Goal: Task Accomplishment & Management: Use online tool/utility

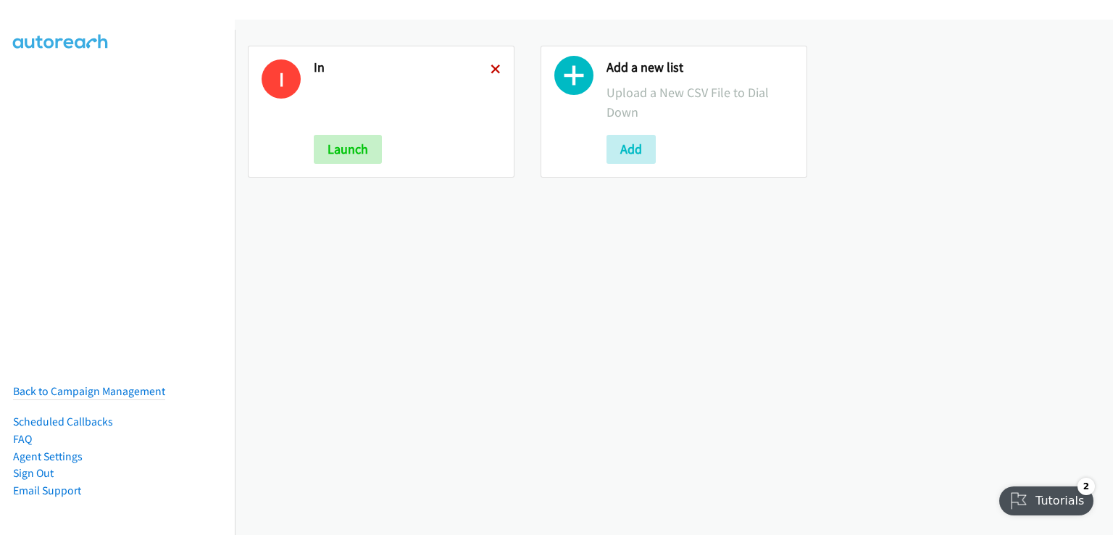
click at [496, 70] on icon at bounding box center [496, 70] width 10 height 10
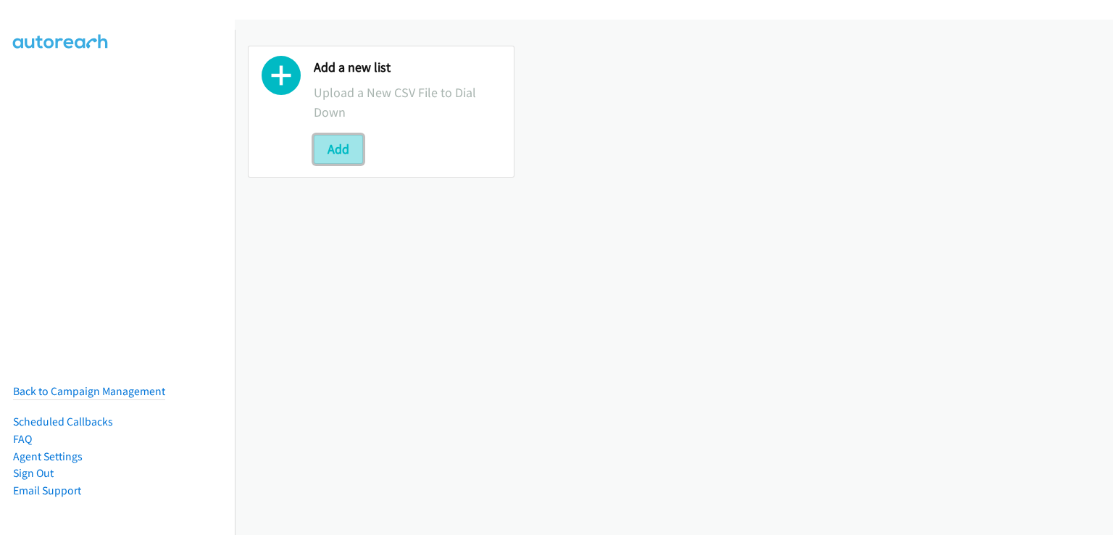
click at [355, 149] on button "Add" at bounding box center [338, 149] width 49 height 29
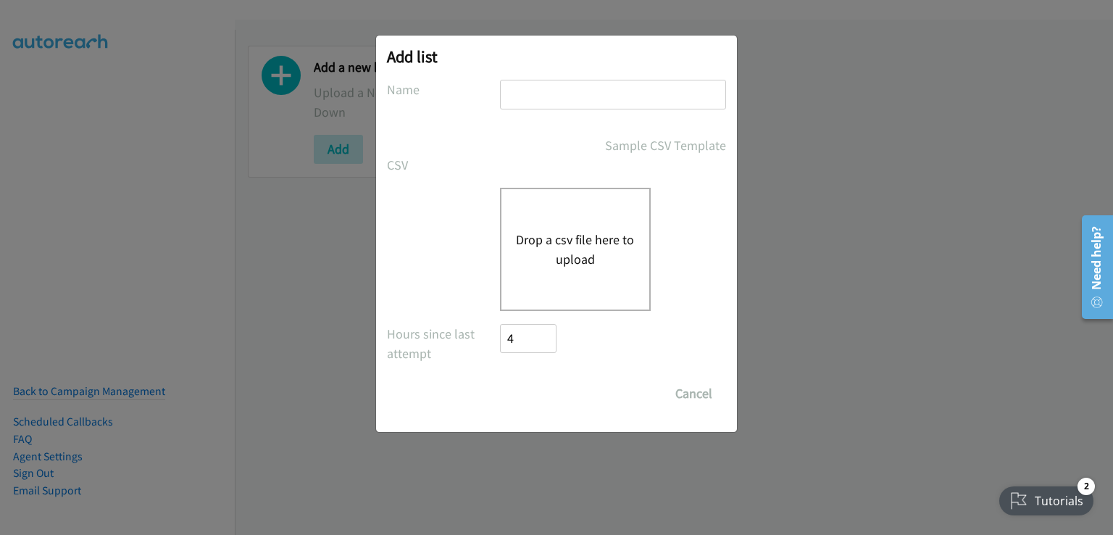
click at [551, 95] on input "text" at bounding box center [613, 95] width 226 height 30
type input "PH"
click at [437, 221] on div "Drop a csv file here to upload" at bounding box center [556, 249] width 339 height 123
click at [549, 238] on button "Drop a csv file here to upload" at bounding box center [575, 249] width 119 height 39
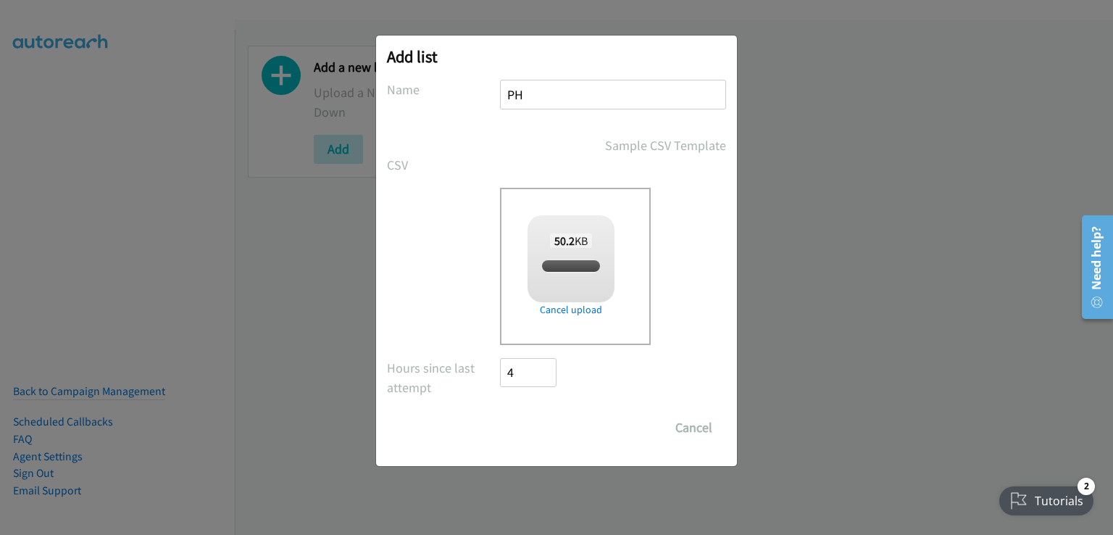
checkbox input "true"
click at [549, 427] on input "Save List" at bounding box center [538, 427] width 76 height 29
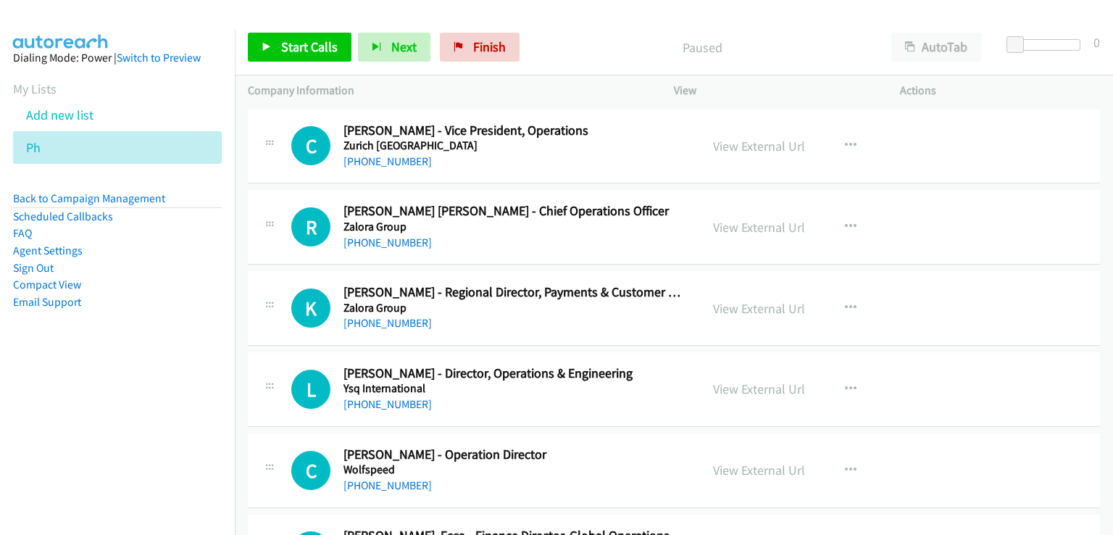
click at [583, 38] on p "Paused" at bounding box center [702, 48] width 326 height 20
click at [742, 149] on link "View External Url" at bounding box center [759, 146] width 92 height 17
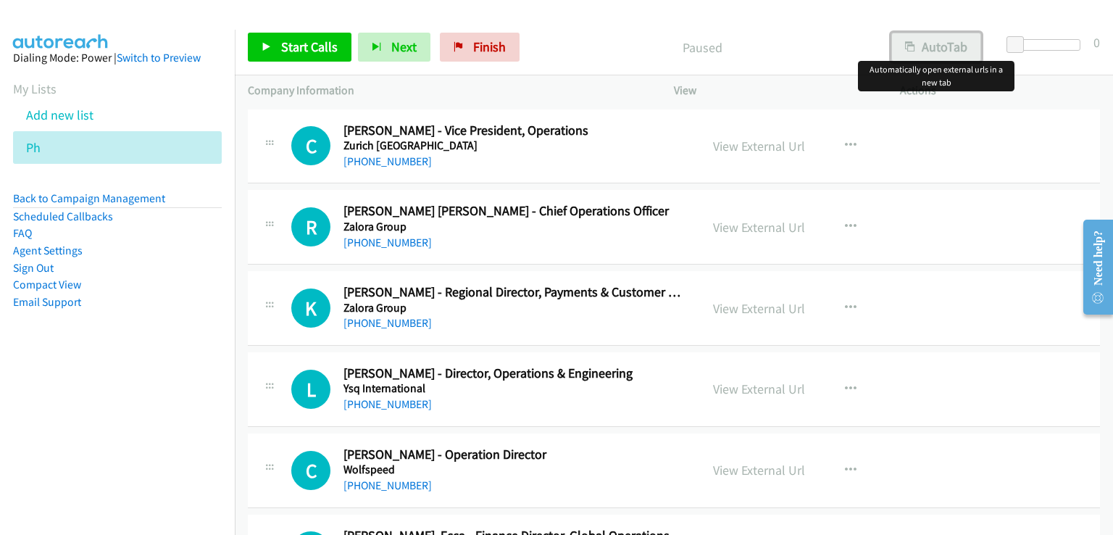
click at [938, 46] on button "AutoTab" at bounding box center [936, 47] width 90 height 29
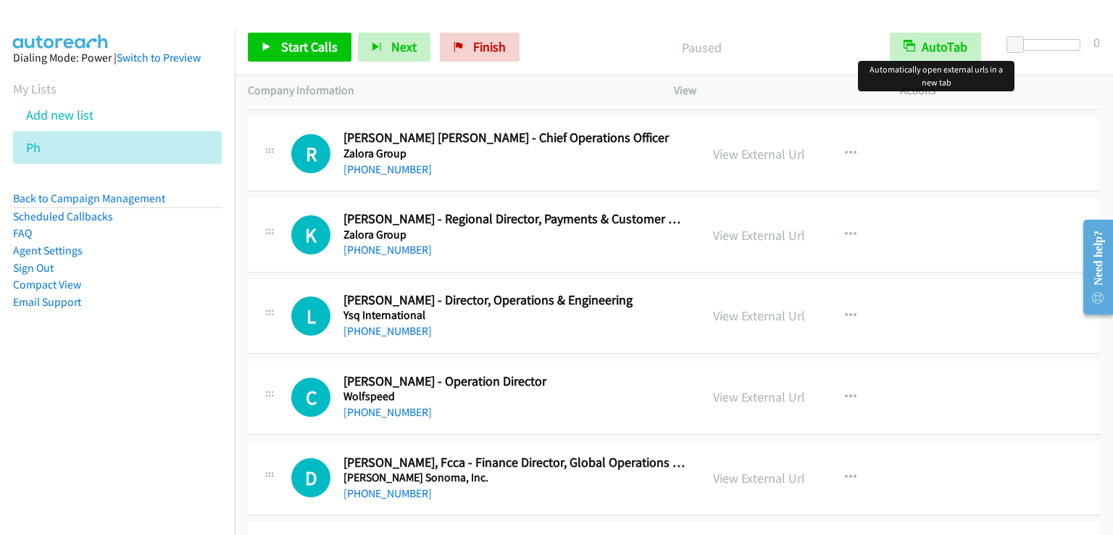
scroll to position [72, 0]
click at [330, 54] on span "Start Calls" at bounding box center [309, 46] width 57 height 17
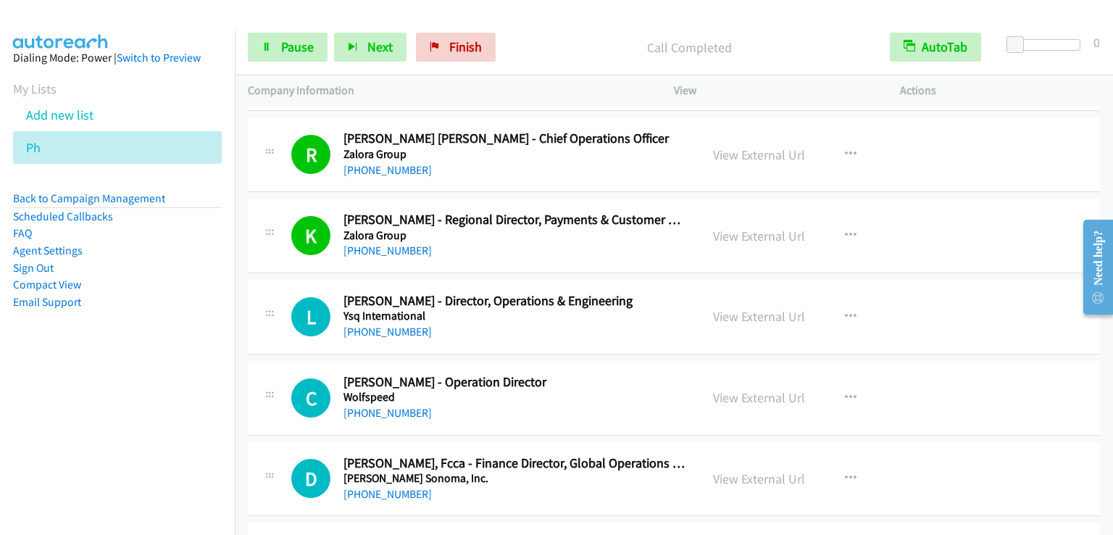
click at [312, 30] on div "Start Calls Pause Next Finish Call Completed AutoTab AutoTab 0" at bounding box center [674, 48] width 878 height 56
click at [299, 51] on span "Pause" at bounding box center [297, 46] width 33 height 17
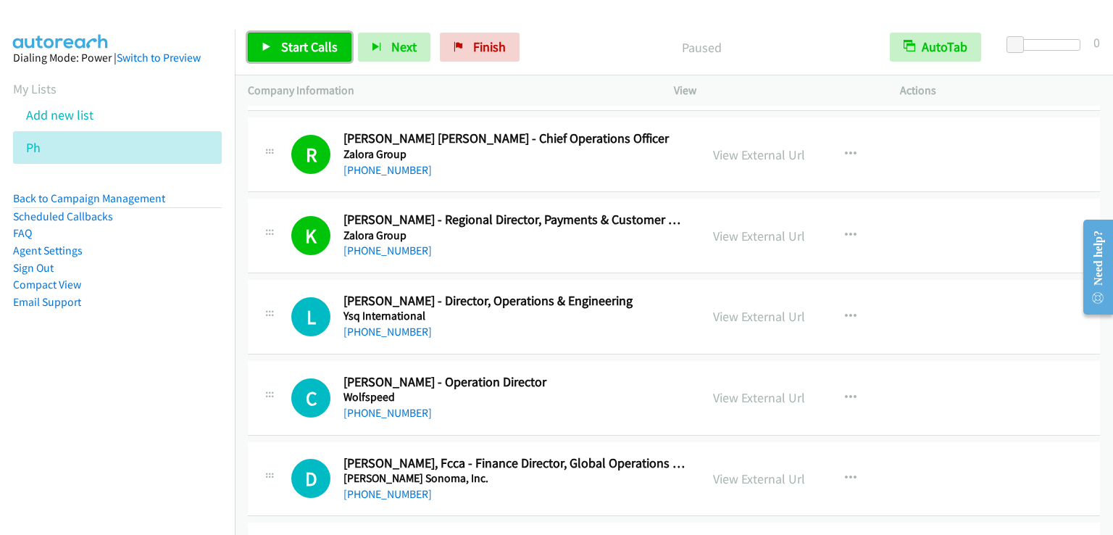
click at [299, 51] on span "Start Calls" at bounding box center [309, 46] width 57 height 17
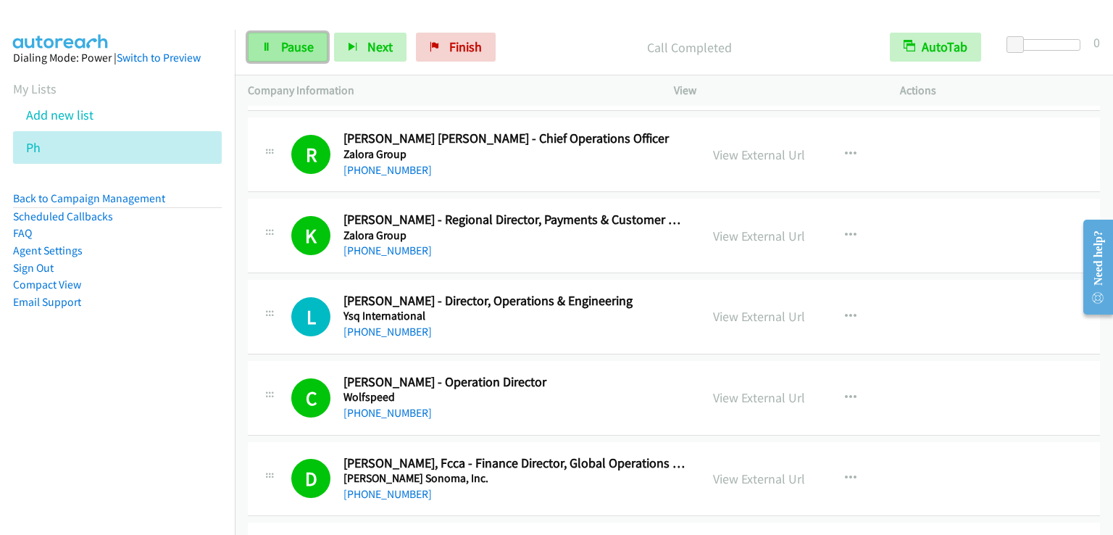
click at [286, 44] on span "Pause" at bounding box center [297, 46] width 33 height 17
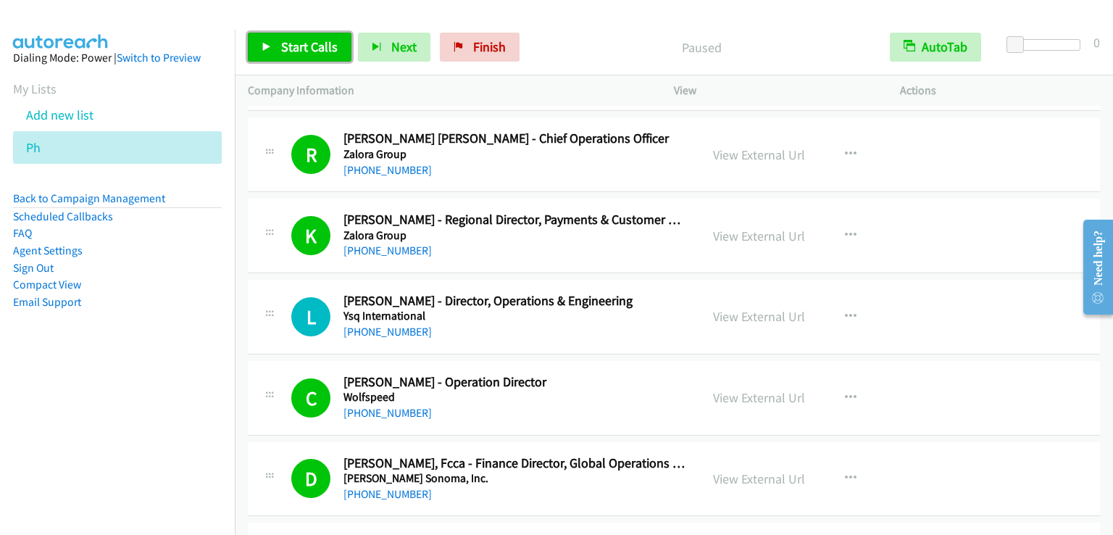
click at [311, 53] on span "Start Calls" at bounding box center [309, 46] width 57 height 17
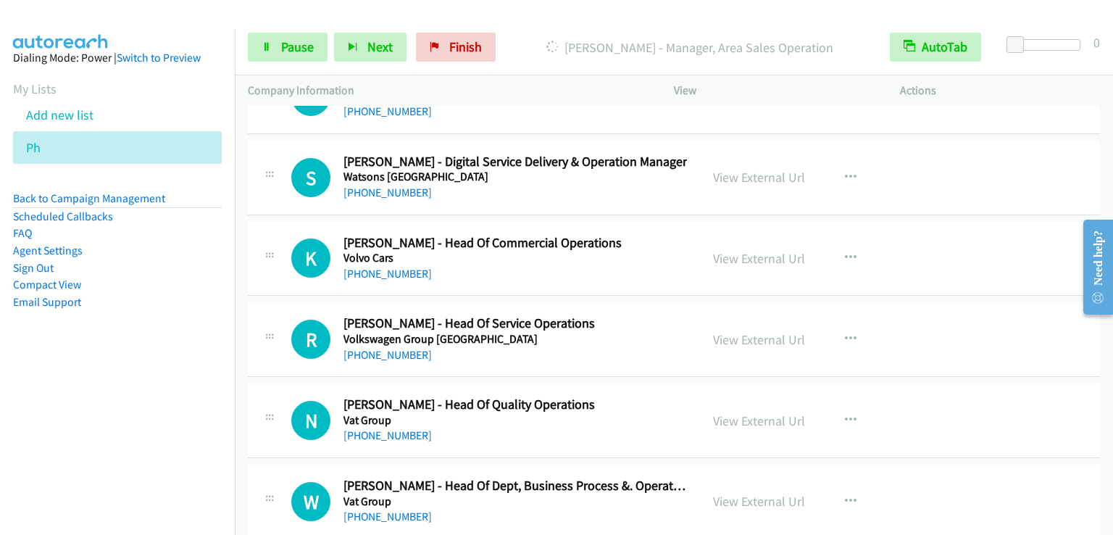
scroll to position [1594, 0]
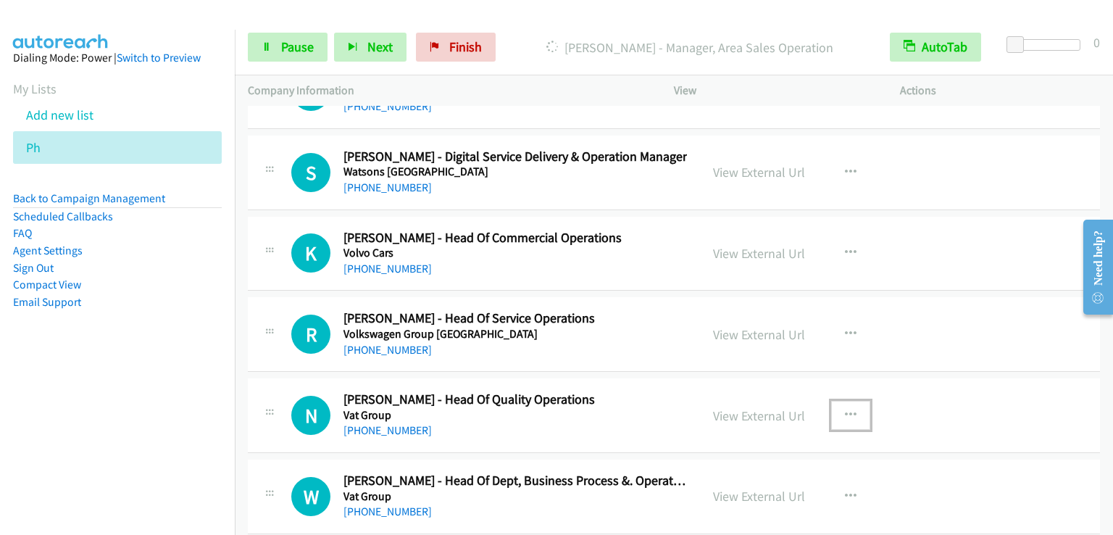
click at [845, 412] on icon "button" at bounding box center [851, 415] width 12 height 12
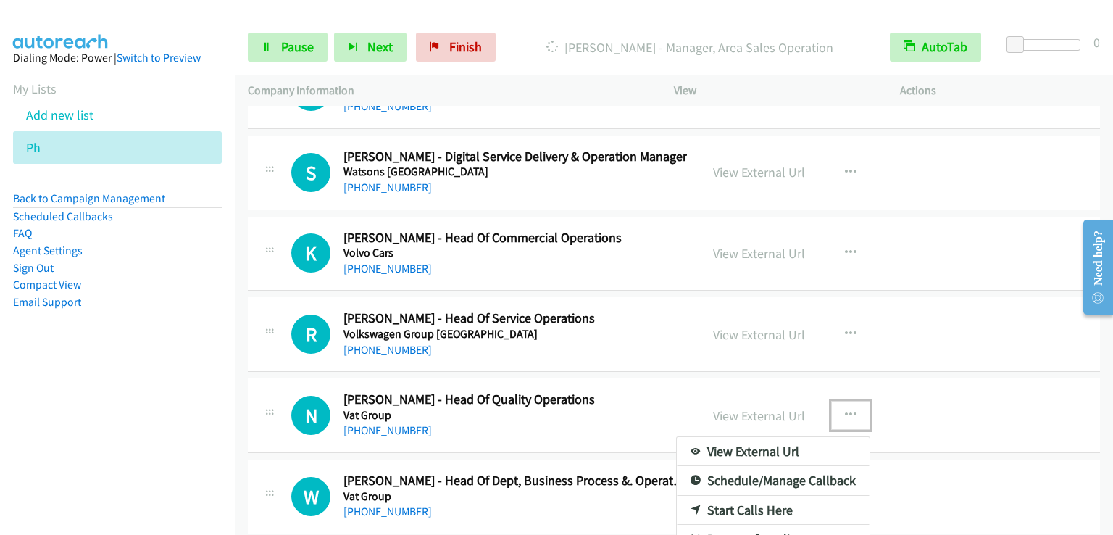
click at [752, 506] on link "Start Calls Here" at bounding box center [773, 510] width 193 height 29
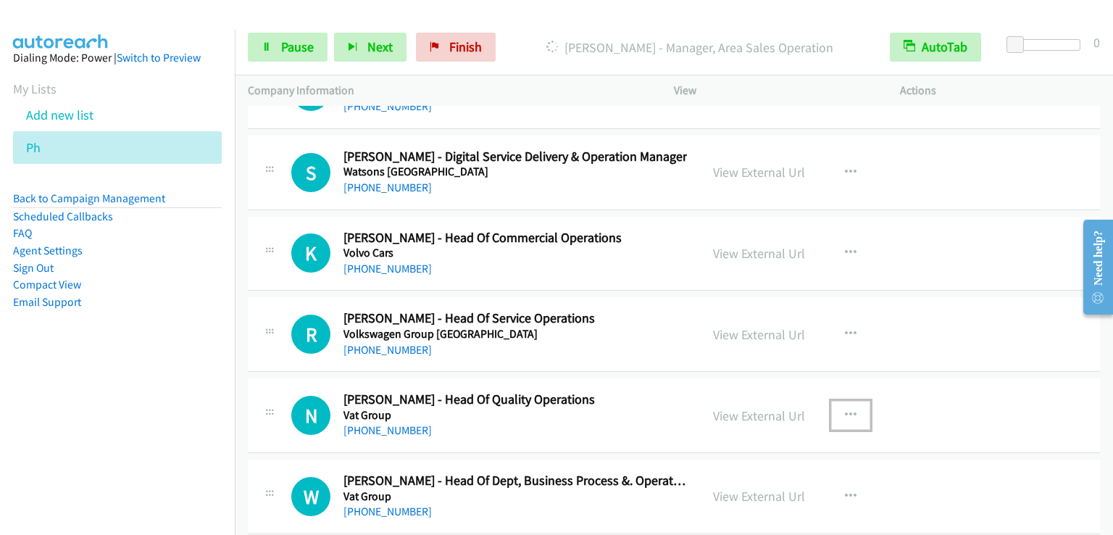
click at [843, 401] on button "button" at bounding box center [850, 415] width 39 height 29
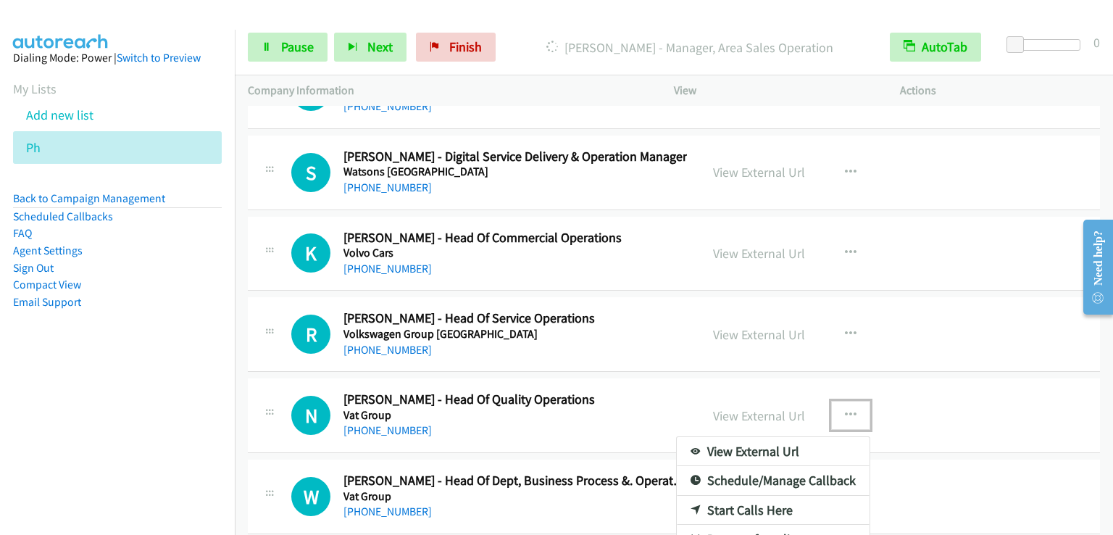
drag, startPoint x: 767, startPoint y: 505, endPoint x: 856, endPoint y: 427, distance: 118.6
click at [840, 411] on div at bounding box center [556, 267] width 1113 height 535
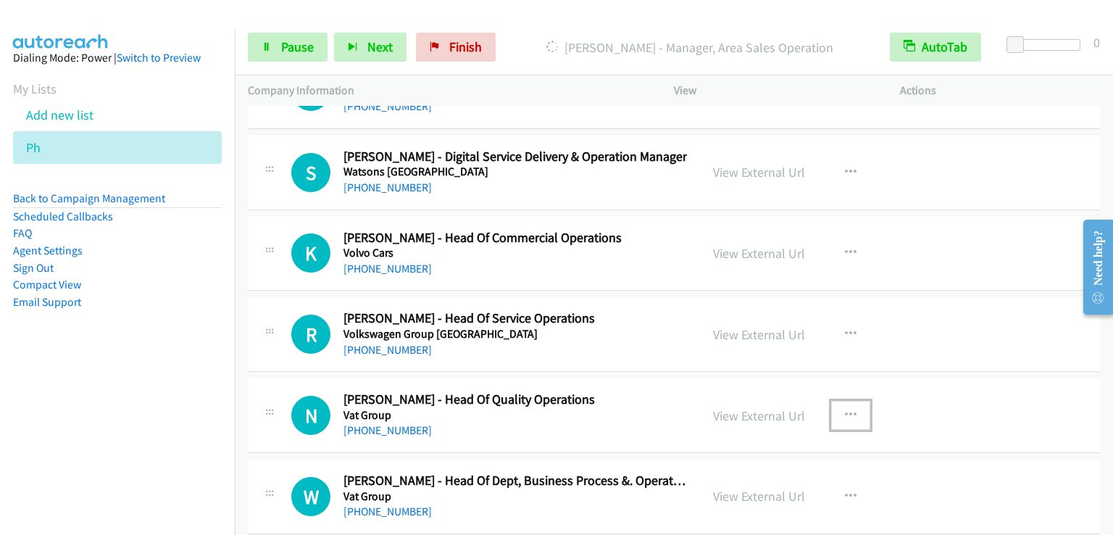
click at [846, 412] on icon "button" at bounding box center [851, 415] width 12 height 12
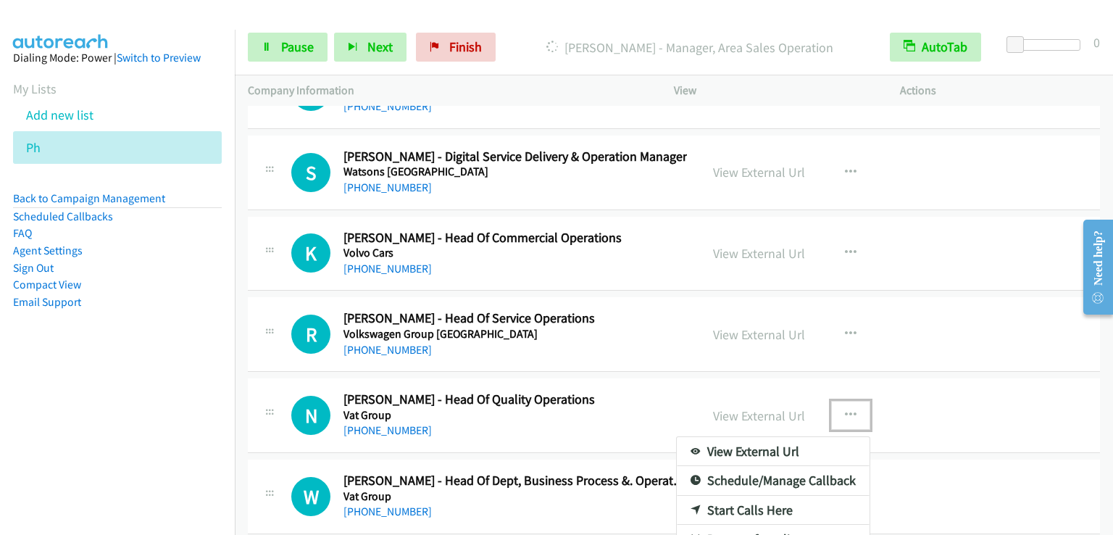
click at [758, 498] on link "Start Calls Here" at bounding box center [773, 510] width 193 height 29
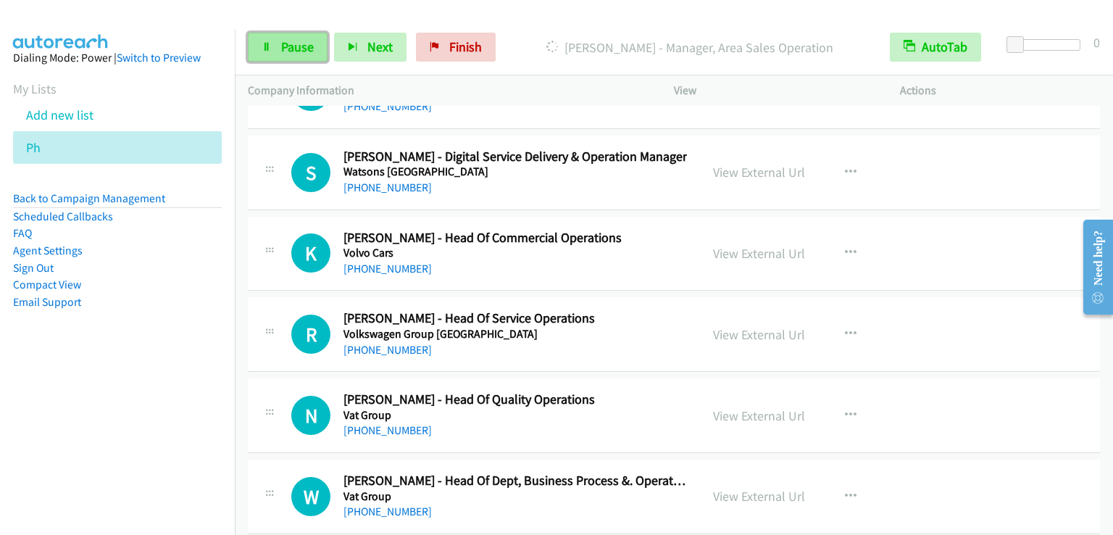
click at [291, 46] on span "Pause" at bounding box center [297, 46] width 33 height 17
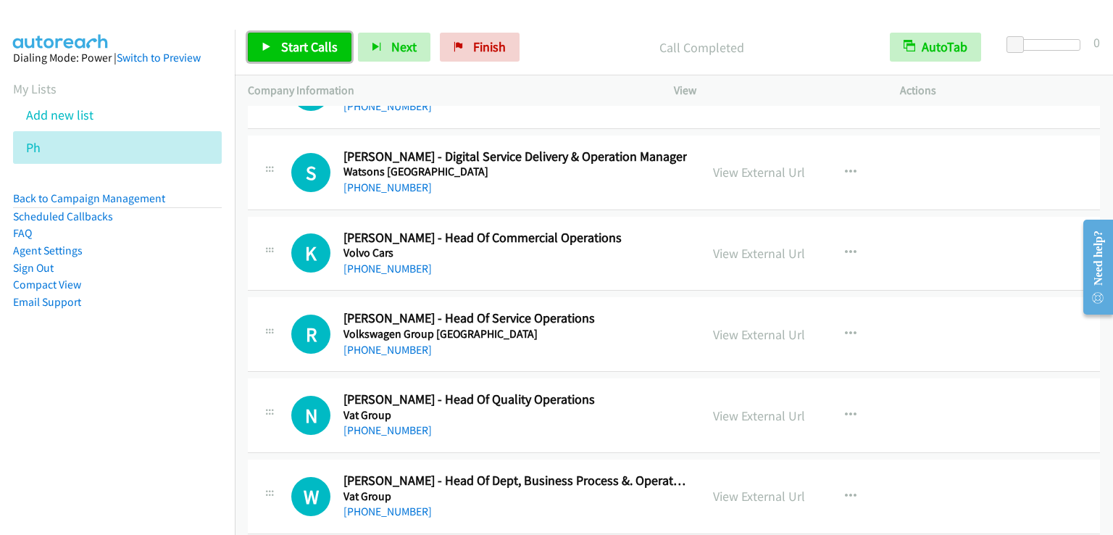
click at [312, 47] on span "Start Calls" at bounding box center [309, 46] width 57 height 17
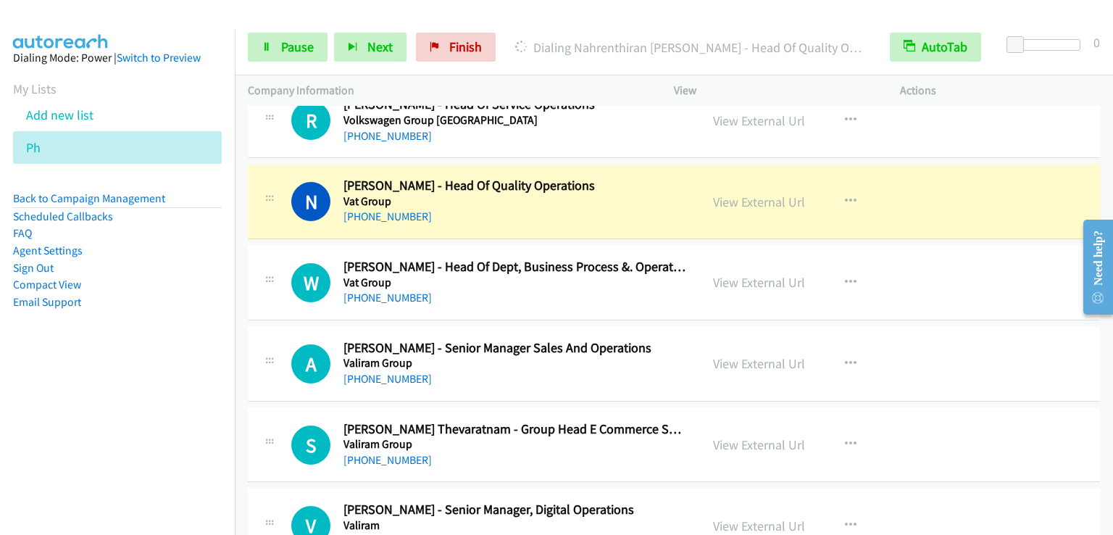
scroll to position [1811, 0]
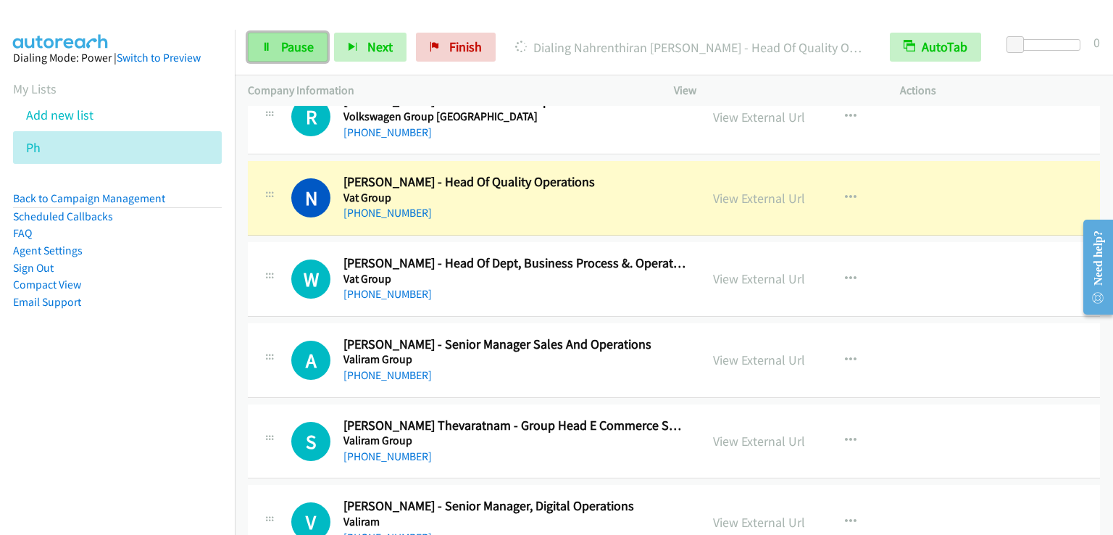
click at [296, 44] on span "Pause" at bounding box center [297, 46] width 33 height 17
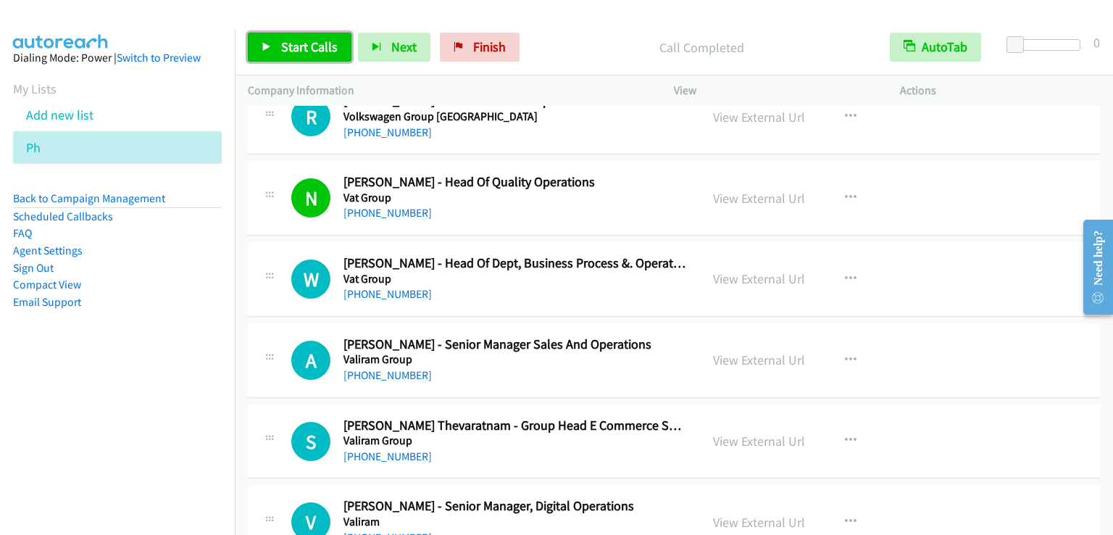
click at [314, 52] on span "Start Calls" at bounding box center [309, 46] width 57 height 17
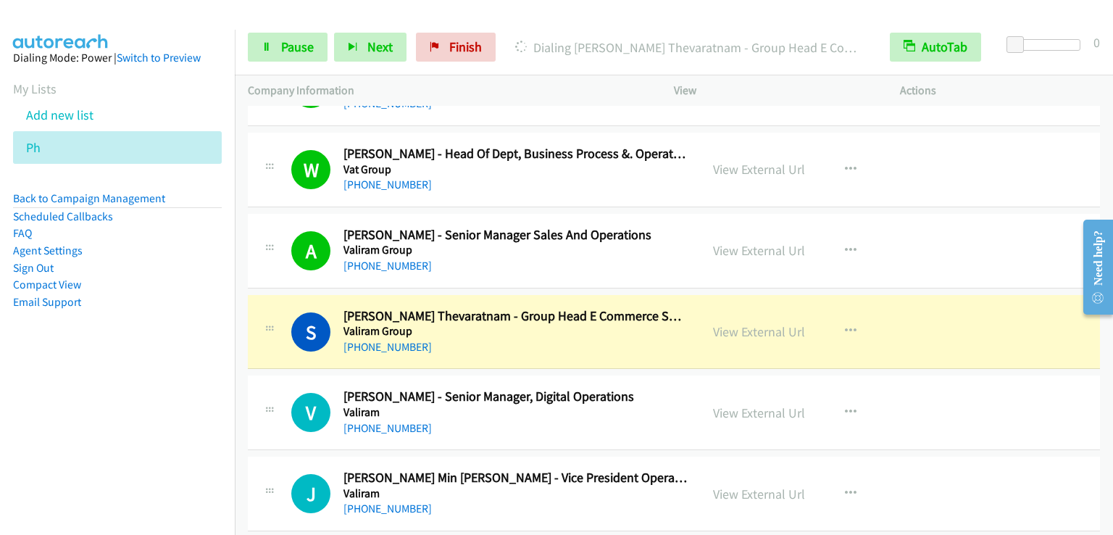
scroll to position [1956, 0]
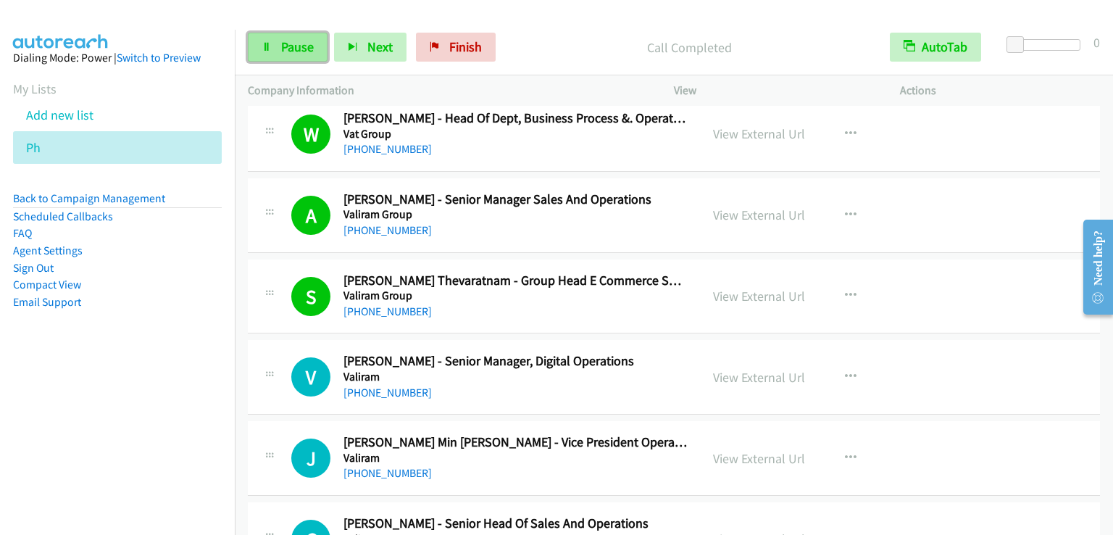
click at [304, 47] on span "Pause" at bounding box center [297, 46] width 33 height 17
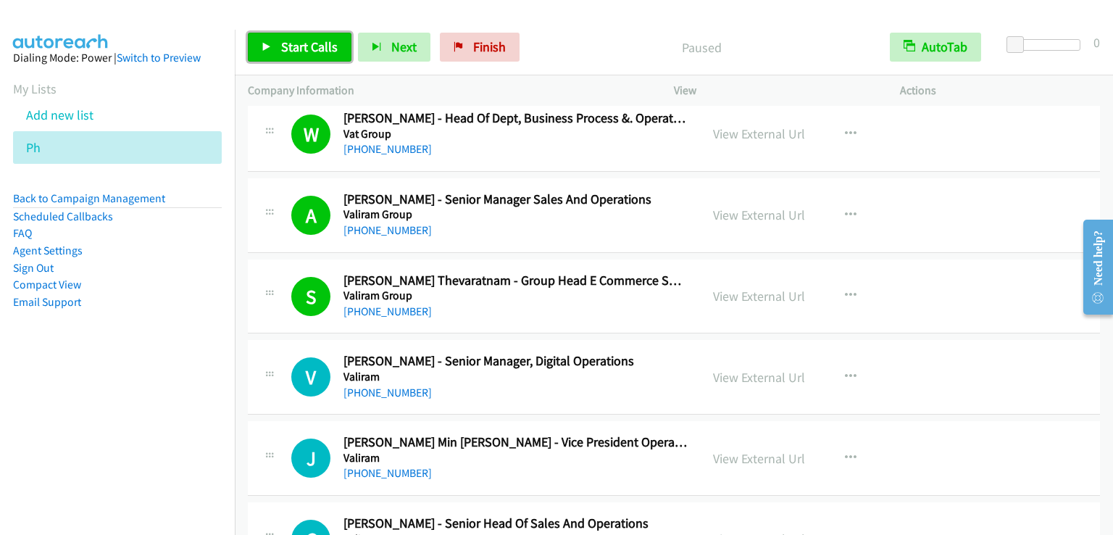
click at [304, 47] on span "Start Calls" at bounding box center [309, 46] width 57 height 17
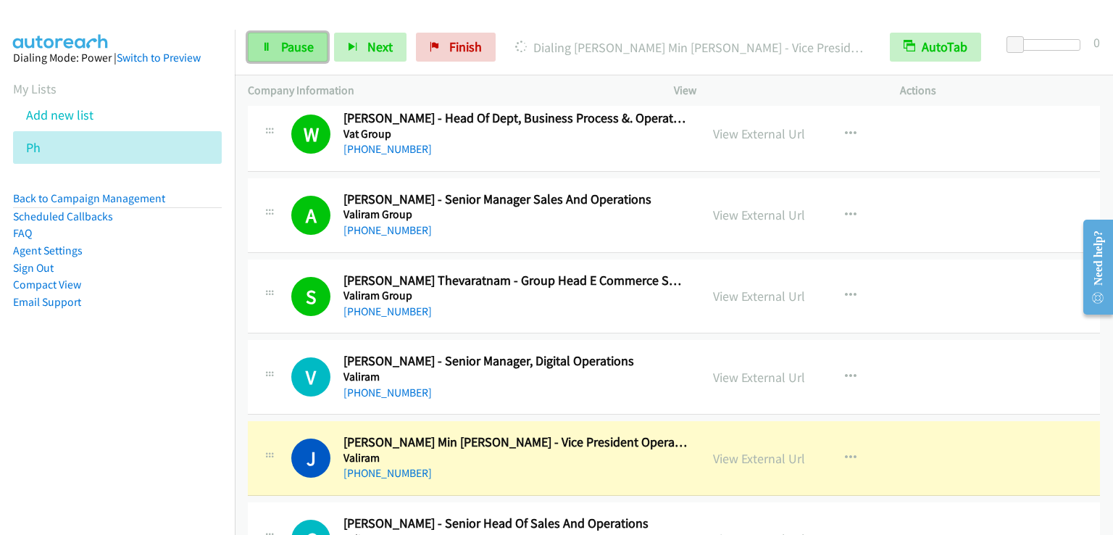
click at [281, 52] on span "Pause" at bounding box center [297, 46] width 33 height 17
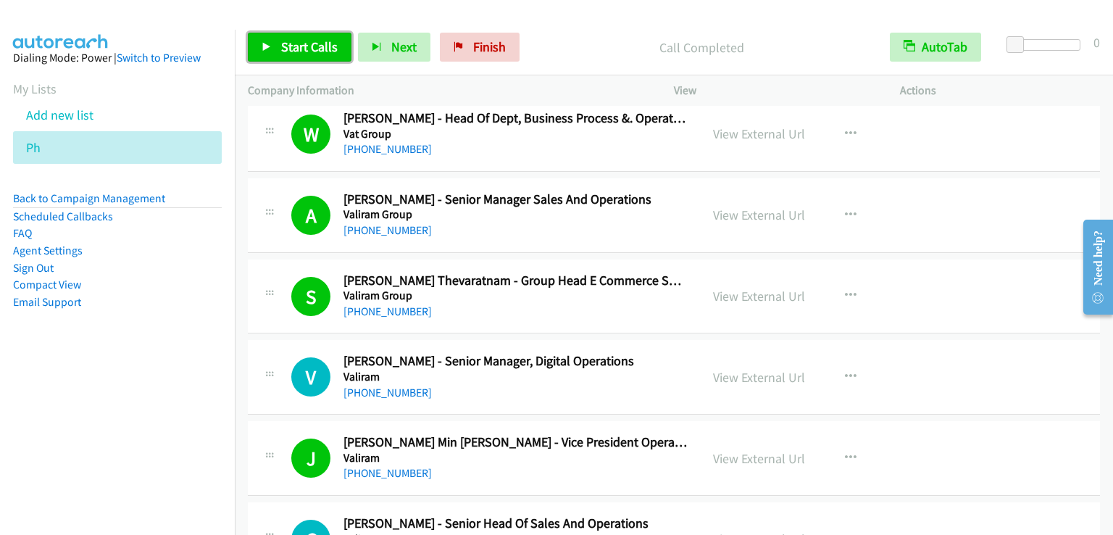
click at [308, 46] on span "Start Calls" at bounding box center [309, 46] width 57 height 17
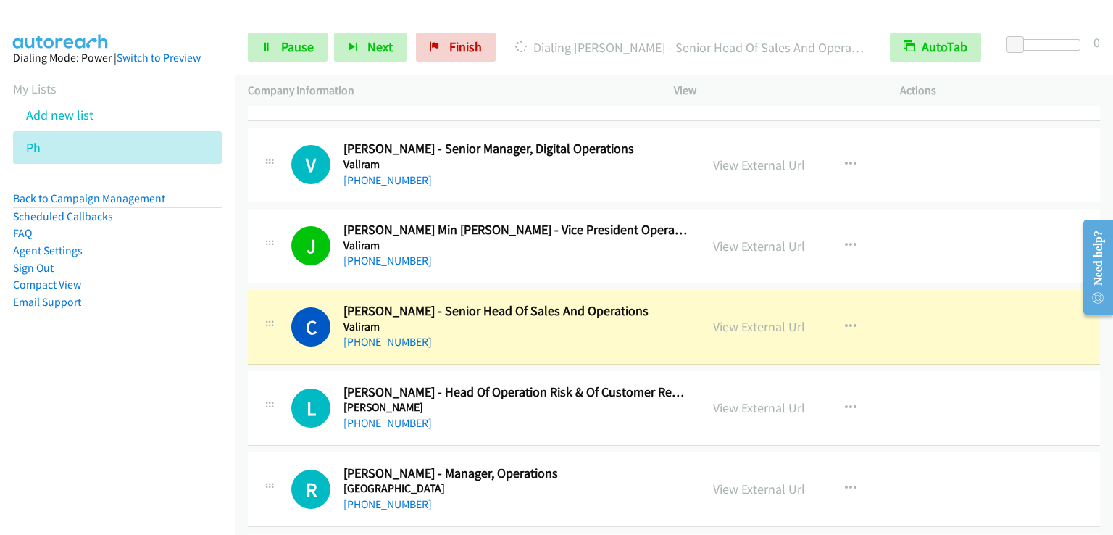
scroll to position [2174, 0]
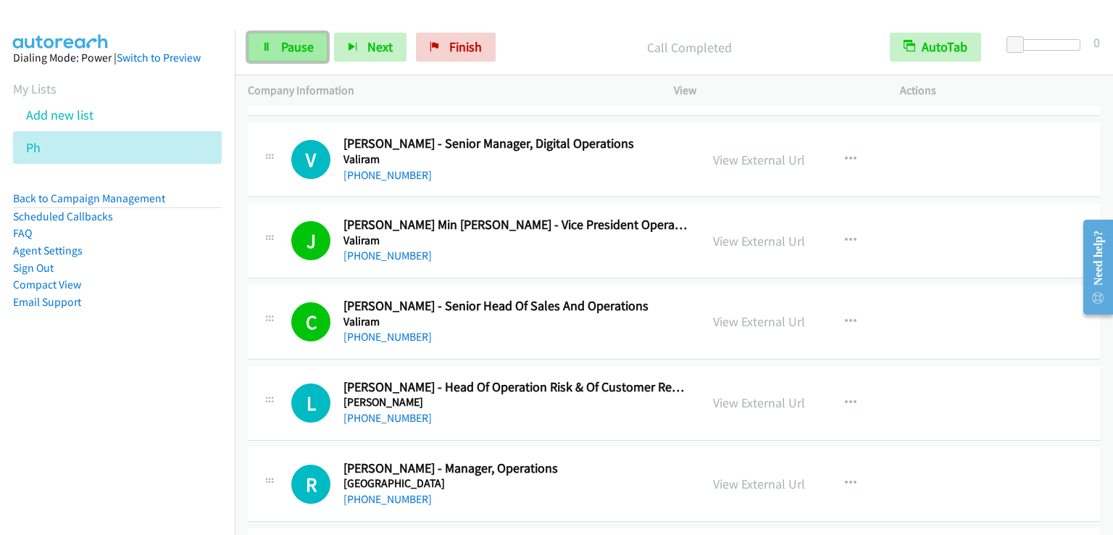
click at [306, 42] on span "Pause" at bounding box center [297, 46] width 33 height 17
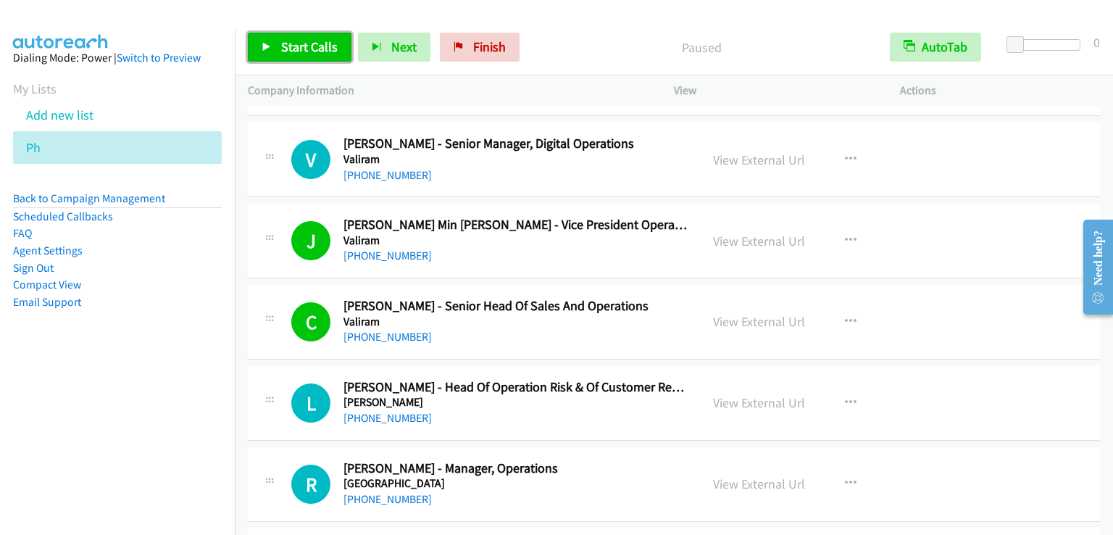
click at [293, 44] on span "Start Calls" at bounding box center [309, 46] width 57 height 17
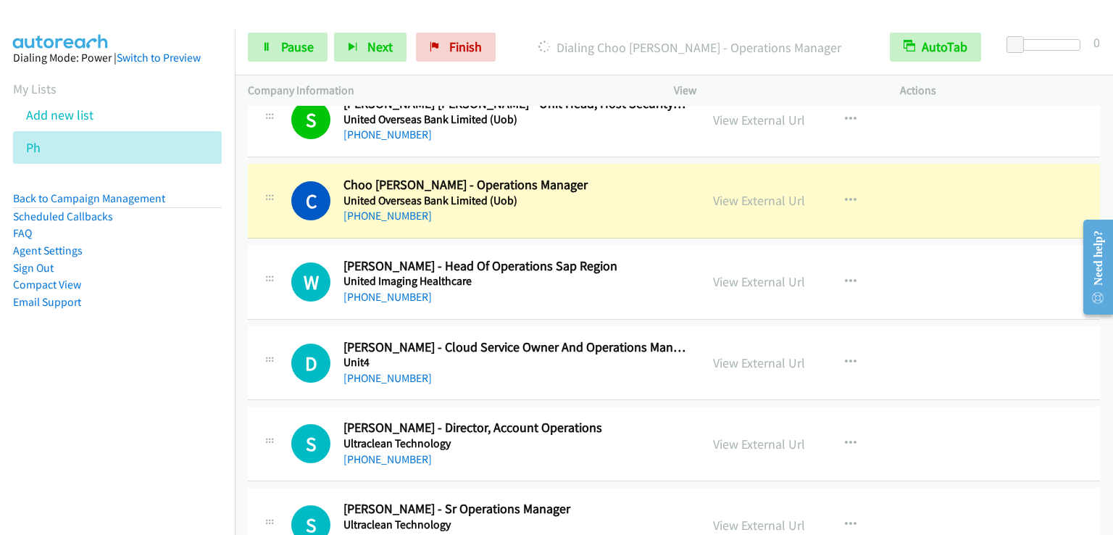
scroll to position [3188, 0]
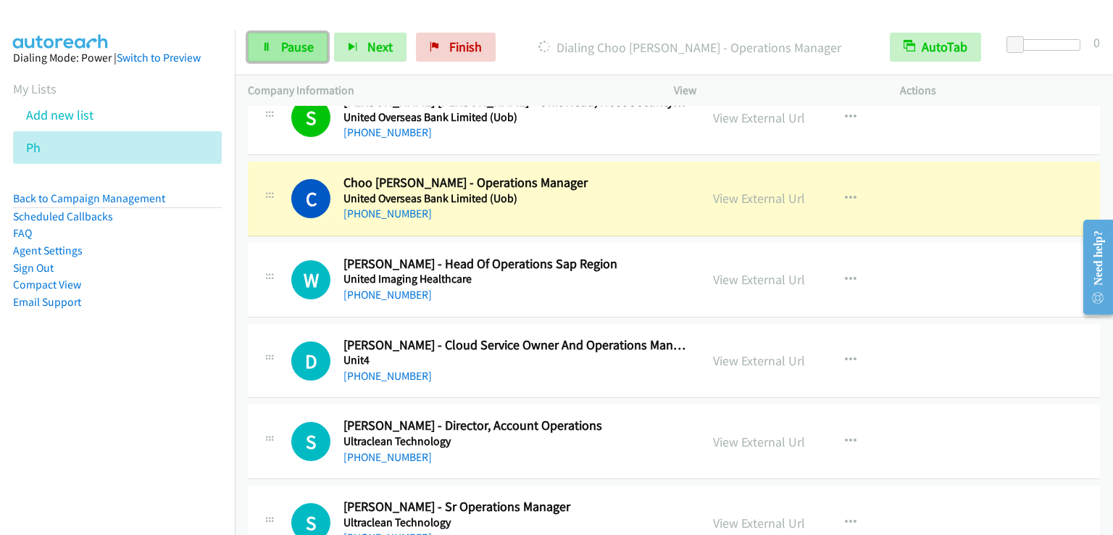
click at [296, 41] on span "Pause" at bounding box center [297, 46] width 33 height 17
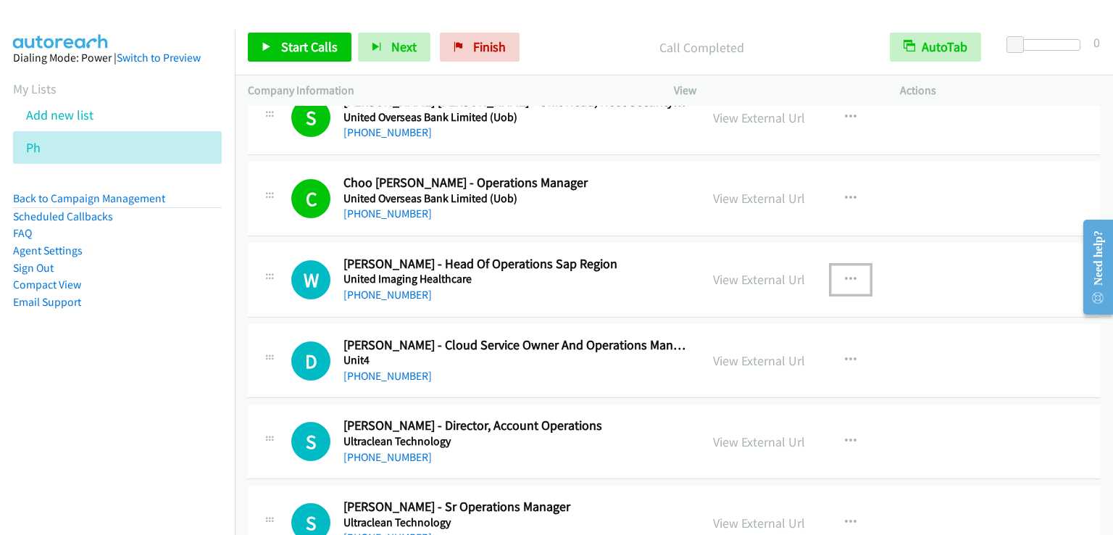
click at [846, 276] on icon "button" at bounding box center [851, 280] width 12 height 12
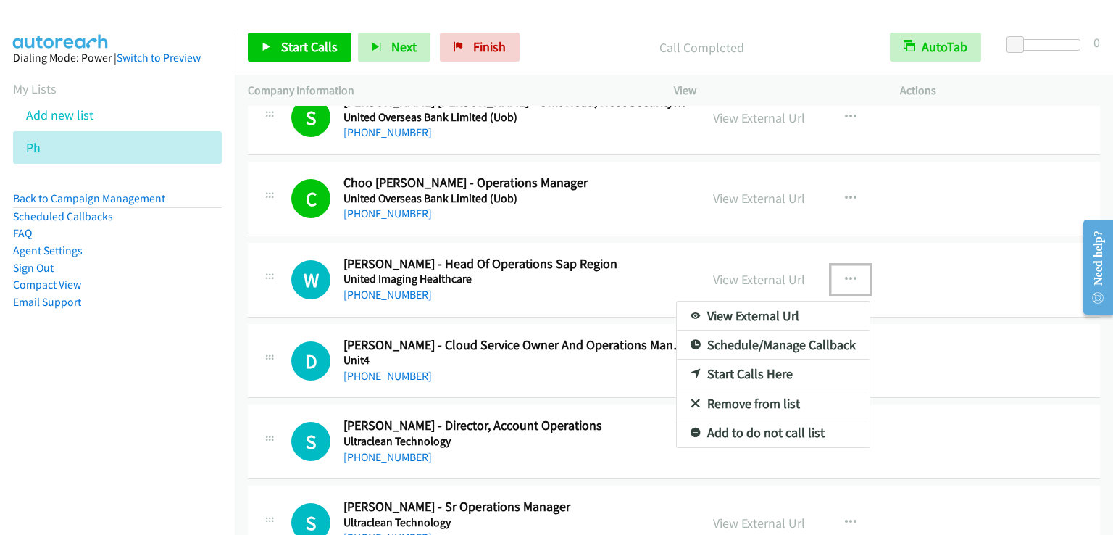
click at [780, 365] on link "Start Calls Here" at bounding box center [773, 373] width 193 height 29
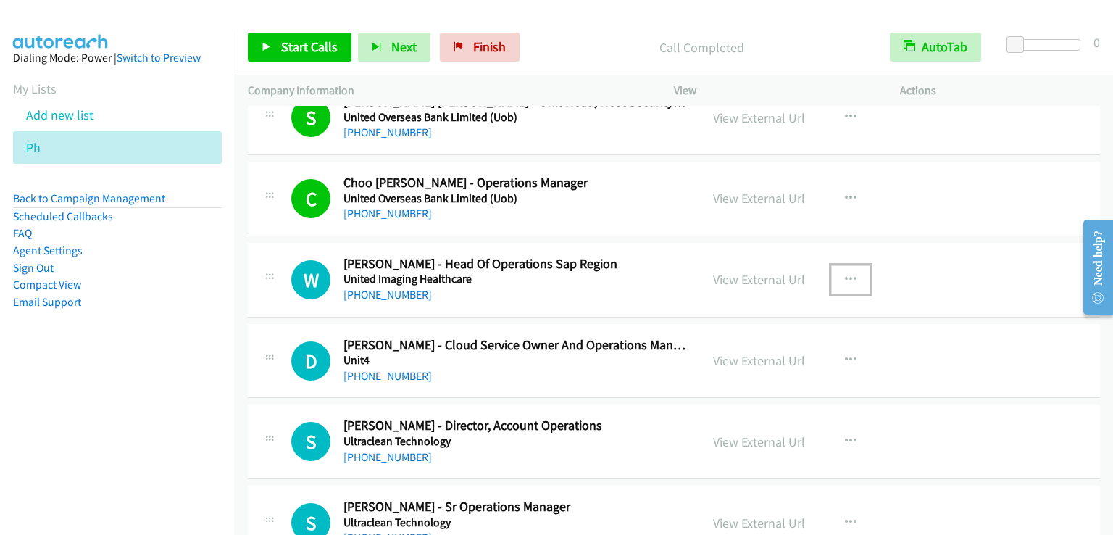
drag, startPoint x: 835, startPoint y: 267, endPoint x: 826, endPoint y: 280, distance: 15.1
click at [835, 267] on button "button" at bounding box center [850, 279] width 39 height 29
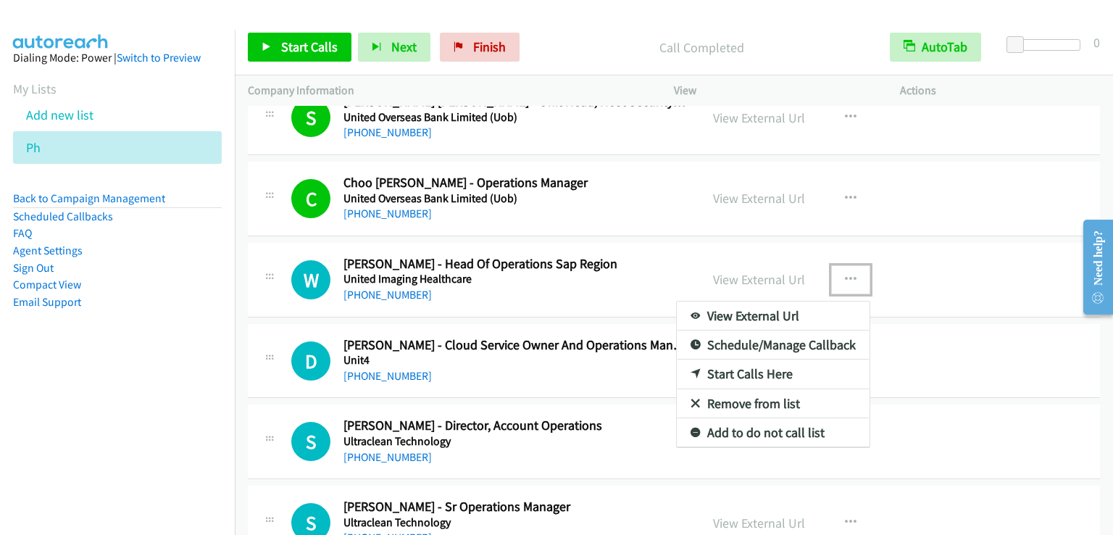
click at [771, 360] on link "Start Calls Here" at bounding box center [773, 373] width 193 height 29
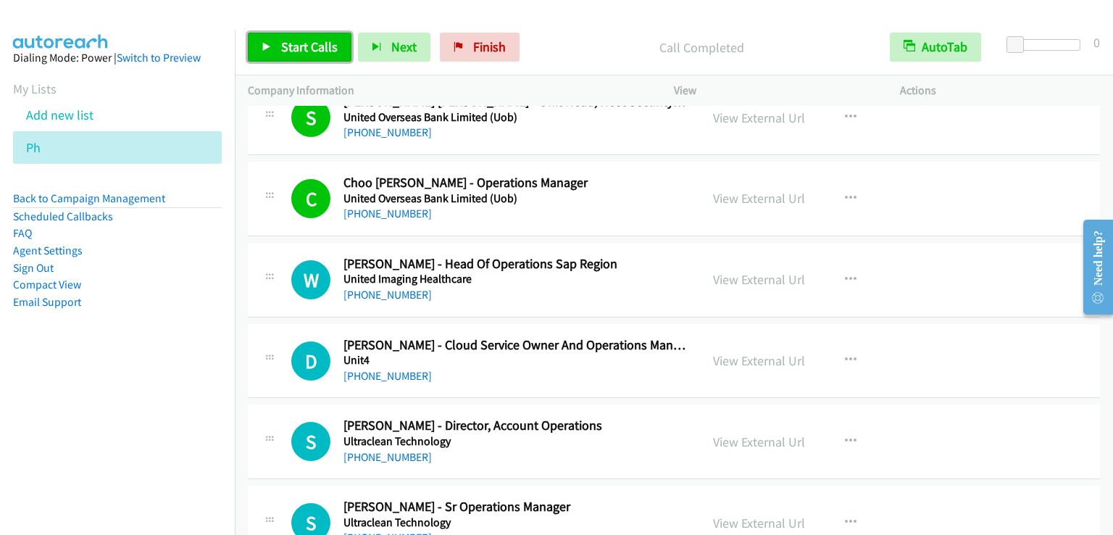
click at [325, 44] on span "Start Calls" at bounding box center [309, 46] width 57 height 17
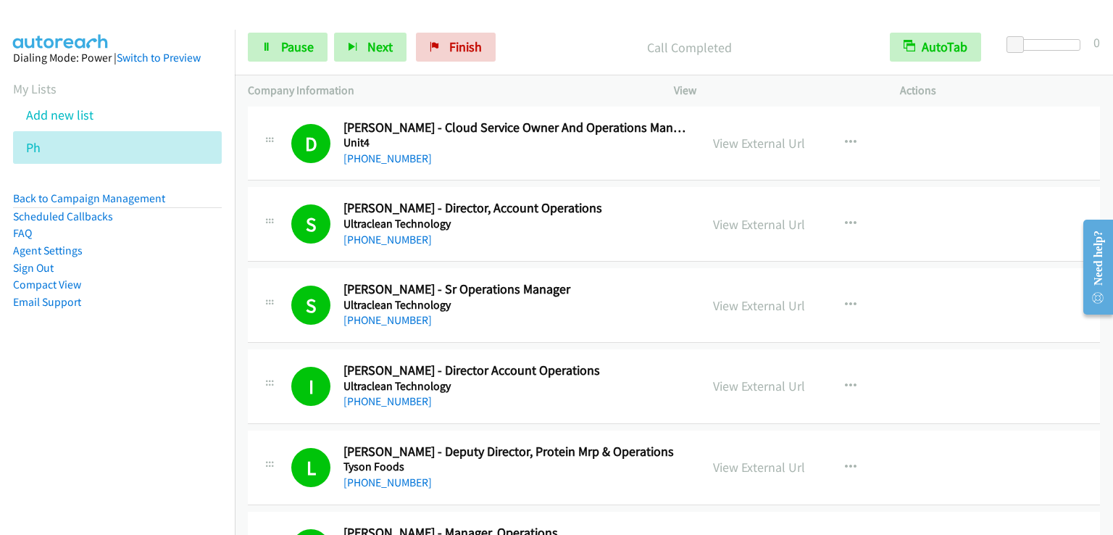
scroll to position [3840, 0]
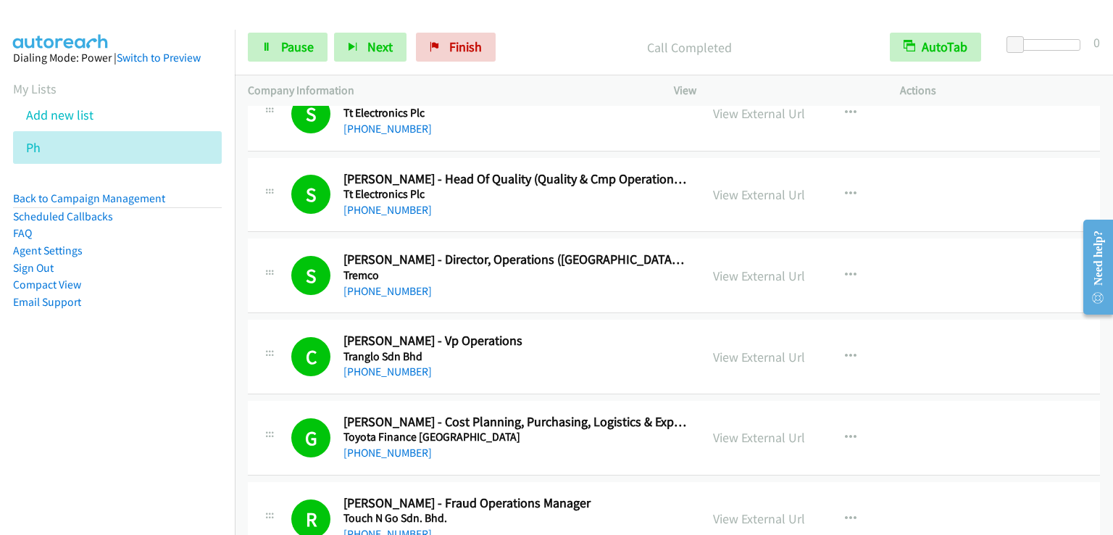
drag, startPoint x: 172, startPoint y: 427, endPoint x: 183, endPoint y: 424, distance: 12.1
click at [173, 427] on nav "Dialing Mode: Power | Switch to Preview My Lists Add new list Ph Back to Campai…" at bounding box center [117, 297] width 235 height 535
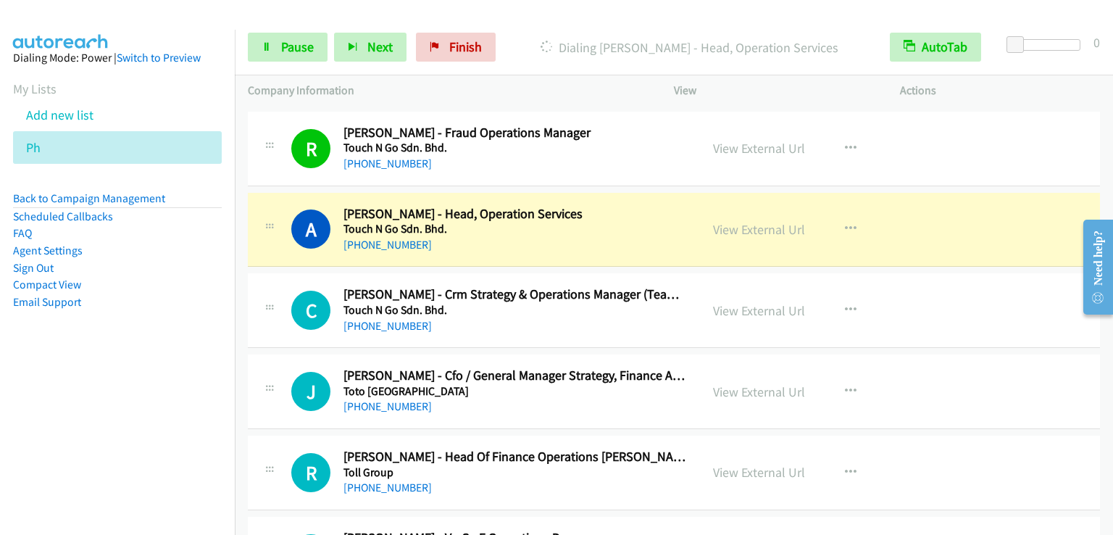
scroll to position [4202, 0]
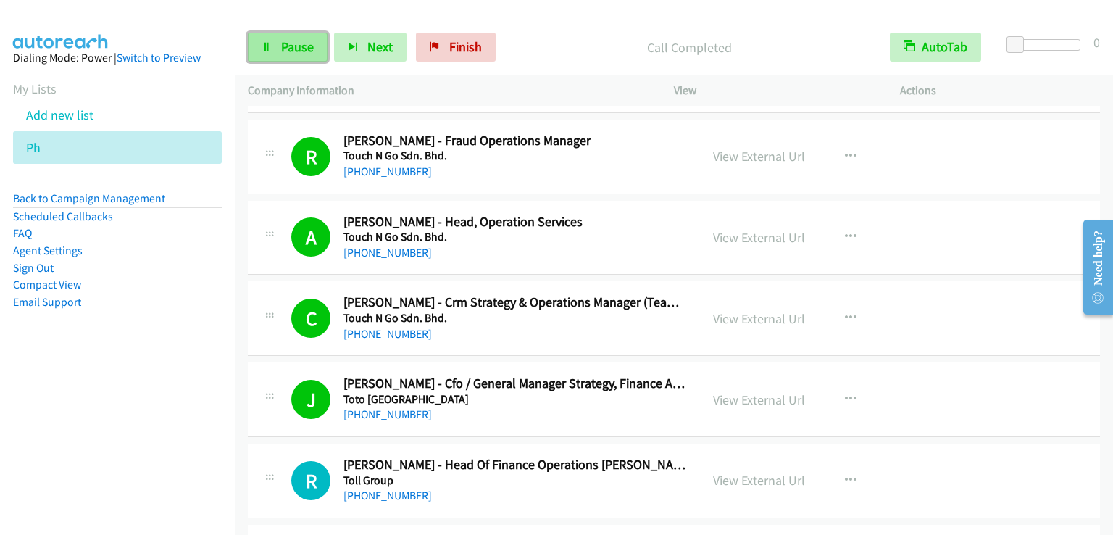
click at [276, 52] on link "Pause" at bounding box center [288, 47] width 80 height 29
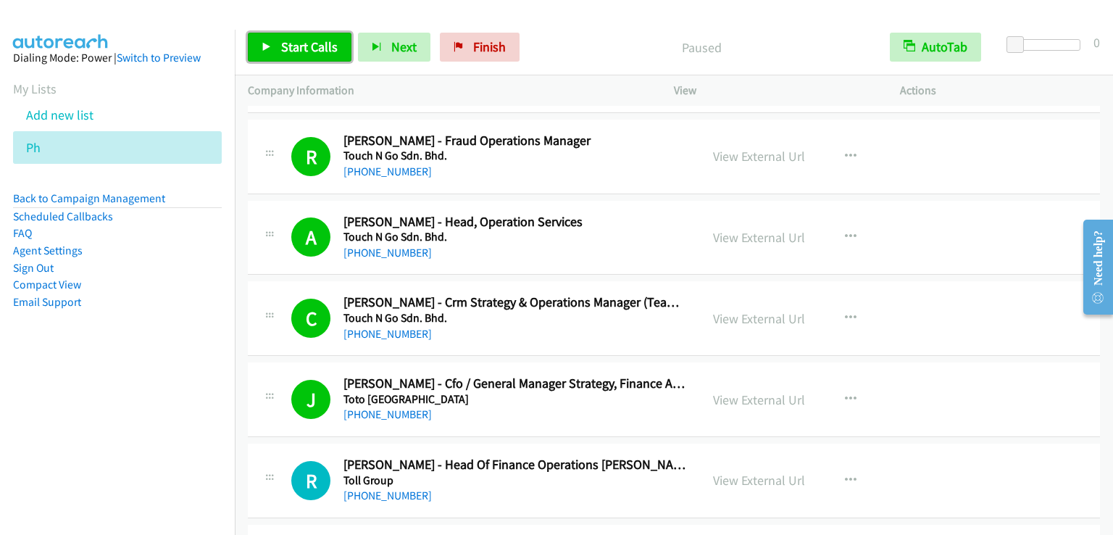
click at [276, 52] on link "Start Calls" at bounding box center [300, 47] width 104 height 29
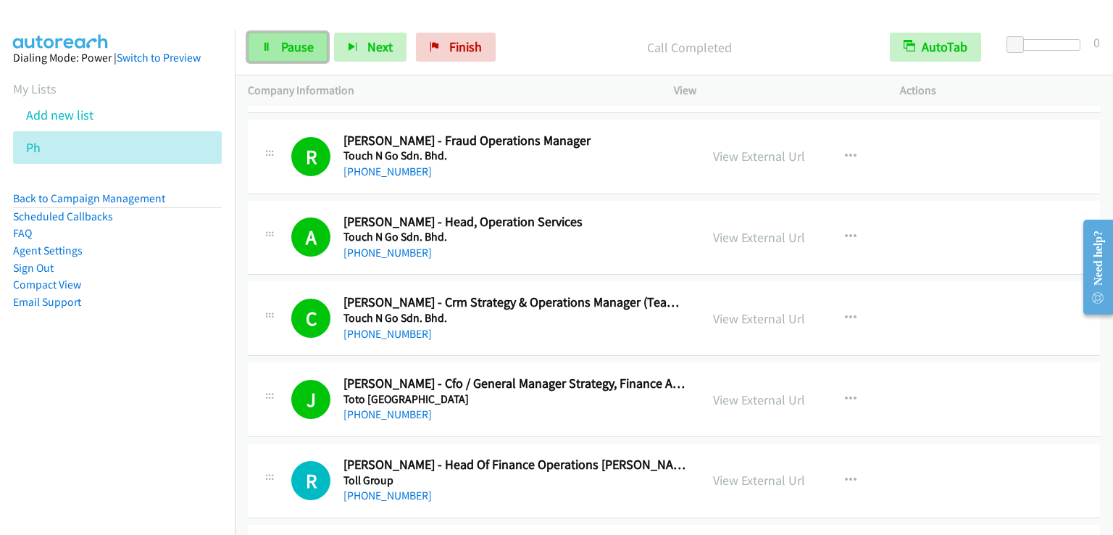
click at [286, 53] on span "Pause" at bounding box center [297, 46] width 33 height 17
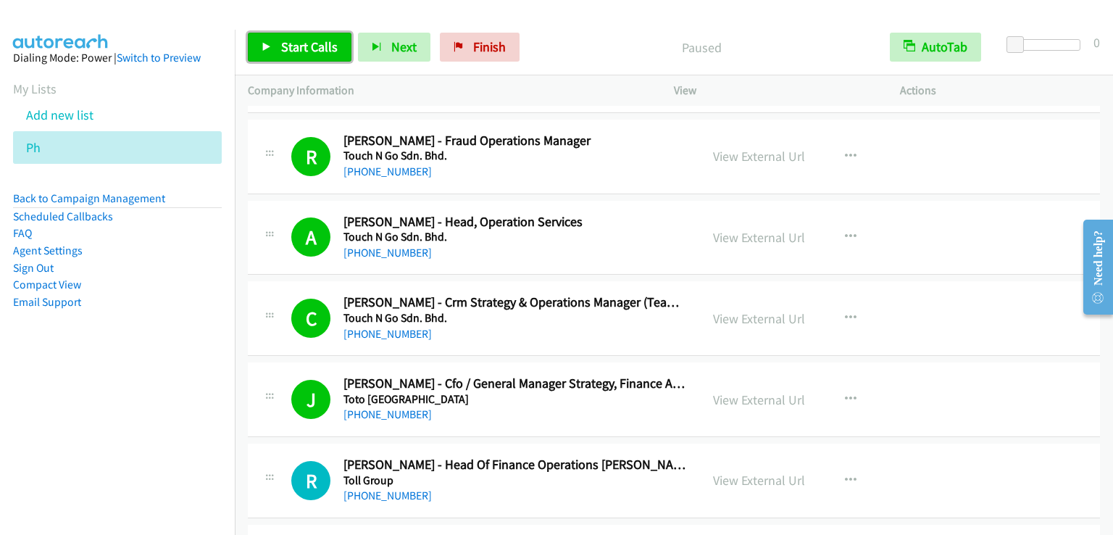
click at [286, 53] on span "Start Calls" at bounding box center [309, 46] width 57 height 17
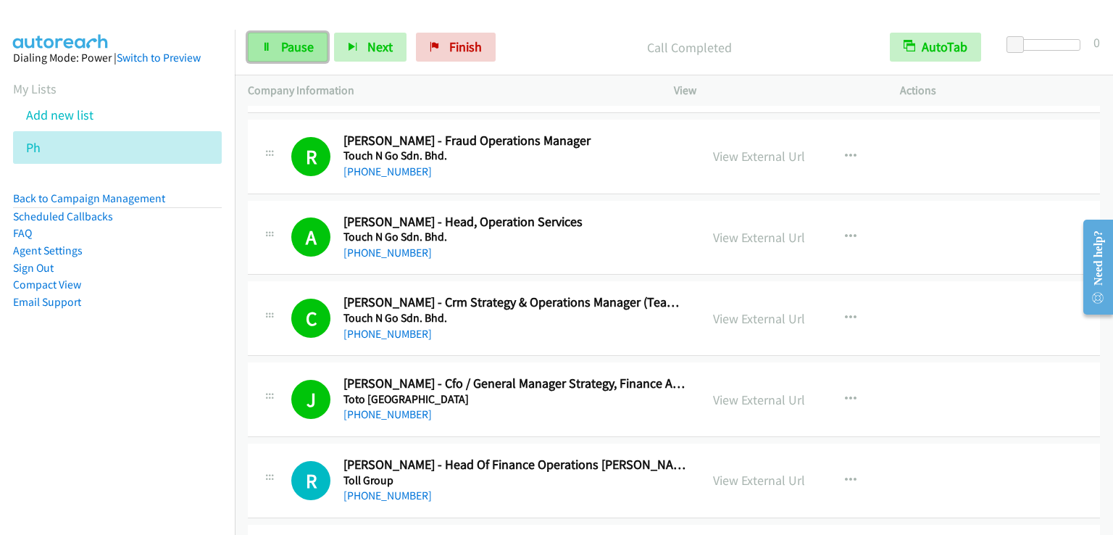
click at [299, 42] on span "Pause" at bounding box center [297, 46] width 33 height 17
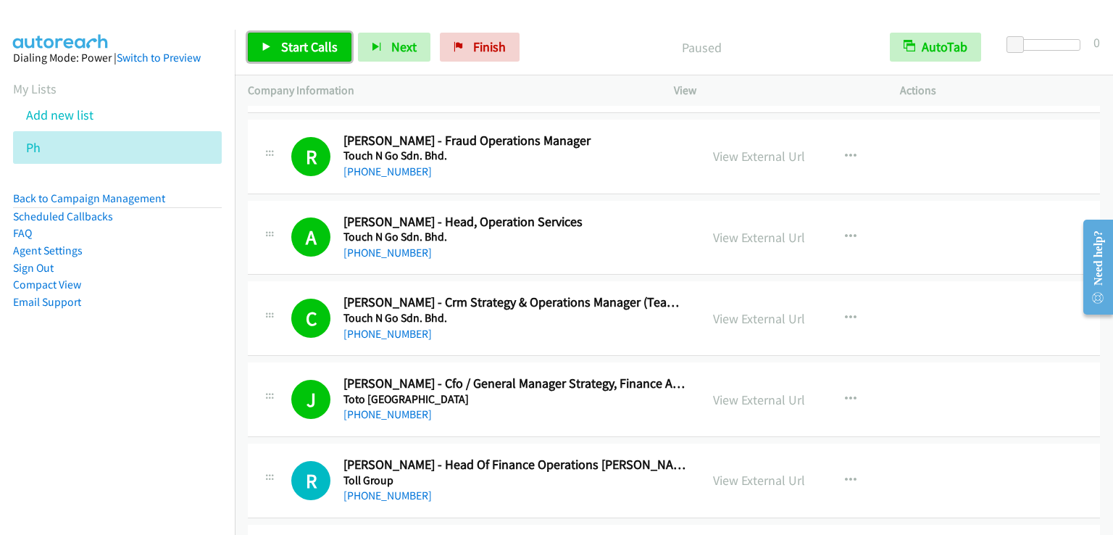
click at [299, 42] on span "Start Calls" at bounding box center [309, 46] width 57 height 17
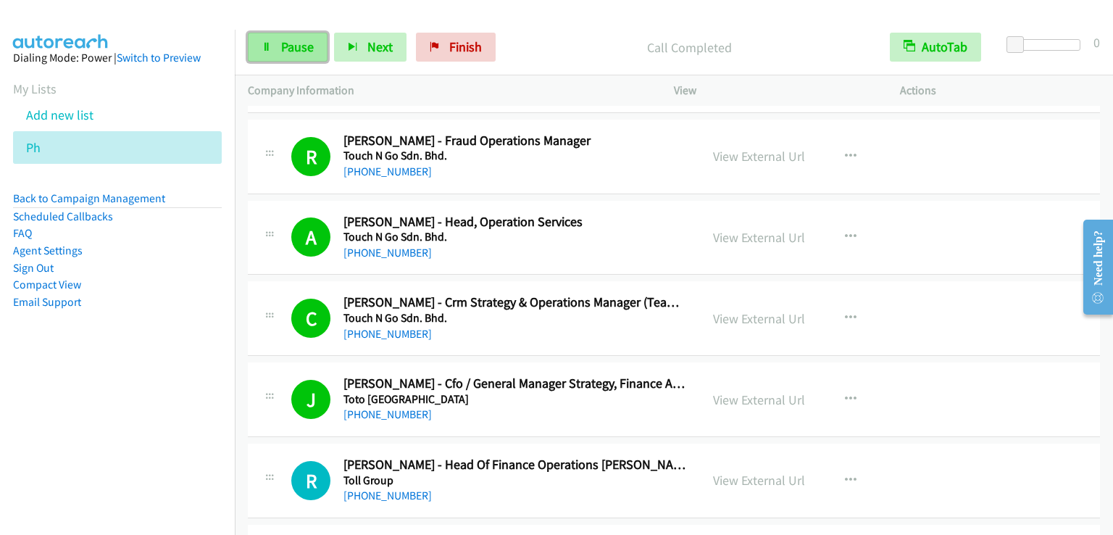
click at [278, 51] on link "Pause" at bounding box center [288, 47] width 80 height 29
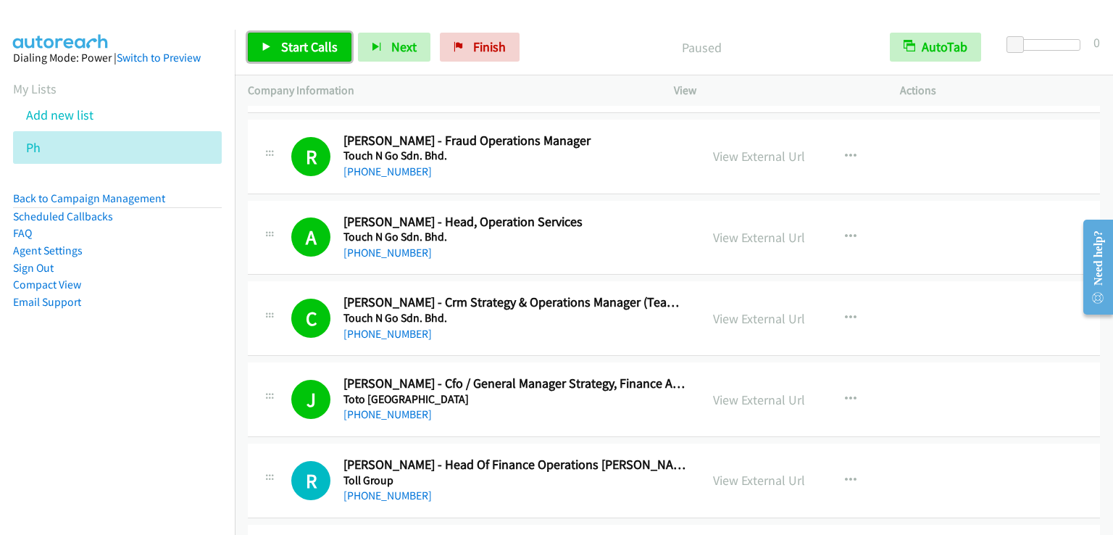
click at [278, 51] on link "Start Calls" at bounding box center [300, 47] width 104 height 29
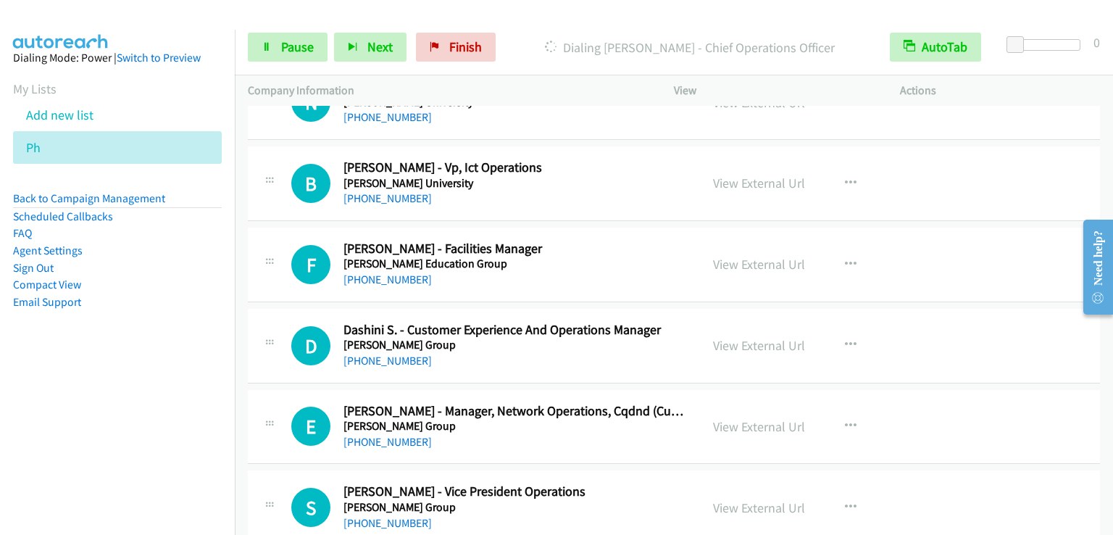
scroll to position [6231, 0]
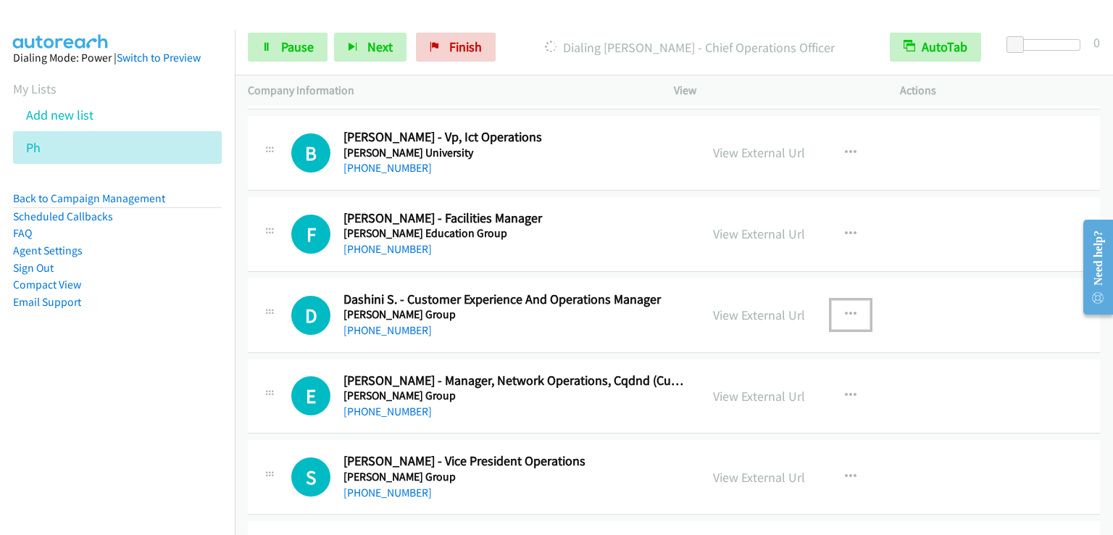
click at [845, 309] on icon "button" at bounding box center [851, 315] width 12 height 12
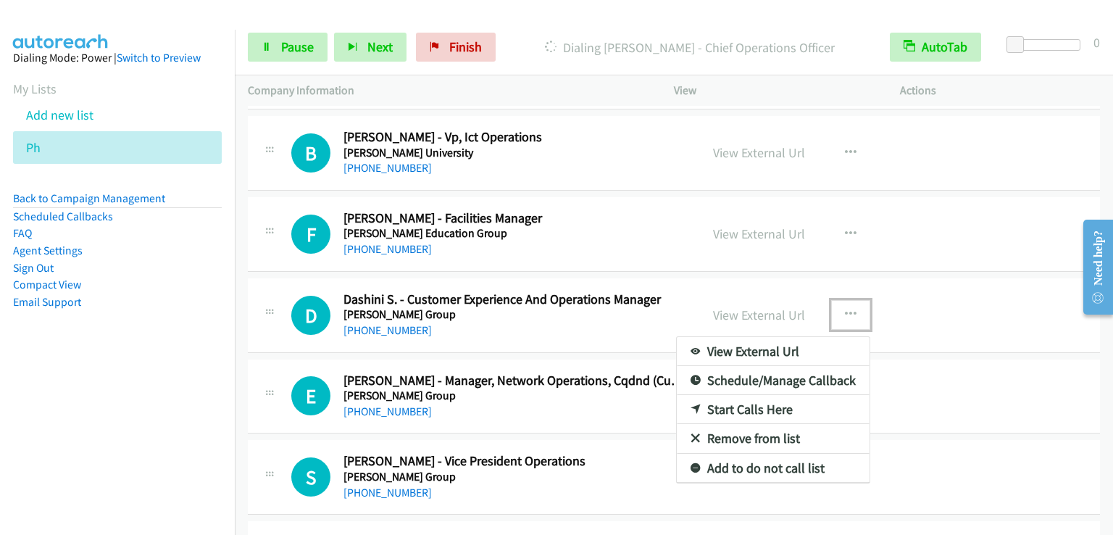
click at [738, 398] on link "Start Calls Here" at bounding box center [773, 409] width 193 height 29
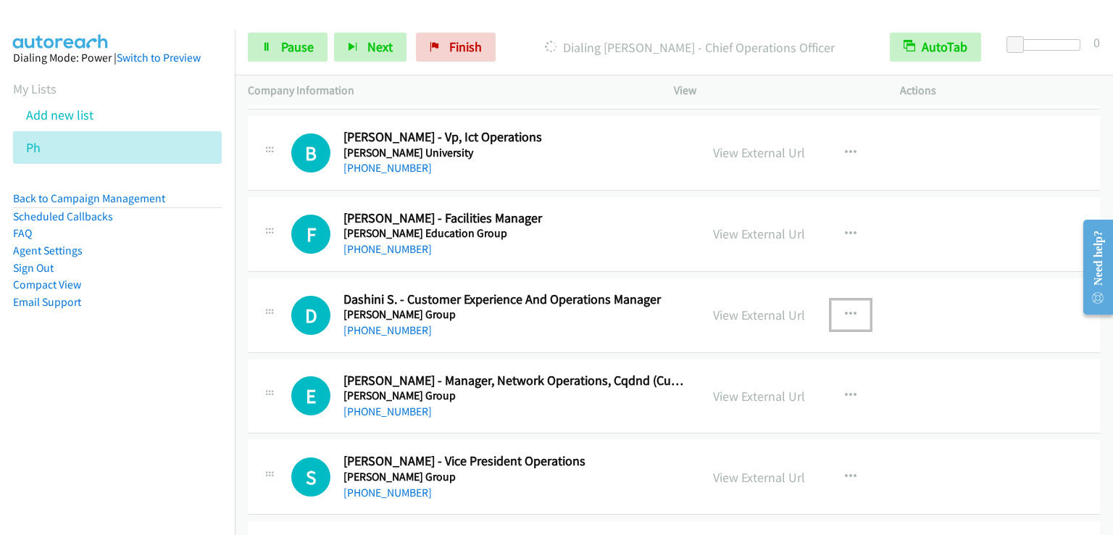
click at [858, 300] on button "button" at bounding box center [850, 314] width 39 height 29
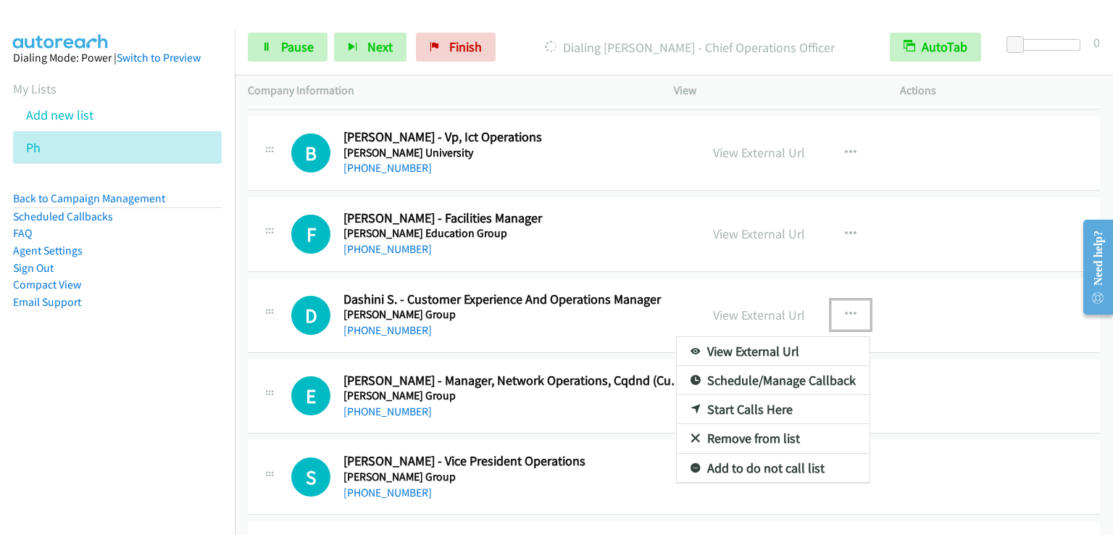
click at [758, 401] on link "Start Calls Here" at bounding box center [773, 409] width 193 height 29
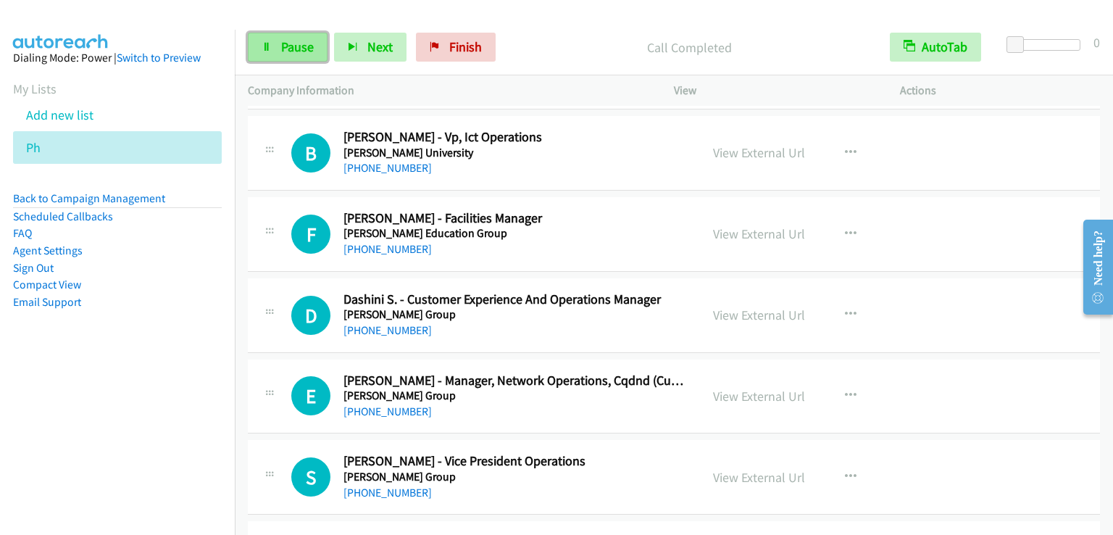
click at [301, 43] on span "Pause" at bounding box center [297, 46] width 33 height 17
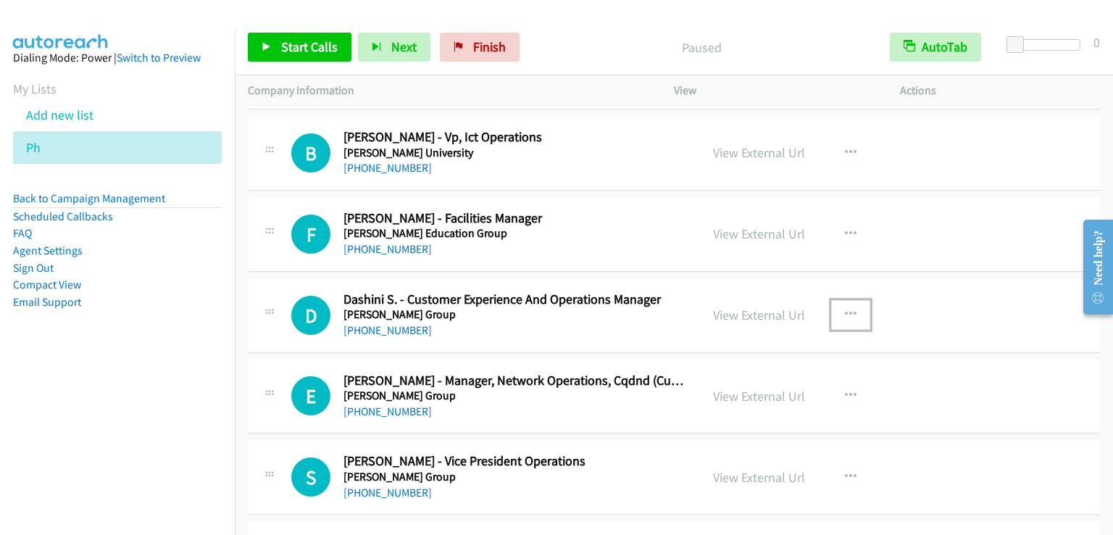
click at [850, 303] on button "button" at bounding box center [850, 314] width 39 height 29
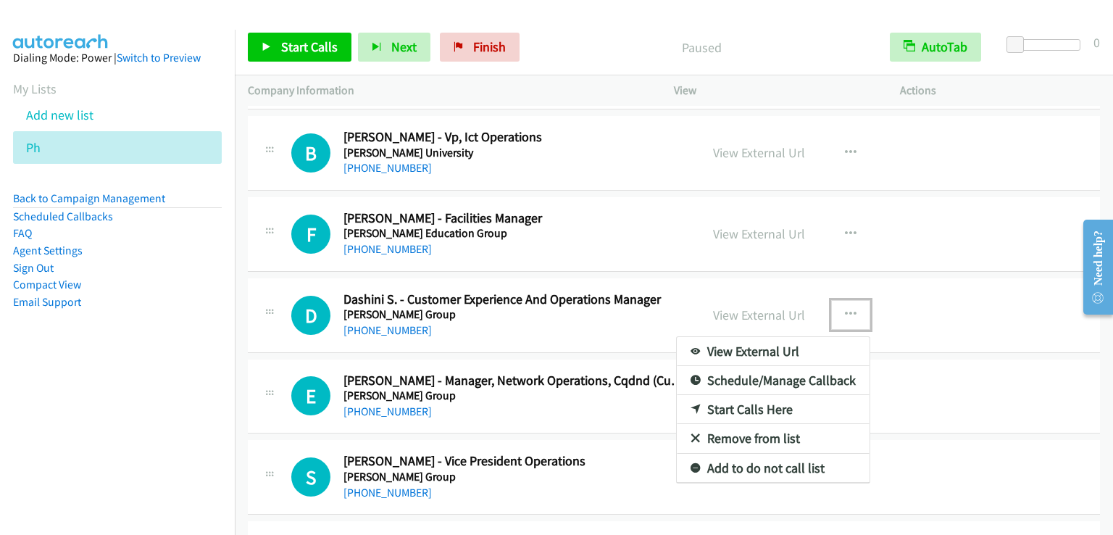
click at [724, 395] on link "Start Calls Here" at bounding box center [773, 409] width 193 height 29
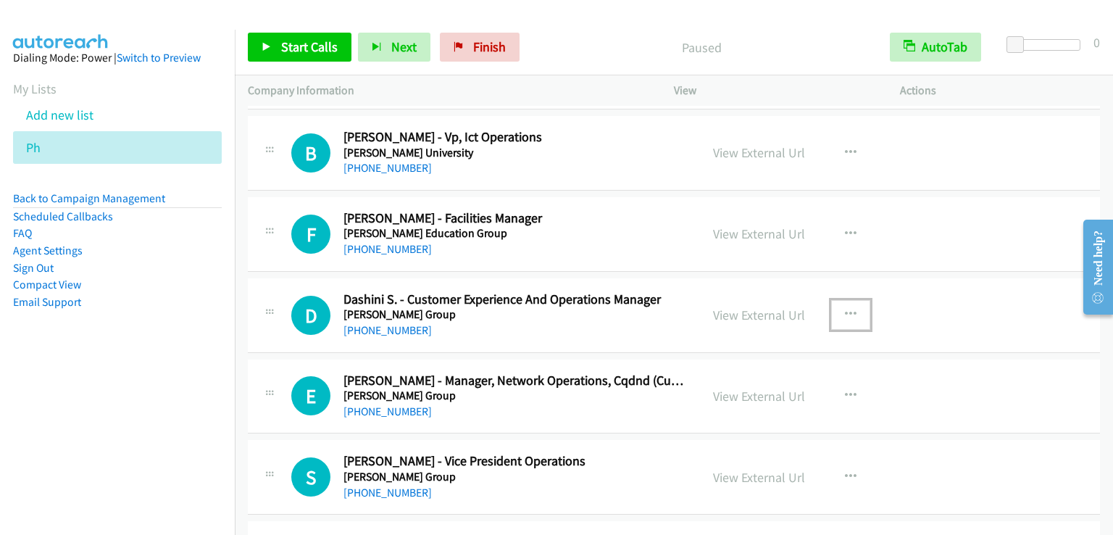
click at [835, 302] on button "button" at bounding box center [850, 314] width 39 height 29
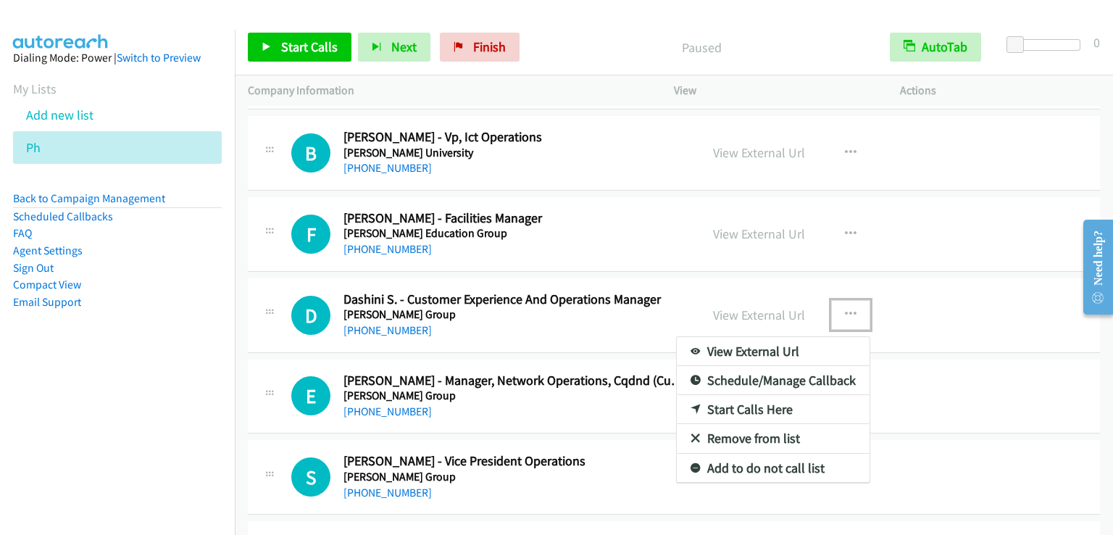
click at [767, 401] on link "Start Calls Here" at bounding box center [773, 409] width 193 height 29
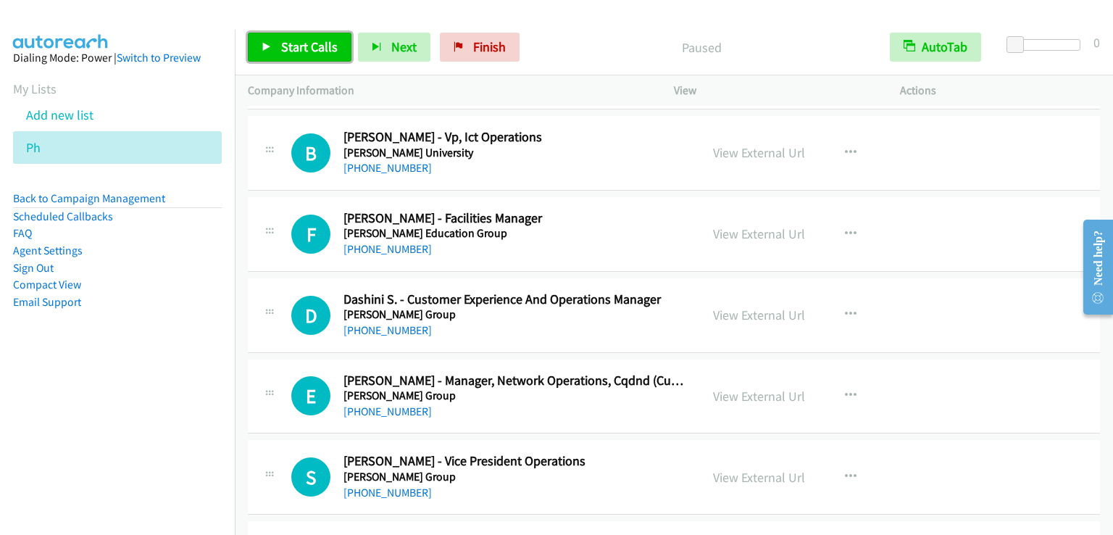
click at [298, 38] on link "Start Calls" at bounding box center [300, 47] width 104 height 29
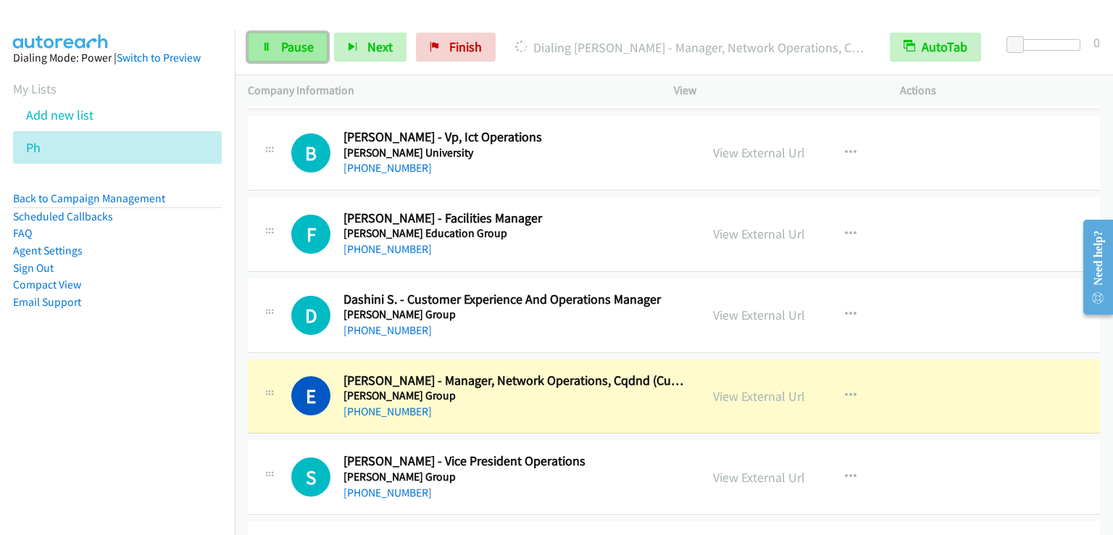
click at [308, 45] on span "Pause" at bounding box center [297, 46] width 33 height 17
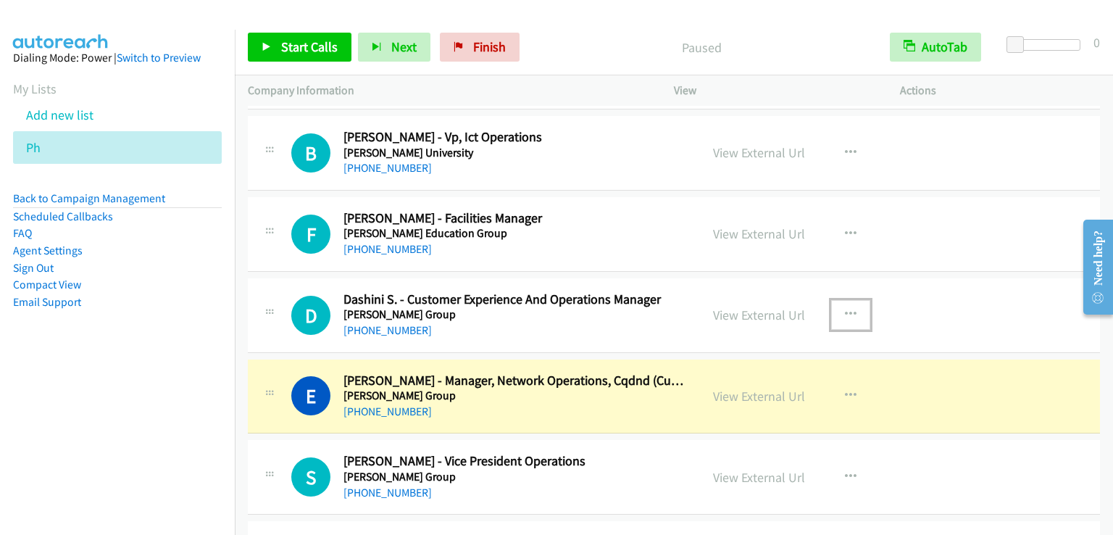
click at [847, 309] on icon "button" at bounding box center [851, 315] width 12 height 12
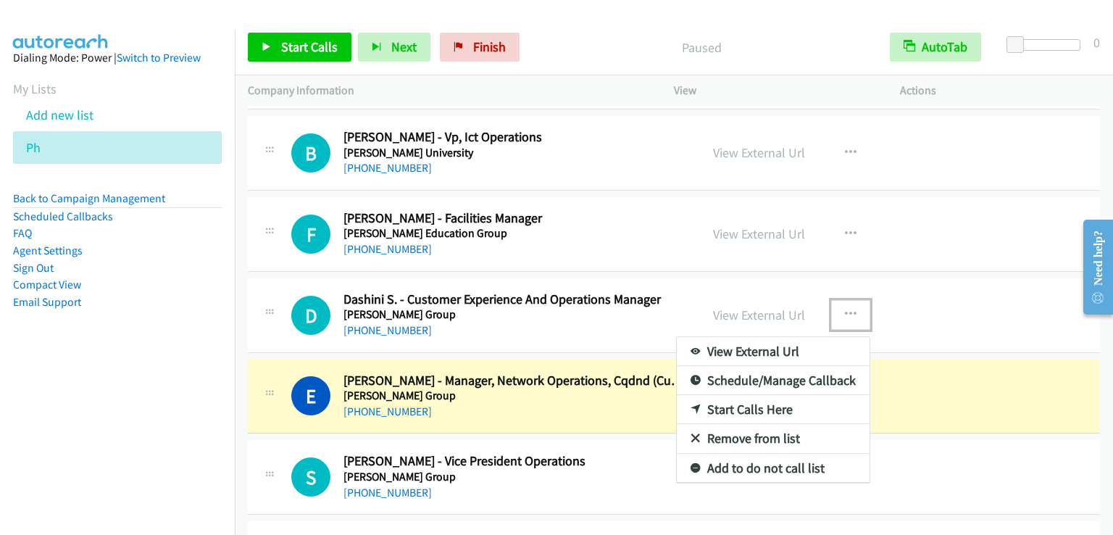
click at [739, 399] on link "Start Calls Here" at bounding box center [773, 409] width 193 height 29
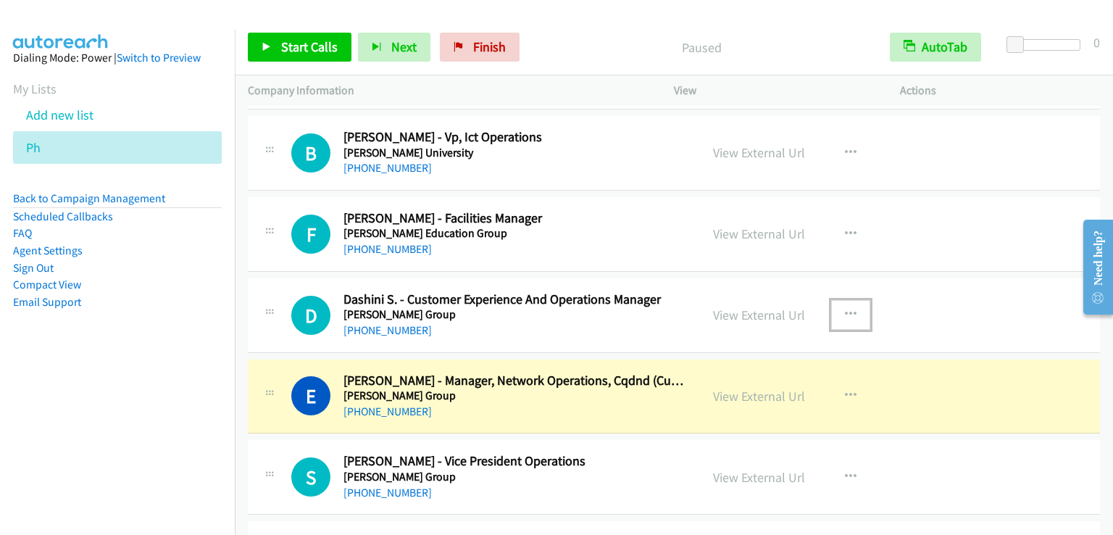
click at [833, 305] on button "button" at bounding box center [850, 314] width 39 height 29
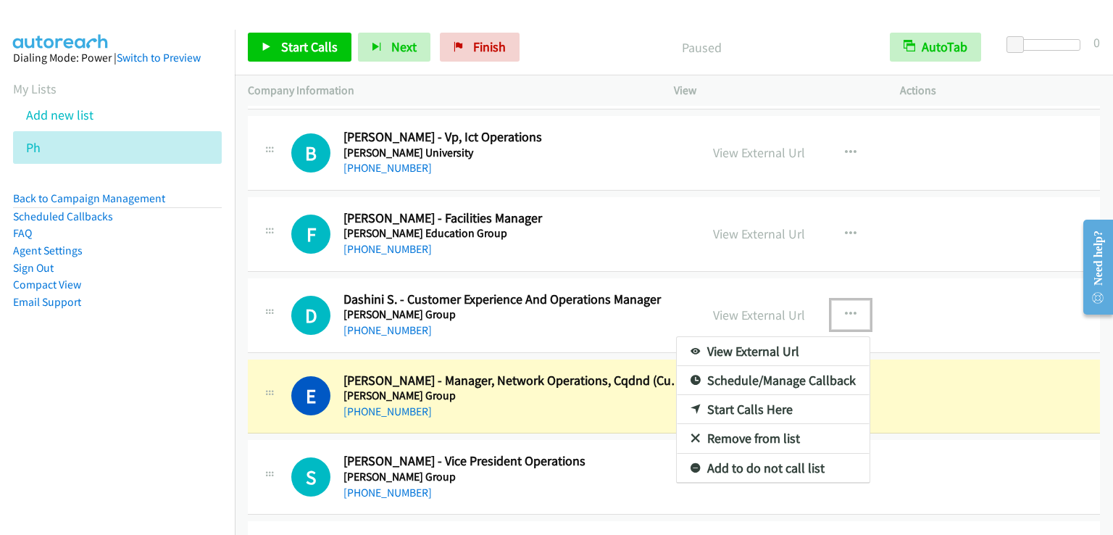
click at [737, 403] on link "Start Calls Here" at bounding box center [773, 409] width 193 height 29
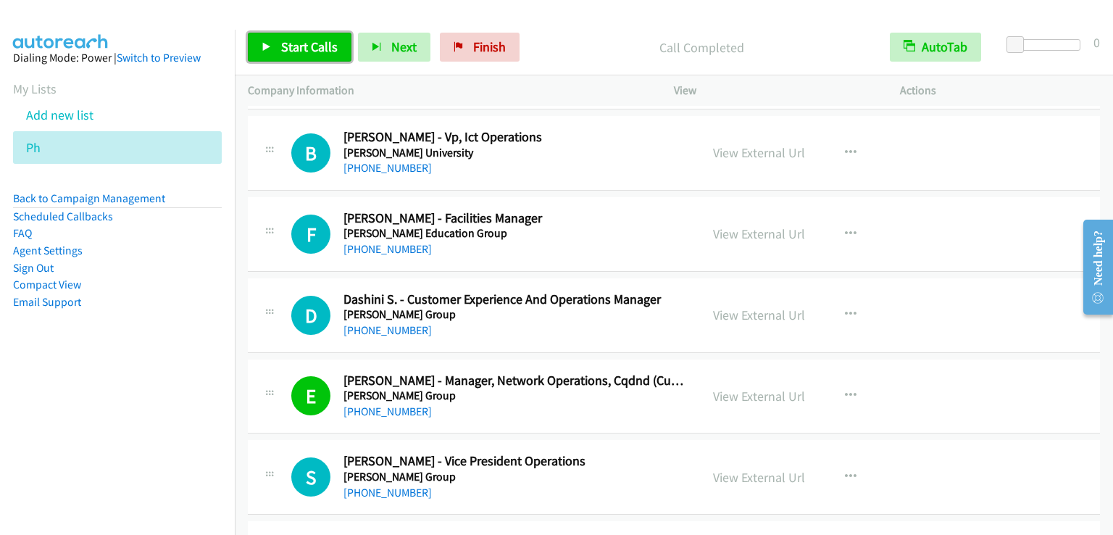
click at [301, 44] on span "Start Calls" at bounding box center [309, 46] width 57 height 17
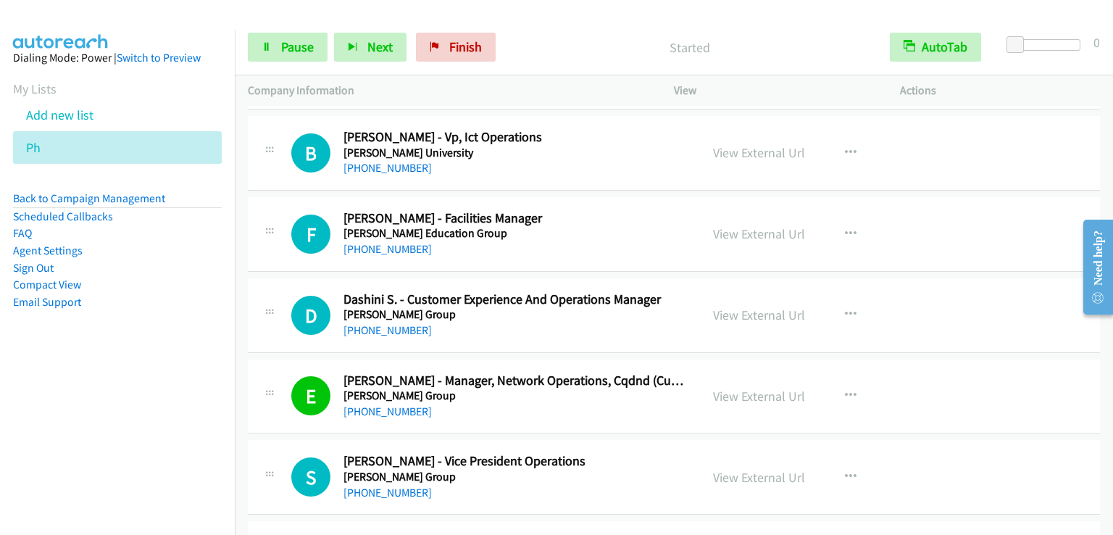
click at [128, 430] on nav "Dialing Mode: Power | Switch to Preview My Lists Add new list Ph Back to Campai…" at bounding box center [117, 297] width 235 height 535
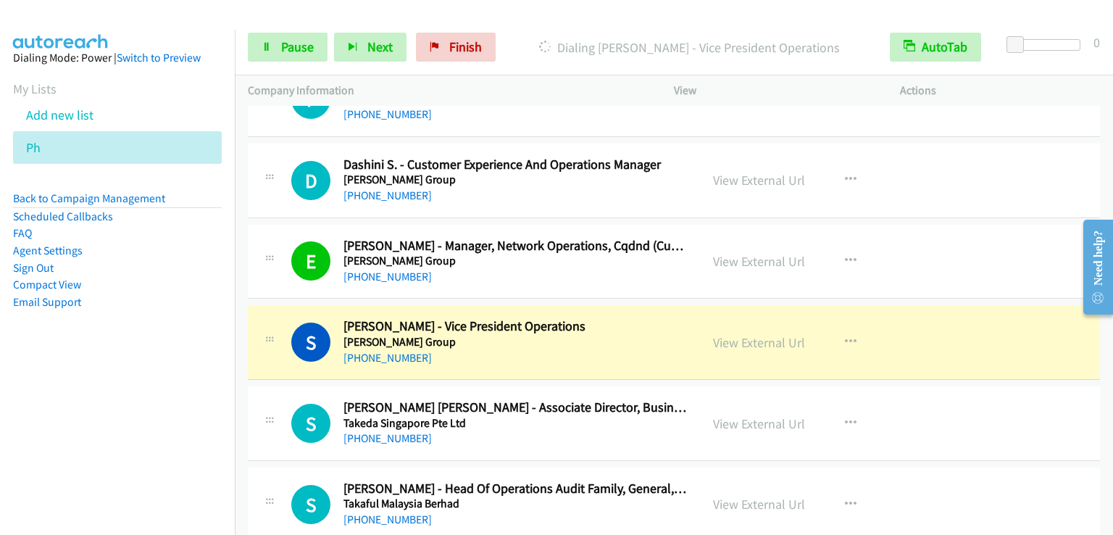
scroll to position [6376, 0]
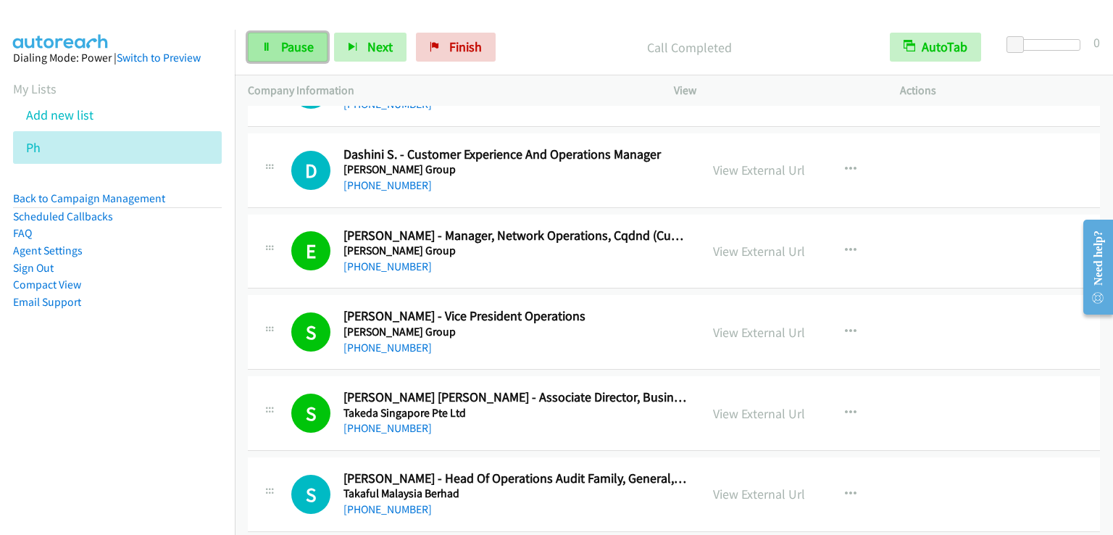
click at [302, 54] on span "Pause" at bounding box center [297, 46] width 33 height 17
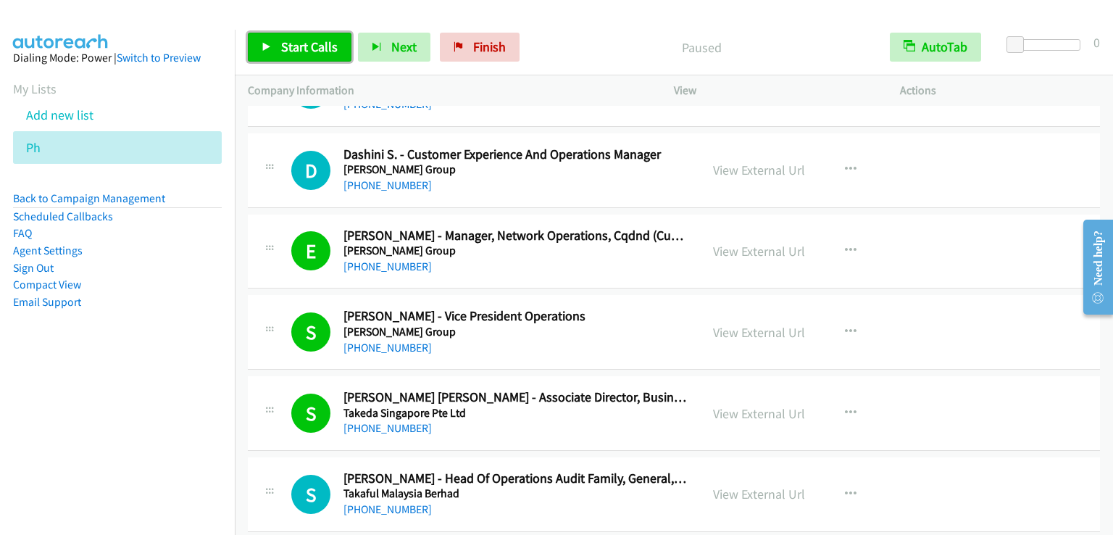
click at [302, 54] on span "Start Calls" at bounding box center [309, 46] width 57 height 17
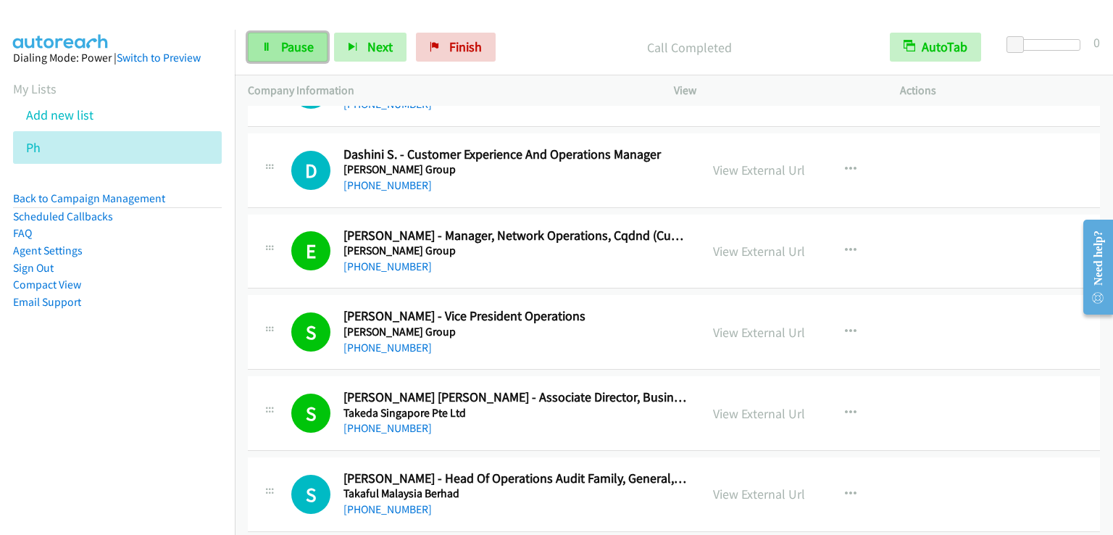
click at [285, 36] on link "Pause" at bounding box center [288, 47] width 80 height 29
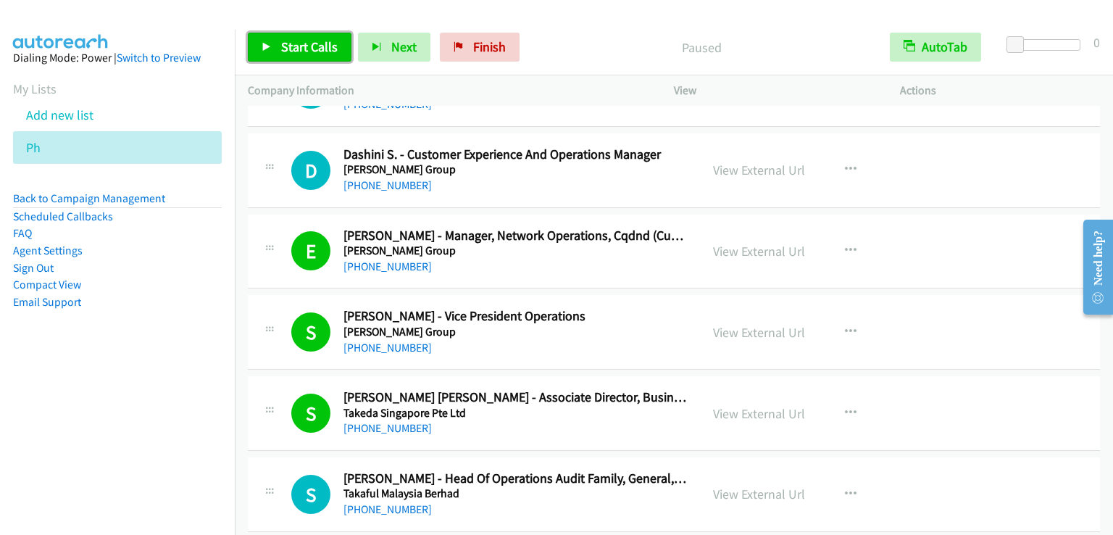
click at [285, 36] on link "Start Calls" at bounding box center [300, 47] width 104 height 29
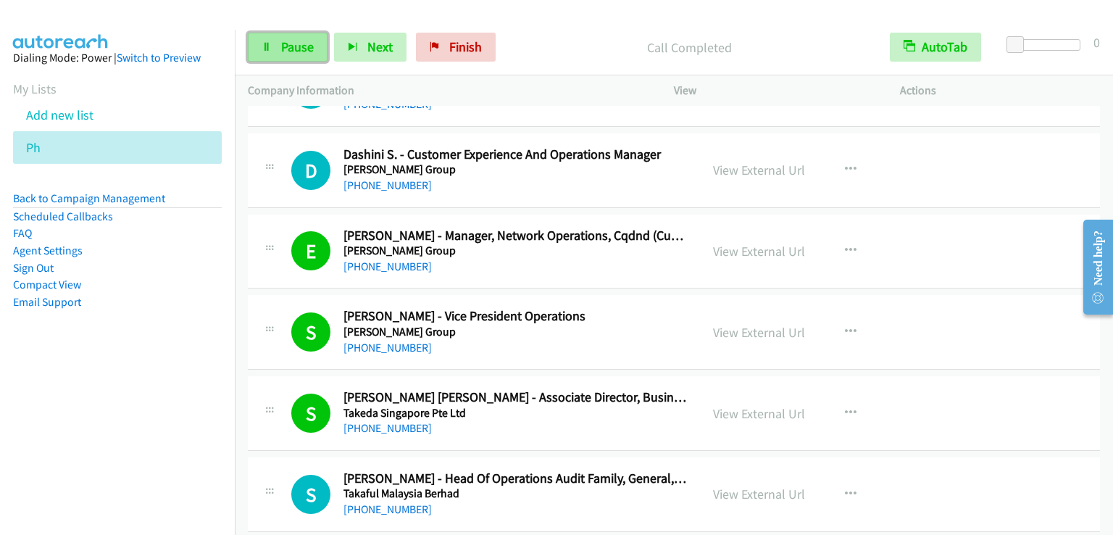
click at [298, 36] on link "Pause" at bounding box center [288, 47] width 80 height 29
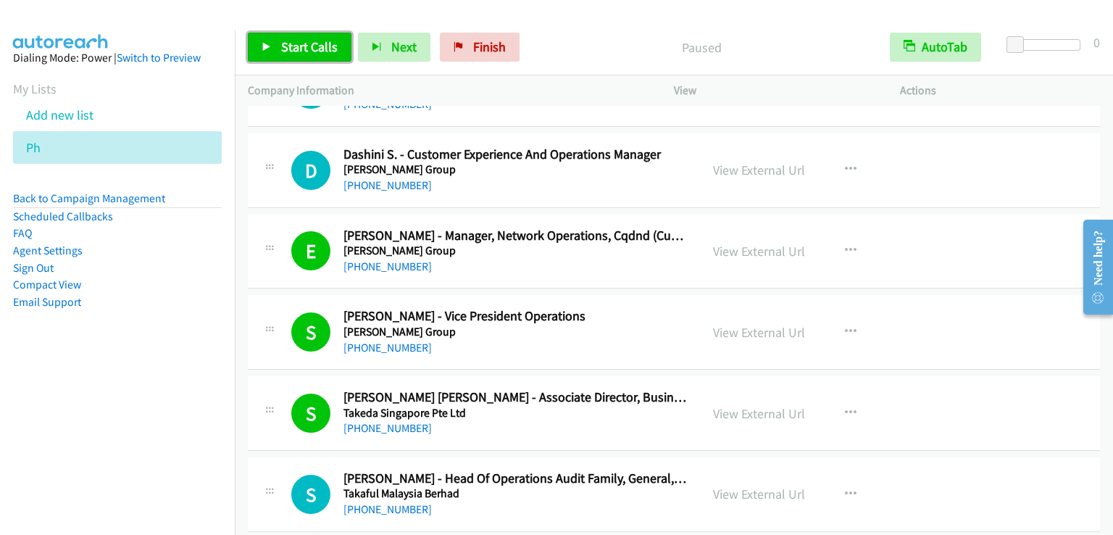
click at [298, 36] on link "Start Calls" at bounding box center [300, 47] width 104 height 29
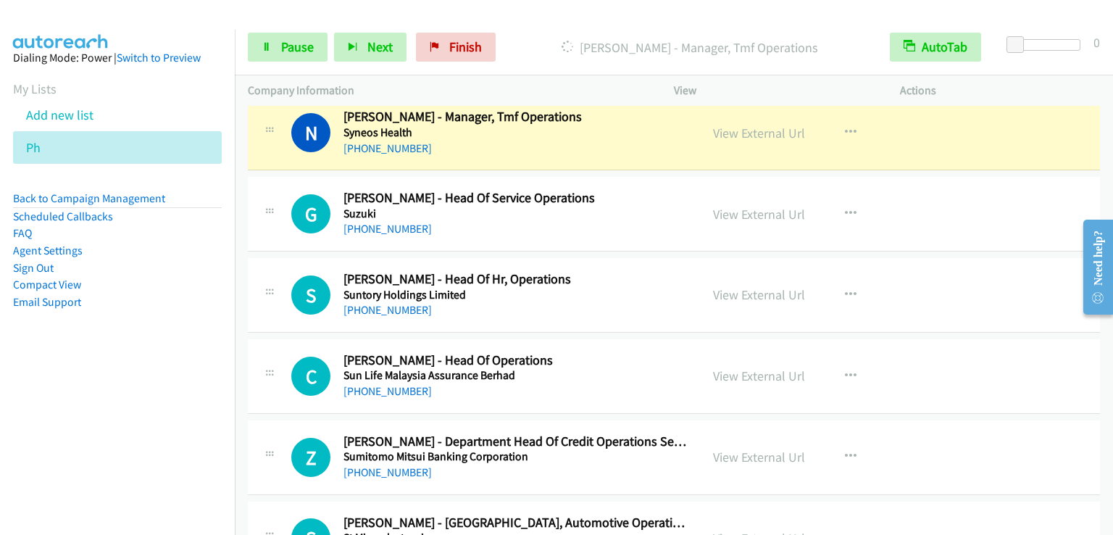
scroll to position [7390, 0]
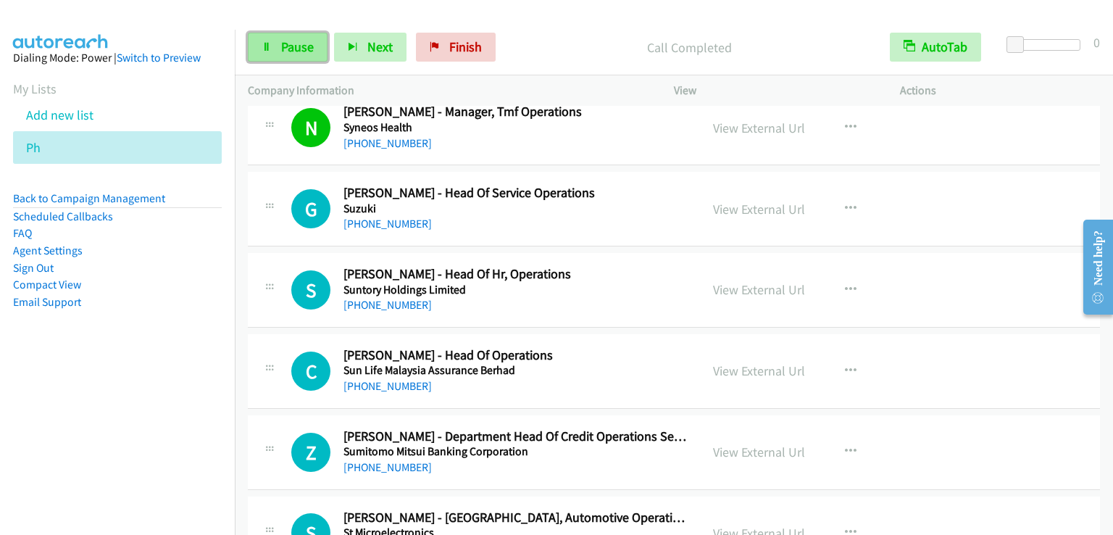
click at [270, 38] on link "Pause" at bounding box center [288, 47] width 80 height 29
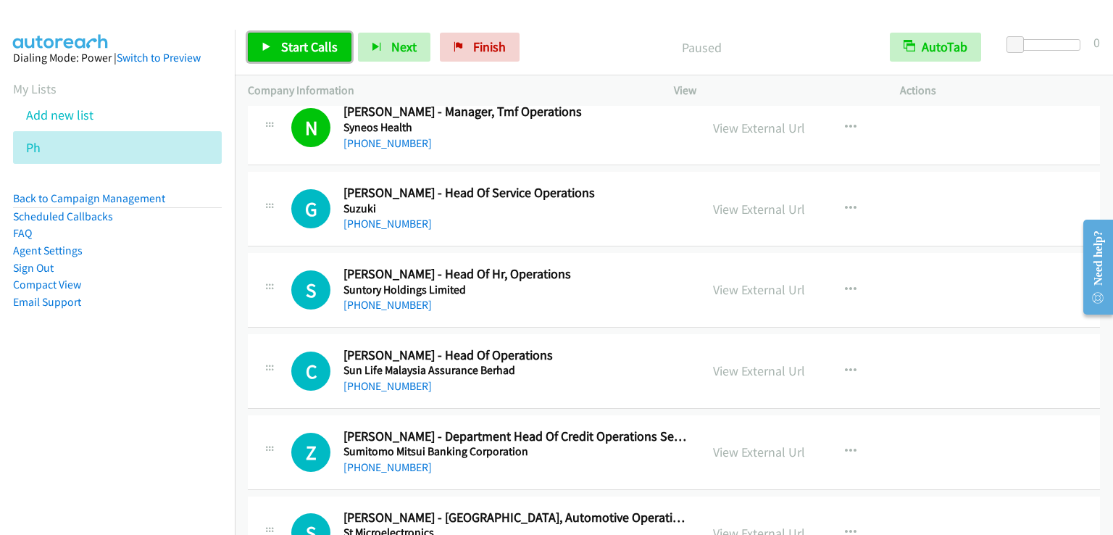
click at [270, 38] on link "Start Calls" at bounding box center [300, 47] width 104 height 29
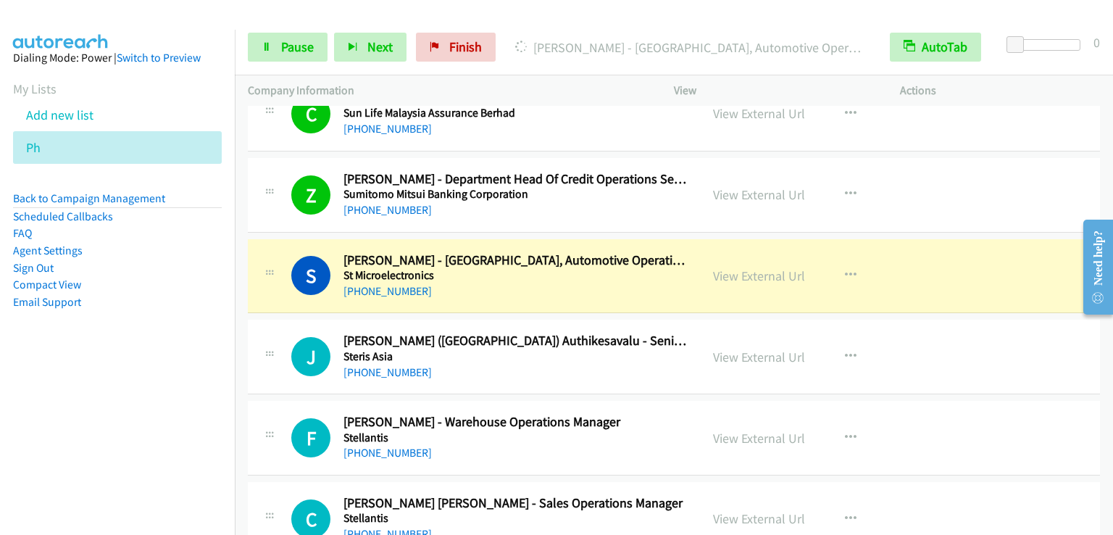
scroll to position [7680, 0]
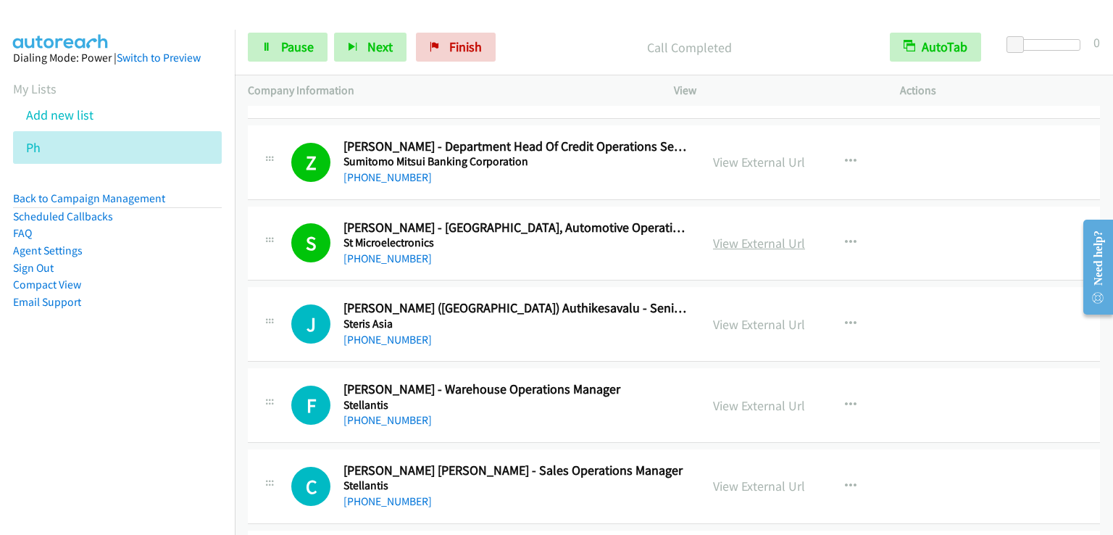
click at [763, 235] on link "View External Url" at bounding box center [759, 243] width 92 height 17
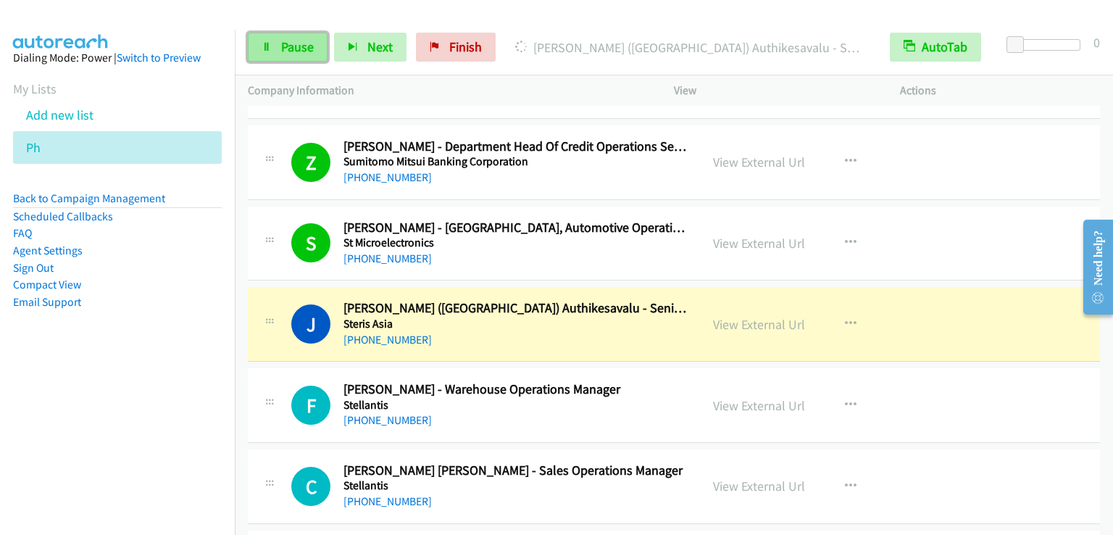
click at [298, 53] on span "Pause" at bounding box center [297, 46] width 33 height 17
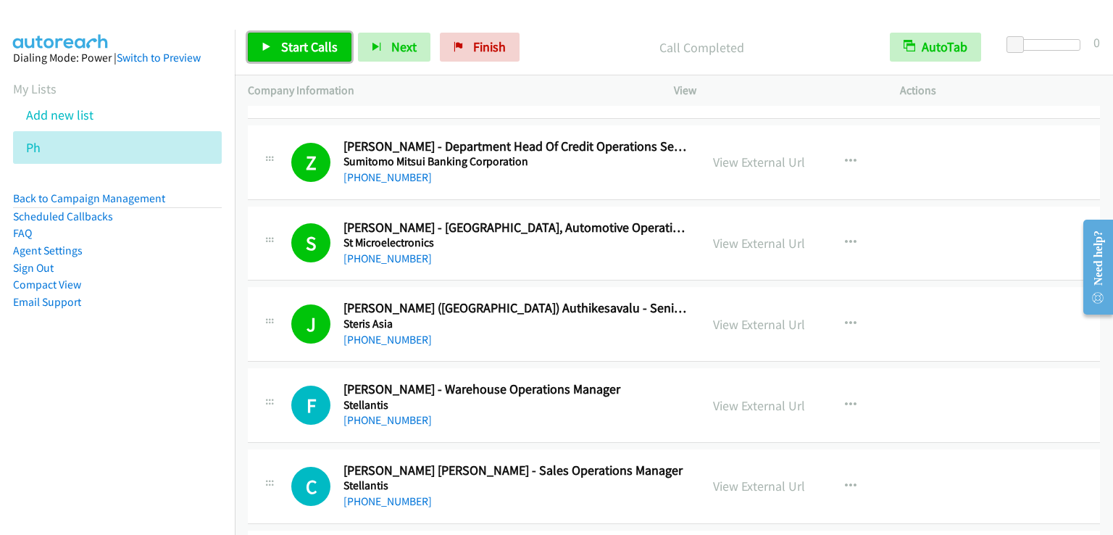
click at [289, 43] on span "Start Calls" at bounding box center [309, 46] width 57 height 17
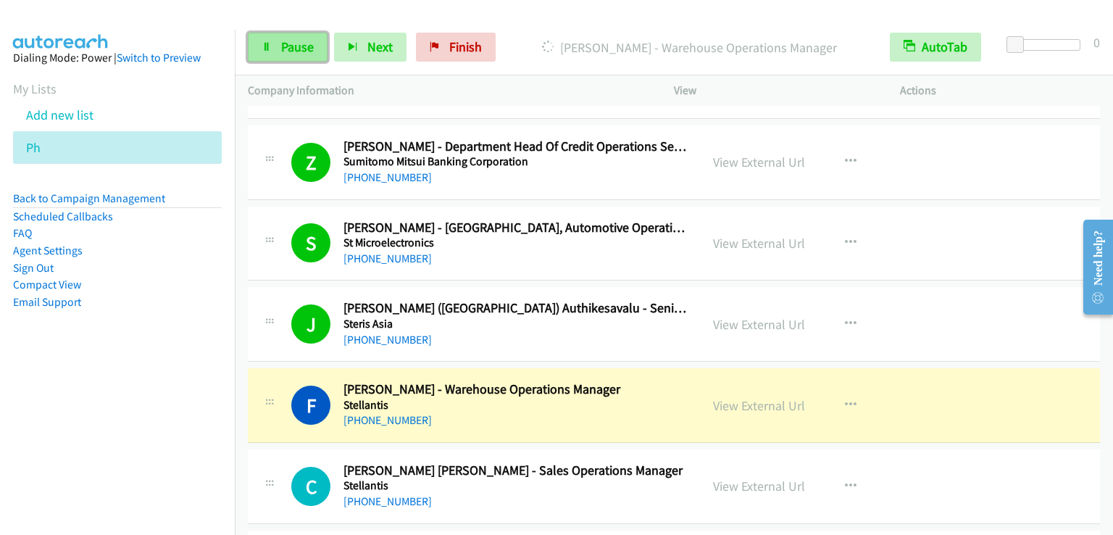
click at [271, 39] on link "Pause" at bounding box center [288, 47] width 80 height 29
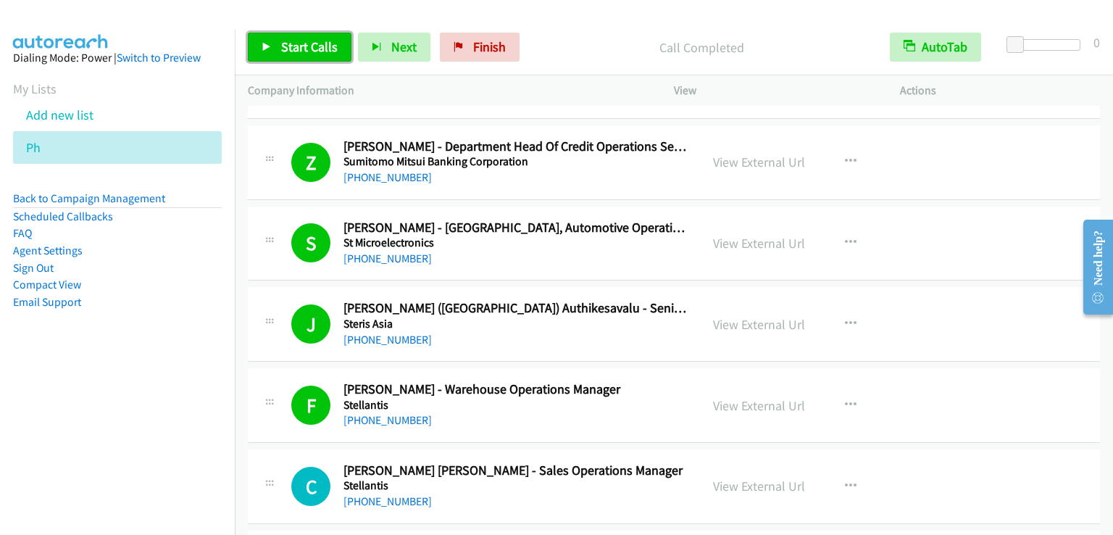
click at [270, 35] on link "Start Calls" at bounding box center [300, 47] width 104 height 29
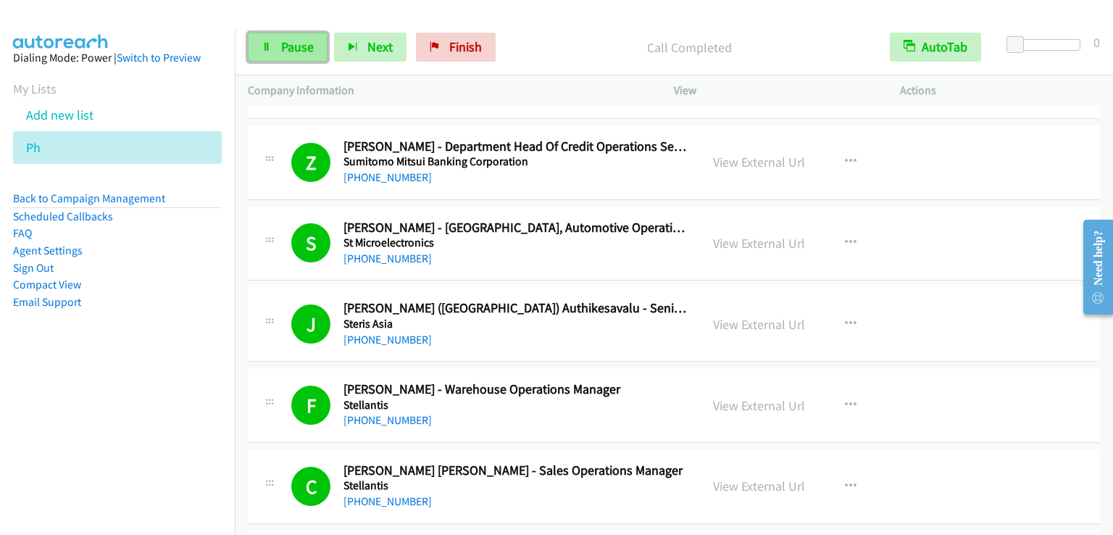
click at [284, 41] on span "Pause" at bounding box center [297, 46] width 33 height 17
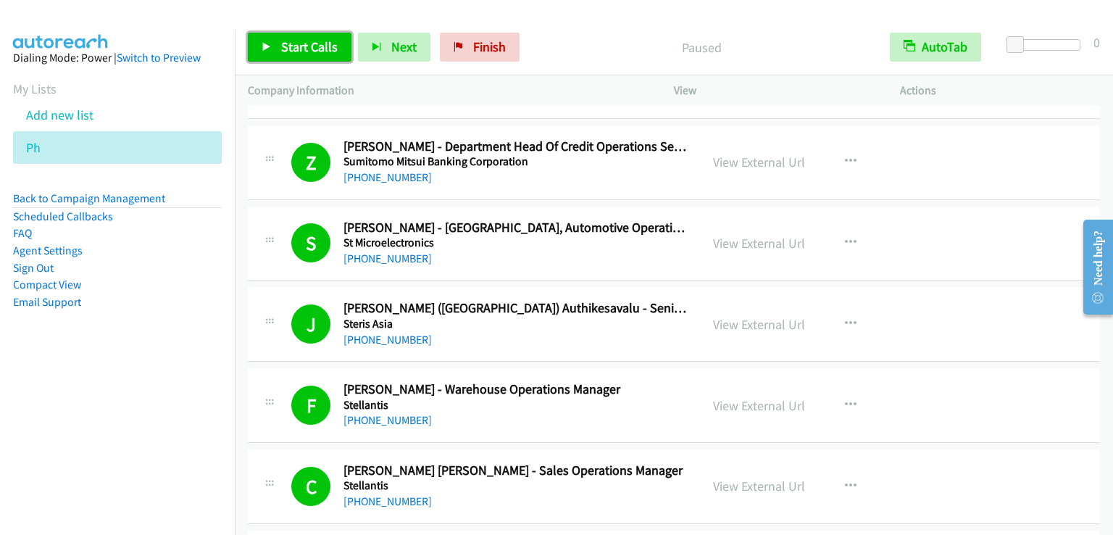
click at [284, 41] on span "Start Calls" at bounding box center [309, 46] width 57 height 17
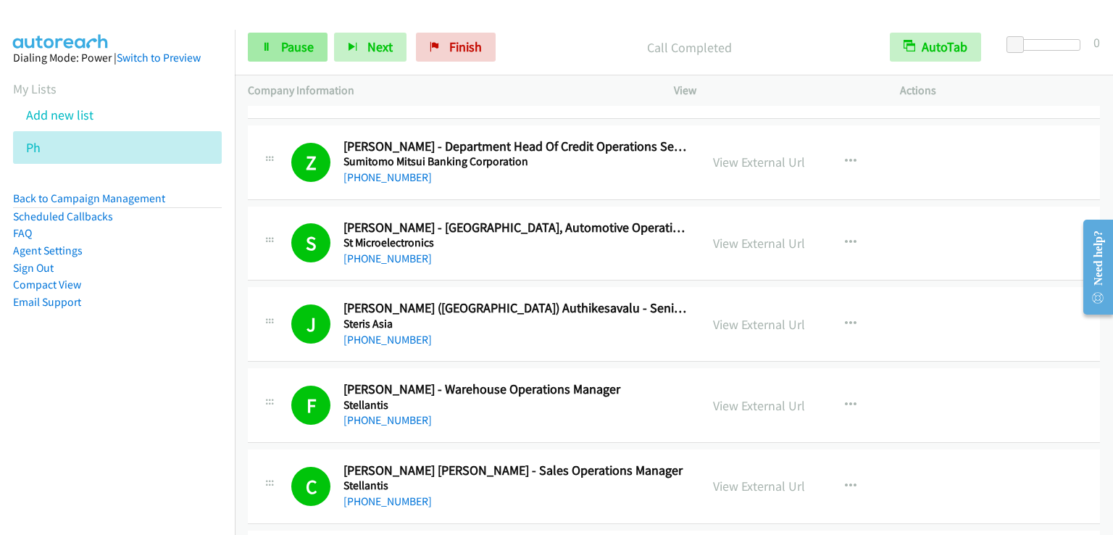
click at [280, 34] on div "Start Calls Pause Next Finish Call Completed AutoTab AutoTab 0" at bounding box center [674, 48] width 878 height 56
click at [281, 37] on link "Pause" at bounding box center [288, 47] width 80 height 29
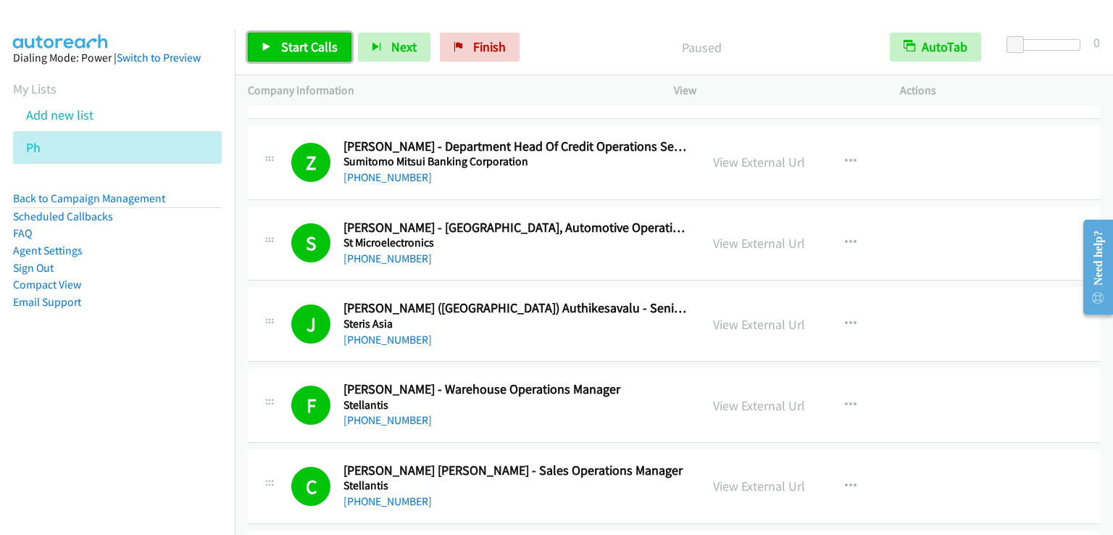
click at [284, 40] on span "Start Calls" at bounding box center [309, 46] width 57 height 17
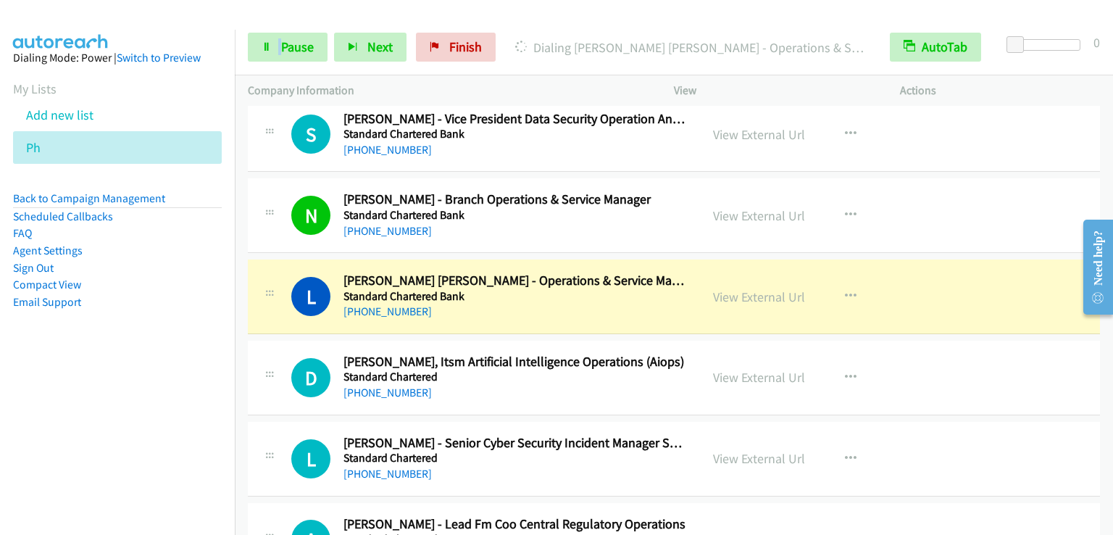
scroll to position [9057, 0]
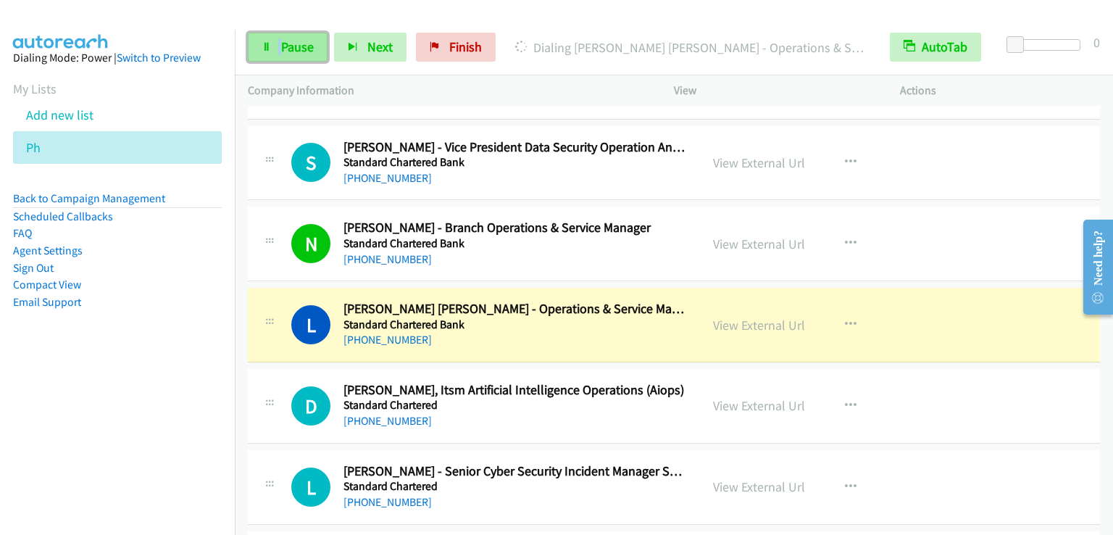
click at [291, 46] on span "Pause" at bounding box center [297, 46] width 33 height 17
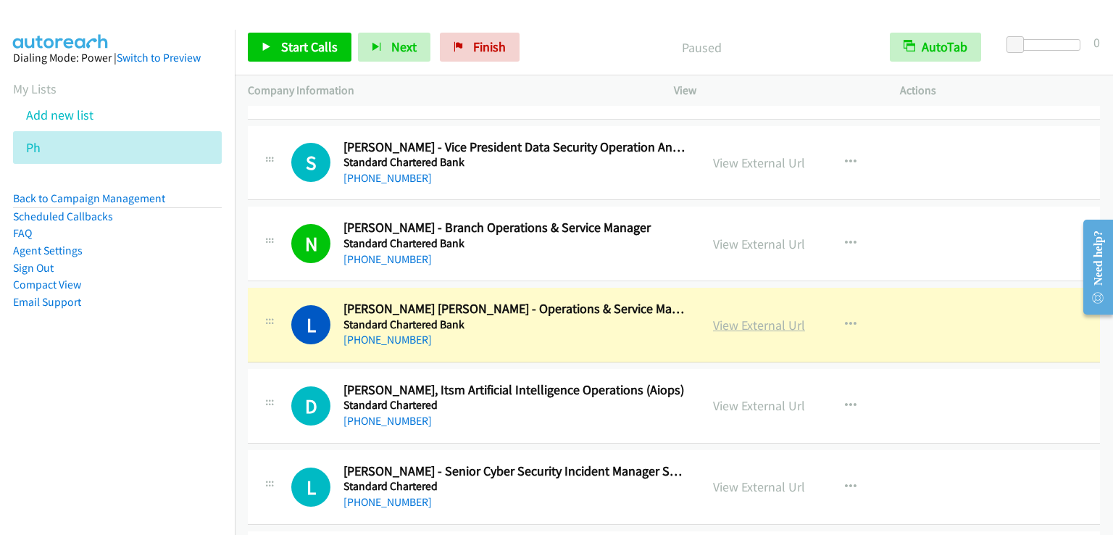
click at [730, 317] on link "View External Url" at bounding box center [759, 325] width 92 height 17
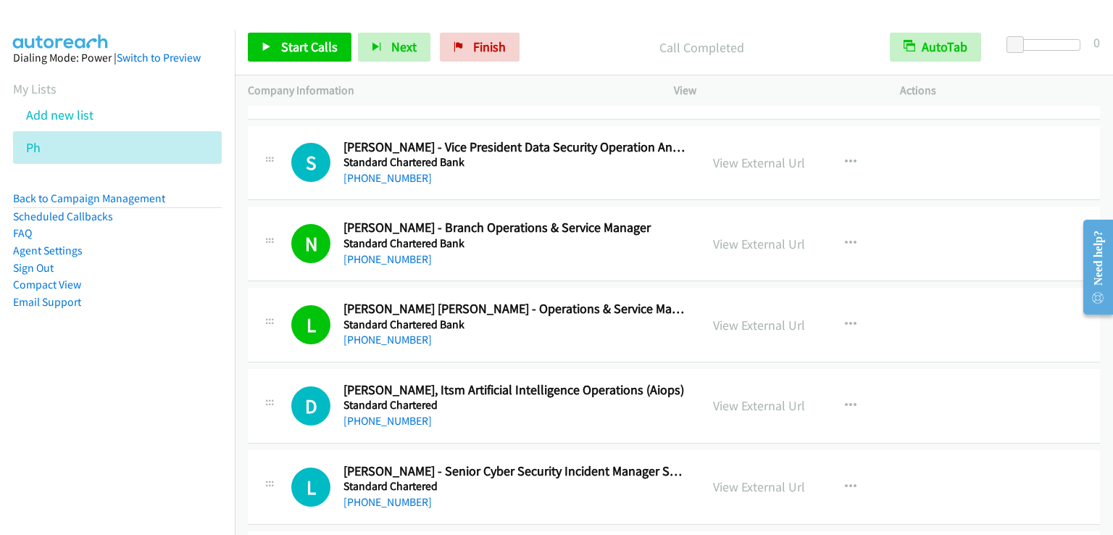
click at [301, 32] on div "Start Calls Pause Next Finish Call Completed AutoTab AutoTab 0" at bounding box center [674, 48] width 878 height 56
click at [299, 44] on span "Start Calls" at bounding box center [309, 46] width 57 height 17
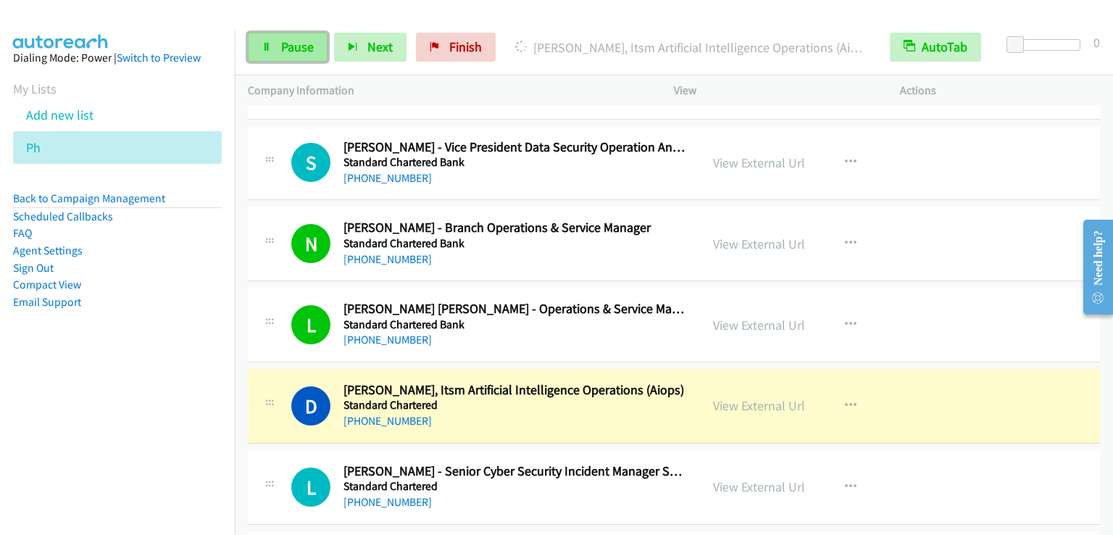
click at [302, 44] on span "Pause" at bounding box center [297, 46] width 33 height 17
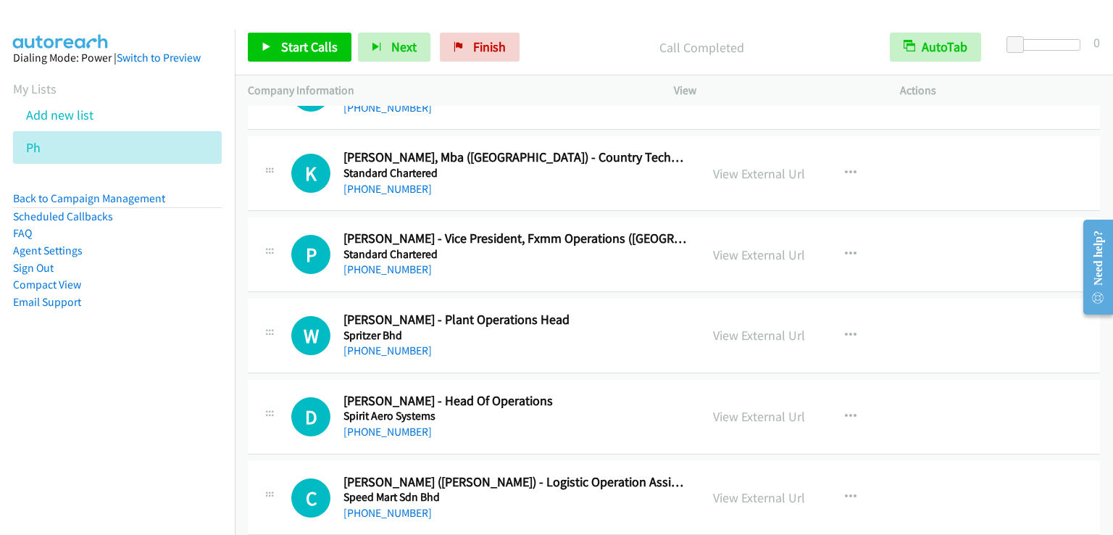
scroll to position [9564, 0]
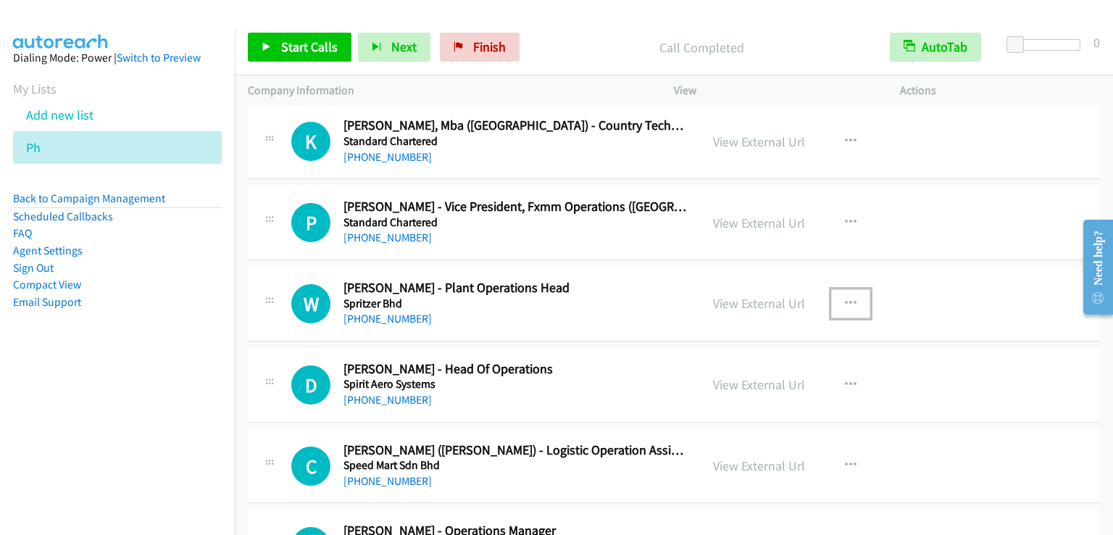
click at [846, 298] on icon "button" at bounding box center [851, 304] width 12 height 12
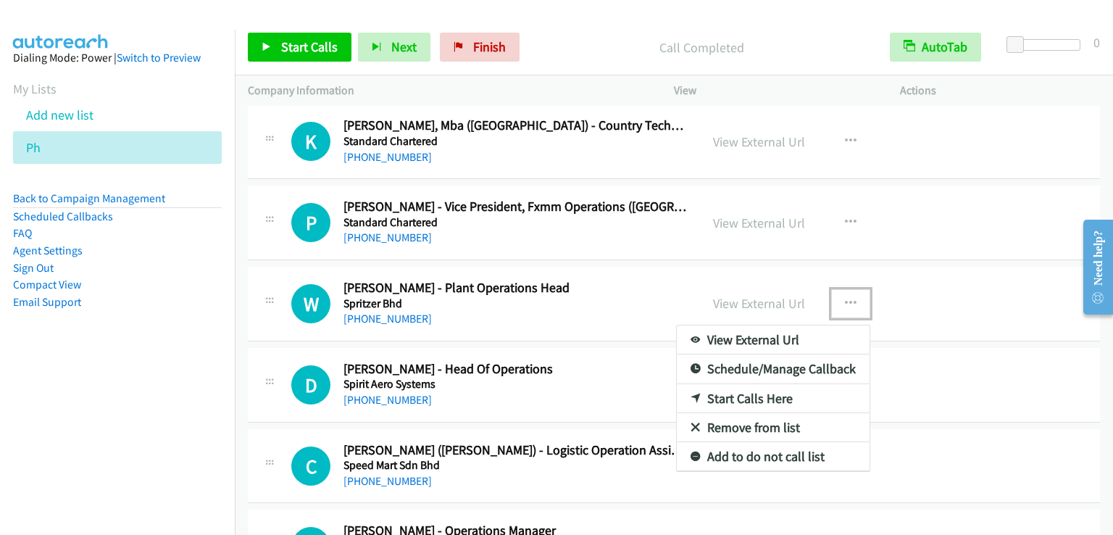
click at [764, 384] on link "Start Calls Here" at bounding box center [773, 398] width 193 height 29
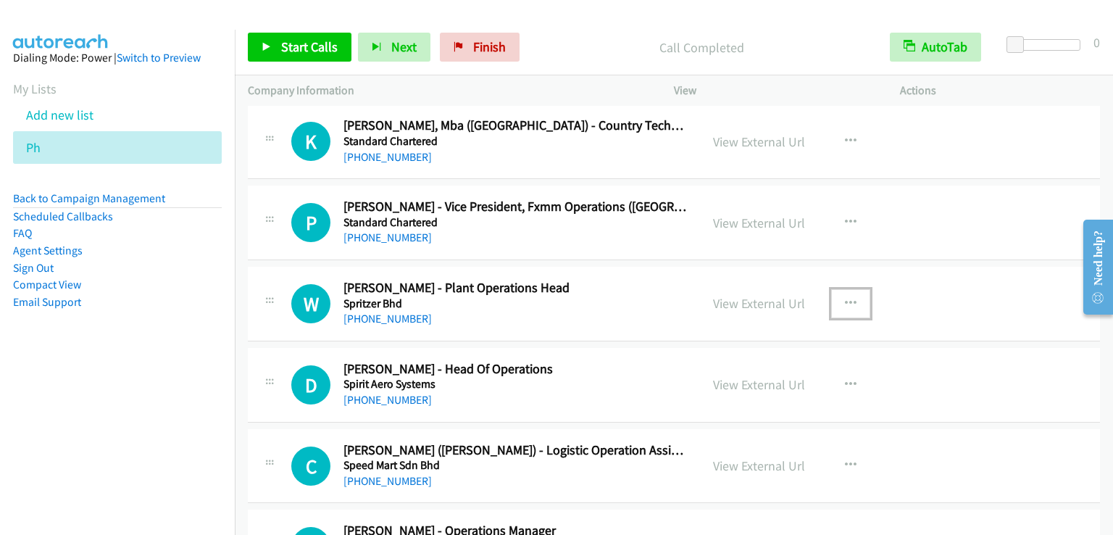
click at [845, 298] on icon "button" at bounding box center [851, 304] width 12 height 12
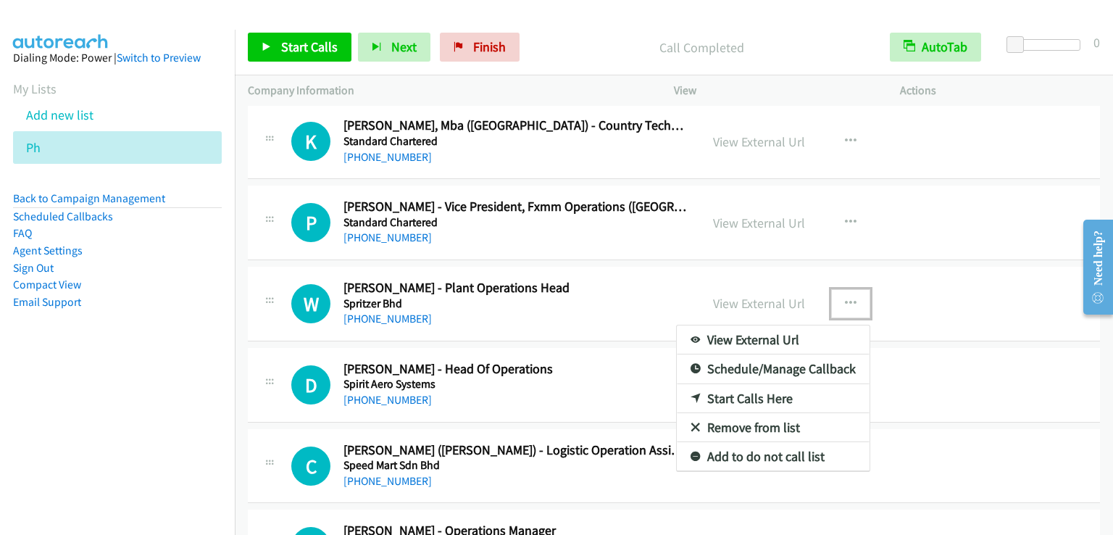
click at [740, 384] on link "Start Calls Here" at bounding box center [773, 398] width 193 height 29
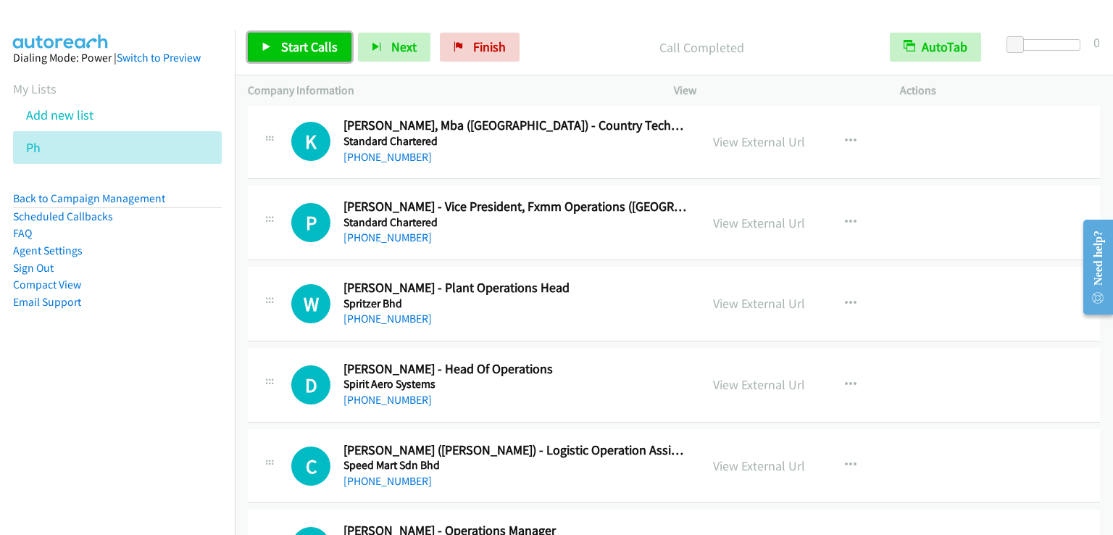
click at [291, 42] on span "Start Calls" at bounding box center [309, 46] width 57 height 17
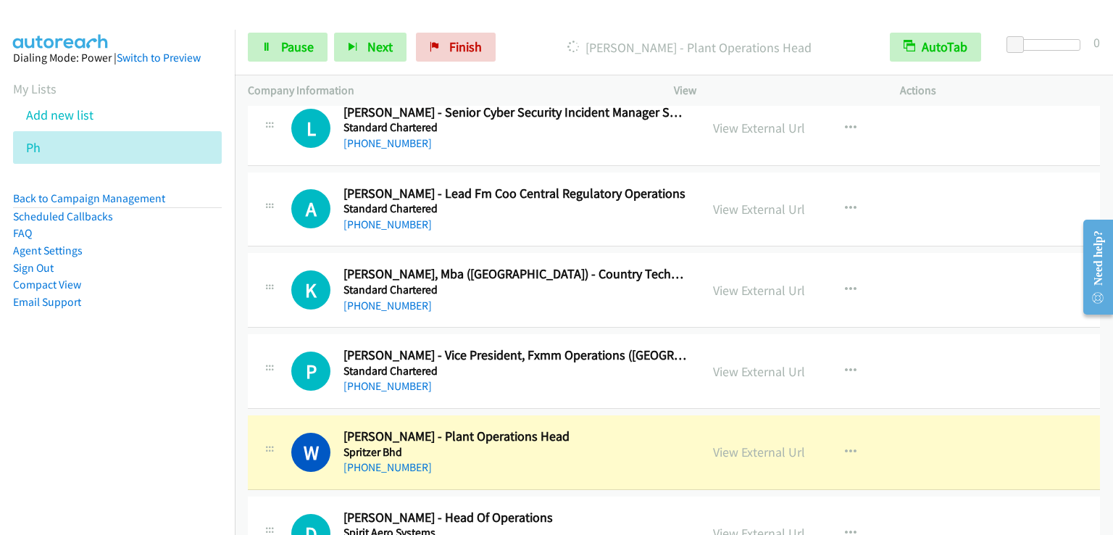
scroll to position [9419, 0]
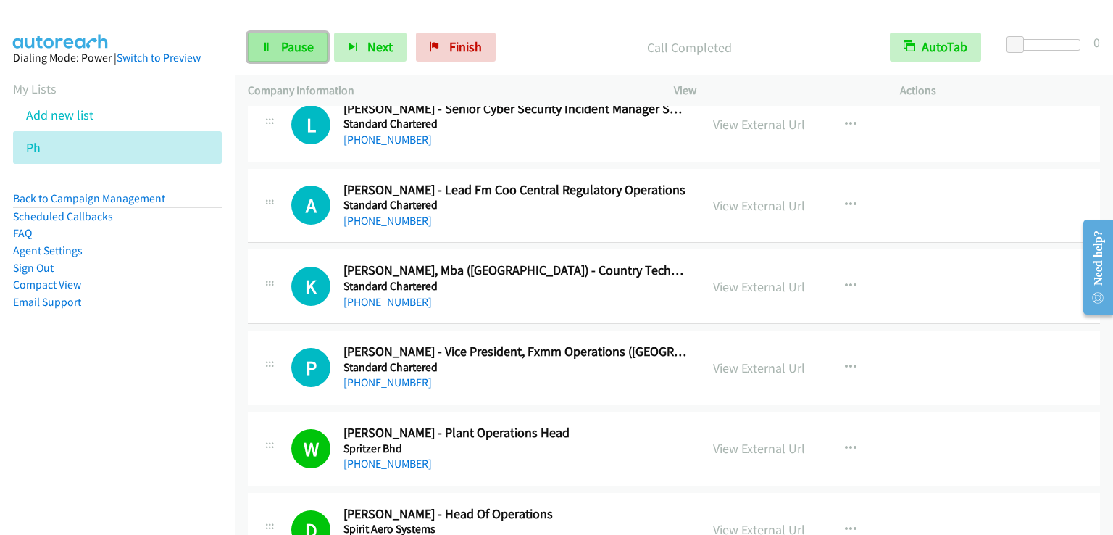
click at [287, 44] on span "Pause" at bounding box center [297, 46] width 33 height 17
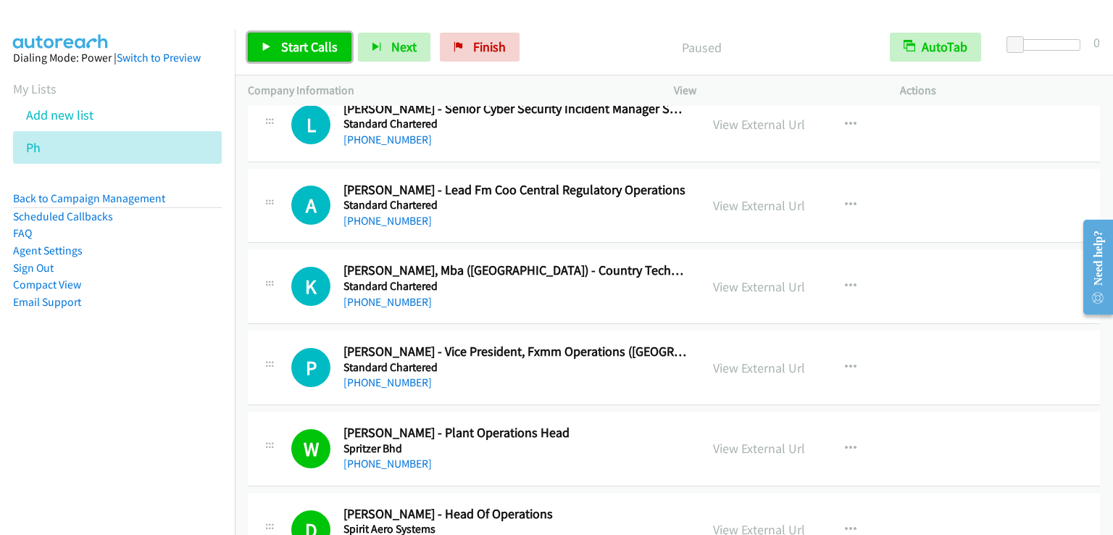
click at [299, 43] on span "Start Calls" at bounding box center [309, 46] width 57 height 17
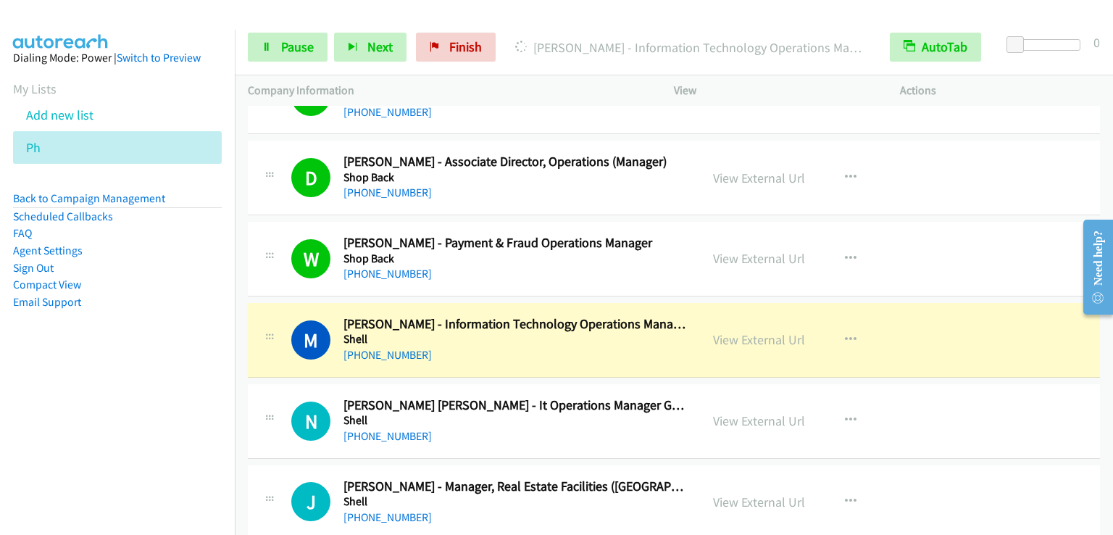
scroll to position [11303, 0]
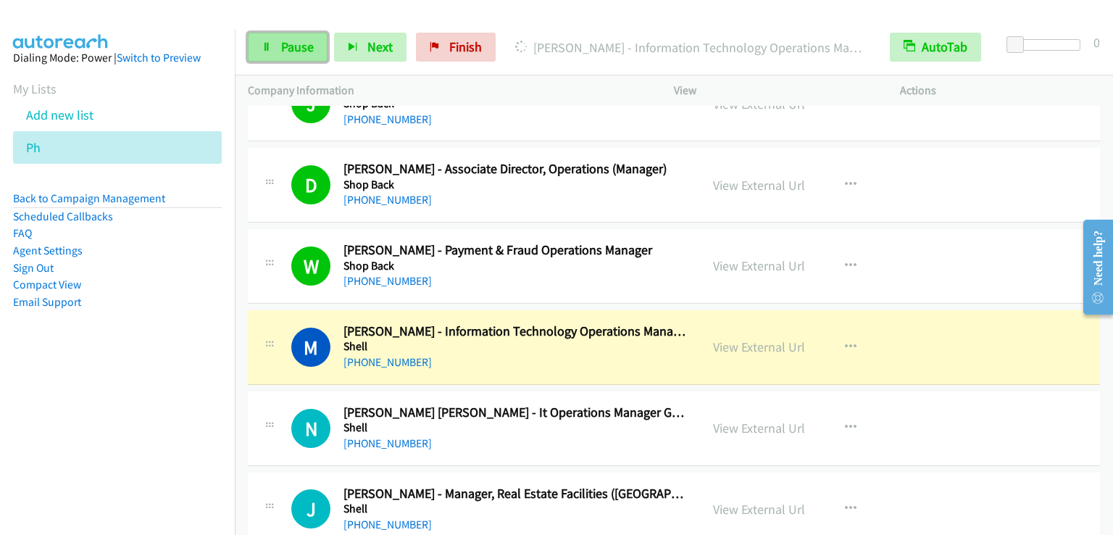
click at [290, 50] on span "Pause" at bounding box center [297, 46] width 33 height 17
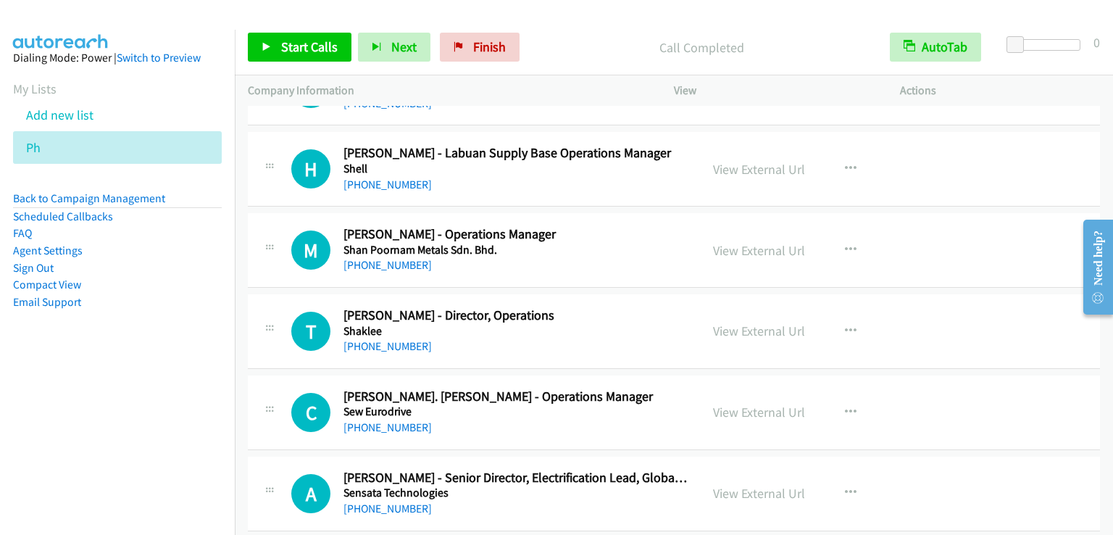
scroll to position [12535, 0]
click at [846, 243] on icon "button" at bounding box center [851, 249] width 12 height 12
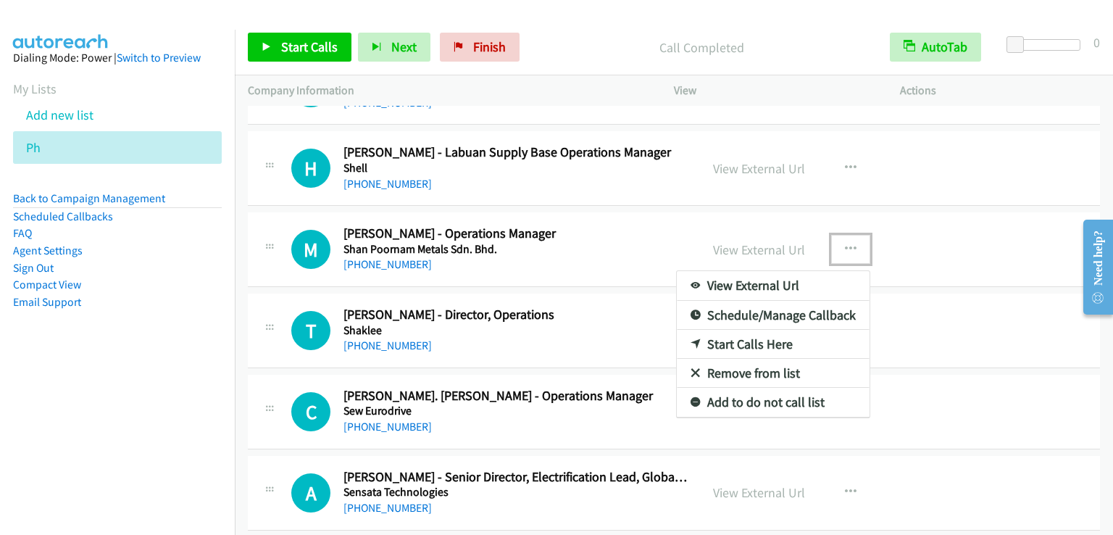
click at [762, 330] on link "Start Calls Here" at bounding box center [773, 344] width 193 height 29
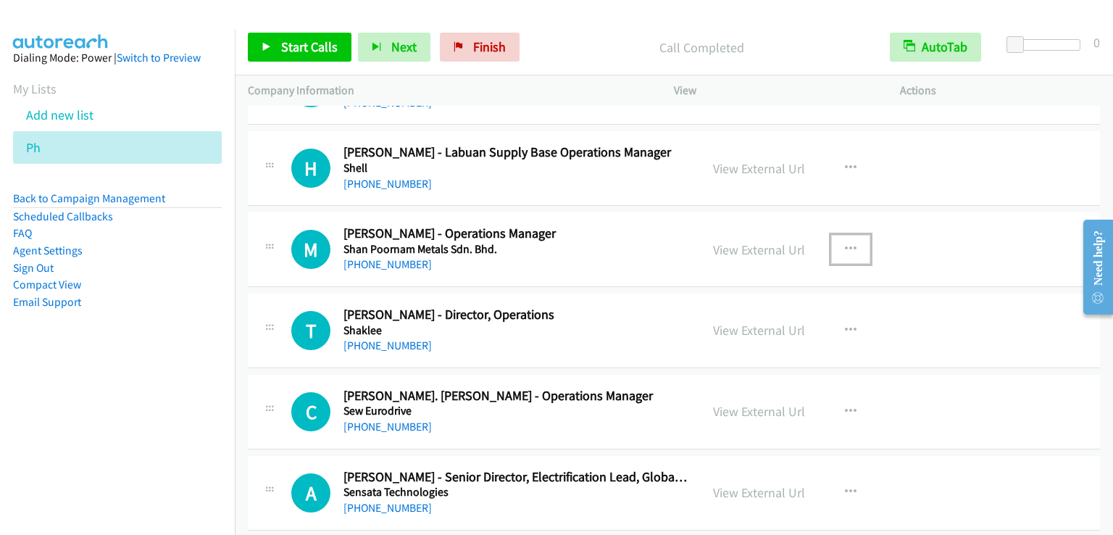
click at [849, 235] on button "button" at bounding box center [850, 249] width 39 height 29
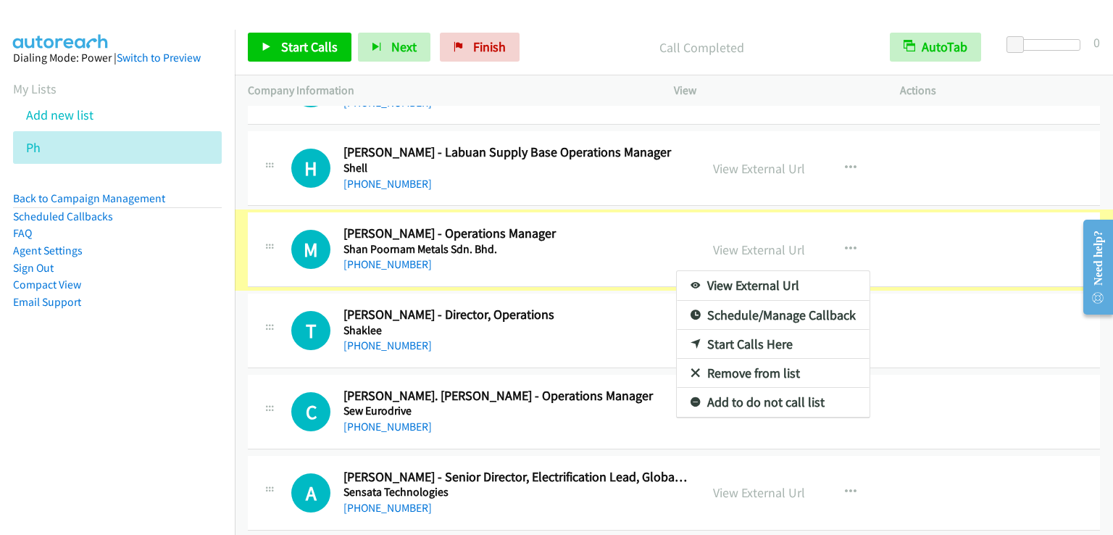
click at [841, 146] on div at bounding box center [556, 267] width 1113 height 535
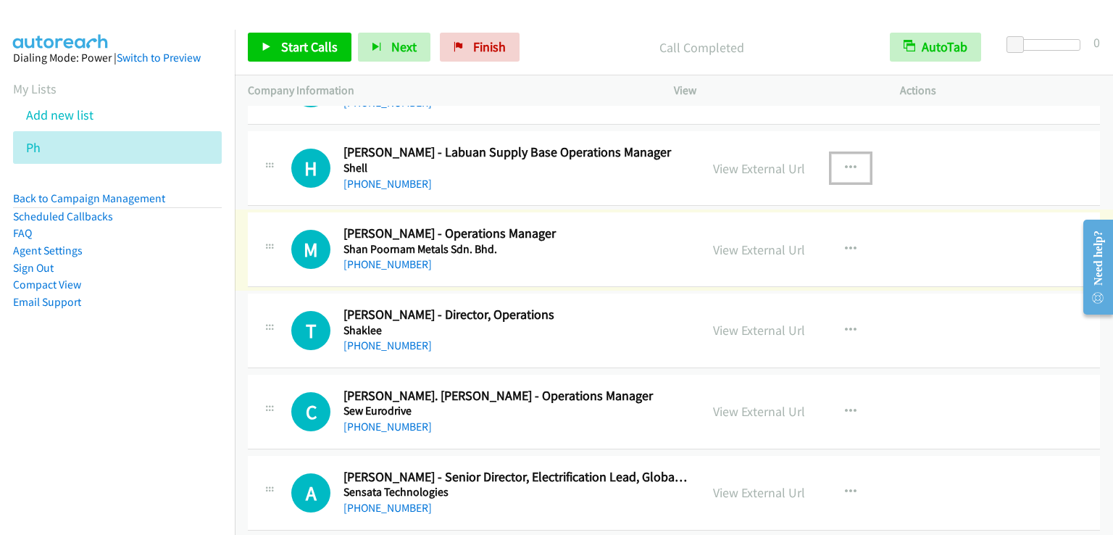
click at [845, 162] on icon "button" at bounding box center [851, 168] width 12 height 12
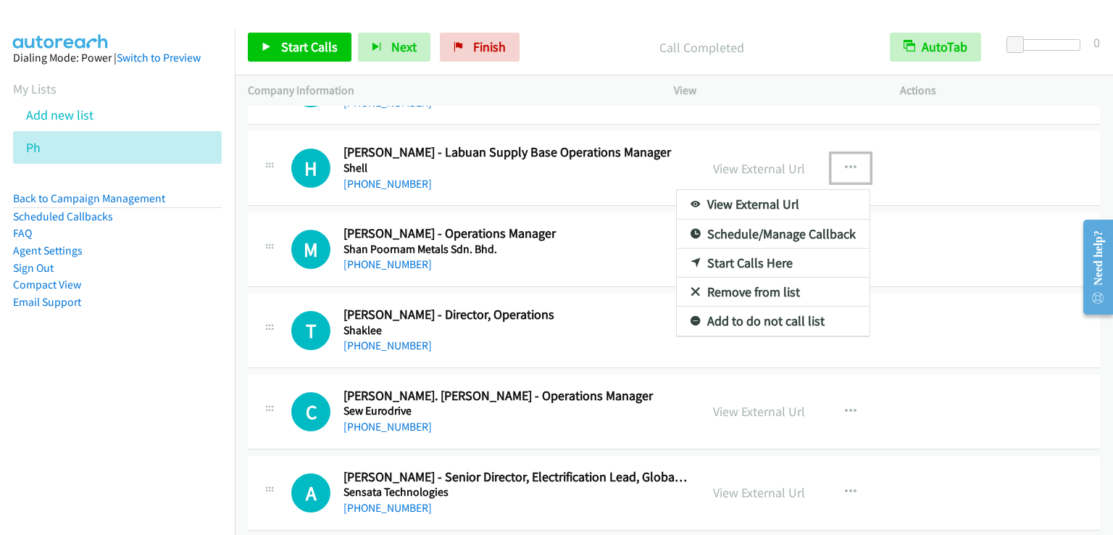
click at [775, 249] on link "Start Calls Here" at bounding box center [773, 263] width 193 height 29
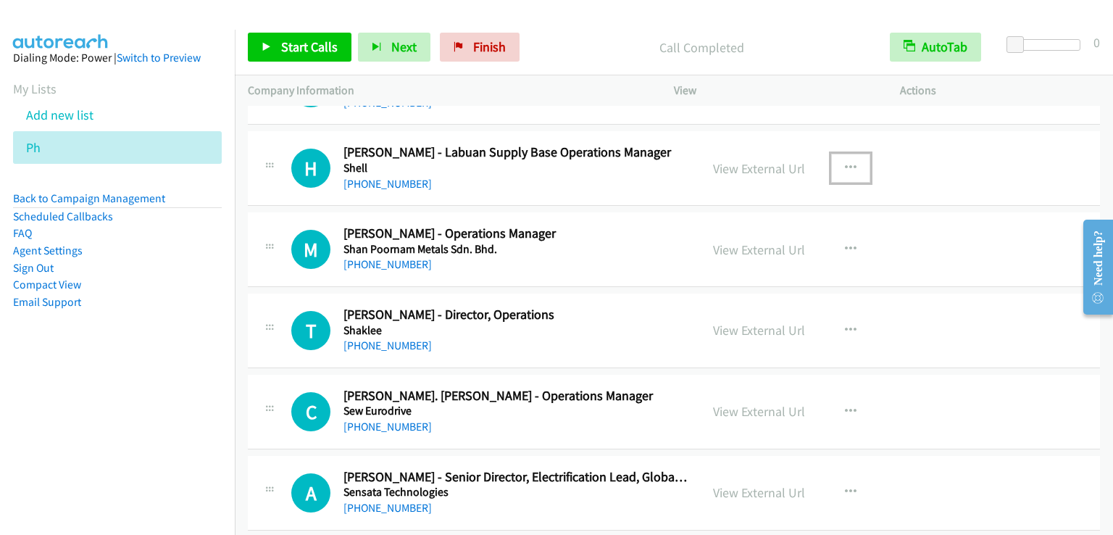
click at [845, 162] on icon "button" at bounding box center [851, 168] width 12 height 12
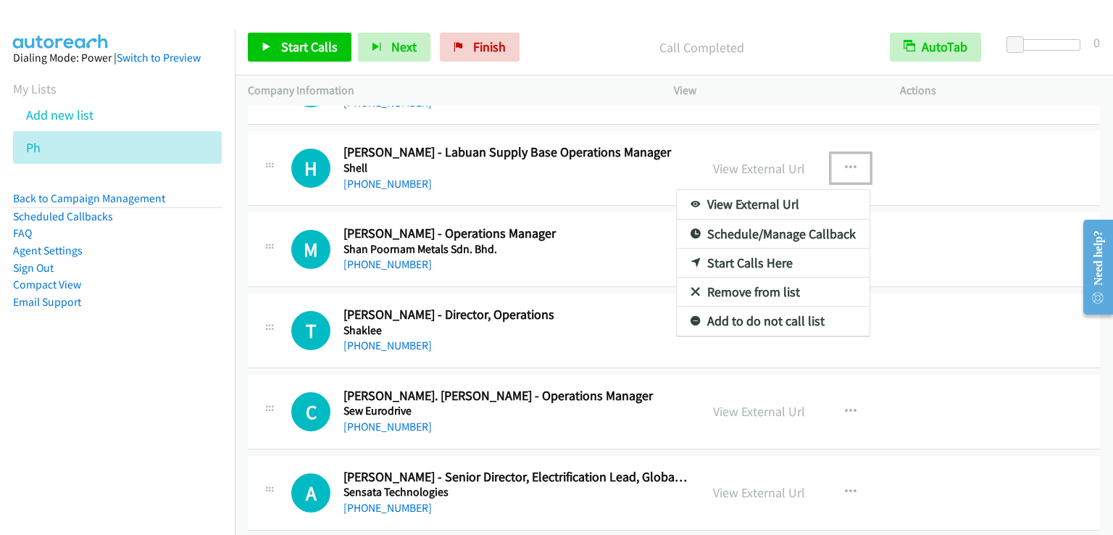
click at [755, 249] on link "Start Calls Here" at bounding box center [773, 263] width 193 height 29
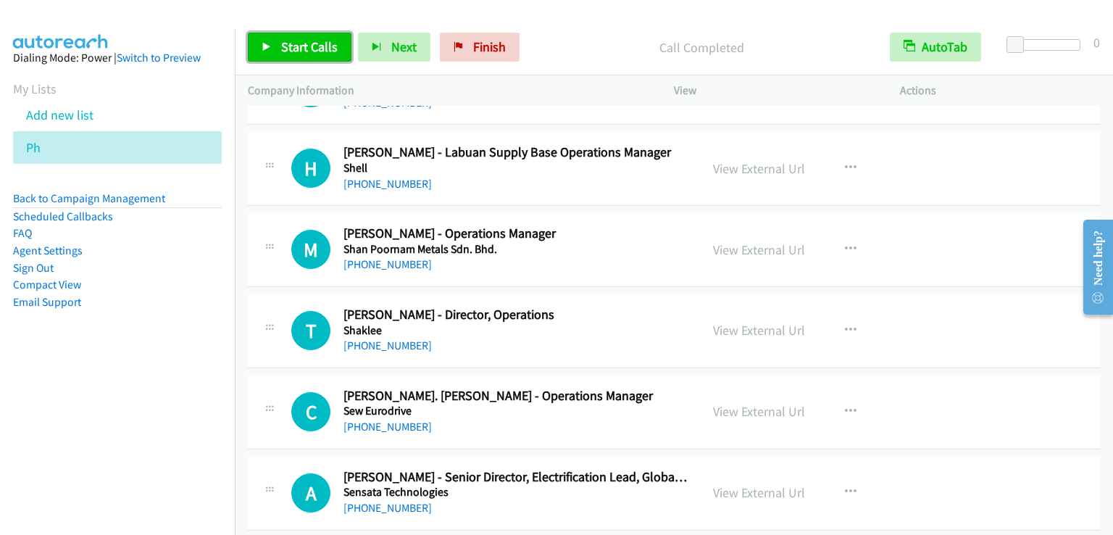
click at [312, 43] on span "Start Calls" at bounding box center [309, 46] width 57 height 17
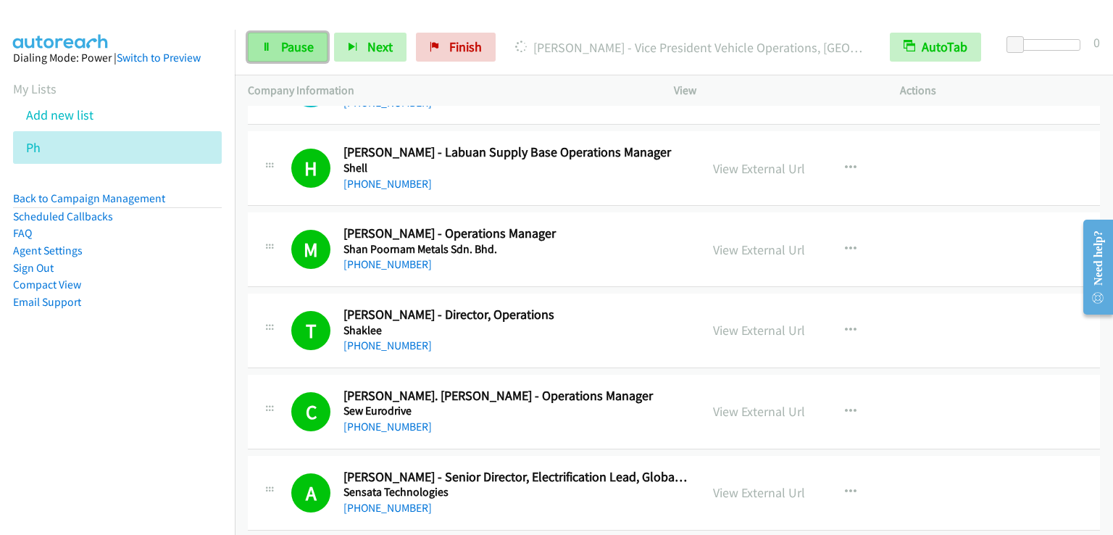
click at [294, 58] on link "Pause" at bounding box center [288, 47] width 80 height 29
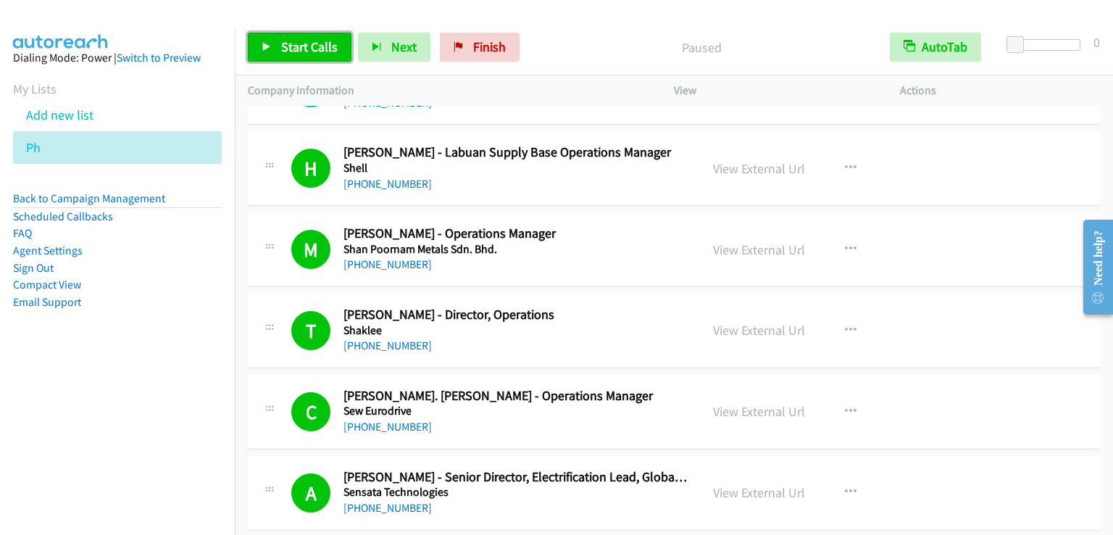
click at [294, 58] on link "Start Calls" at bounding box center [300, 47] width 104 height 29
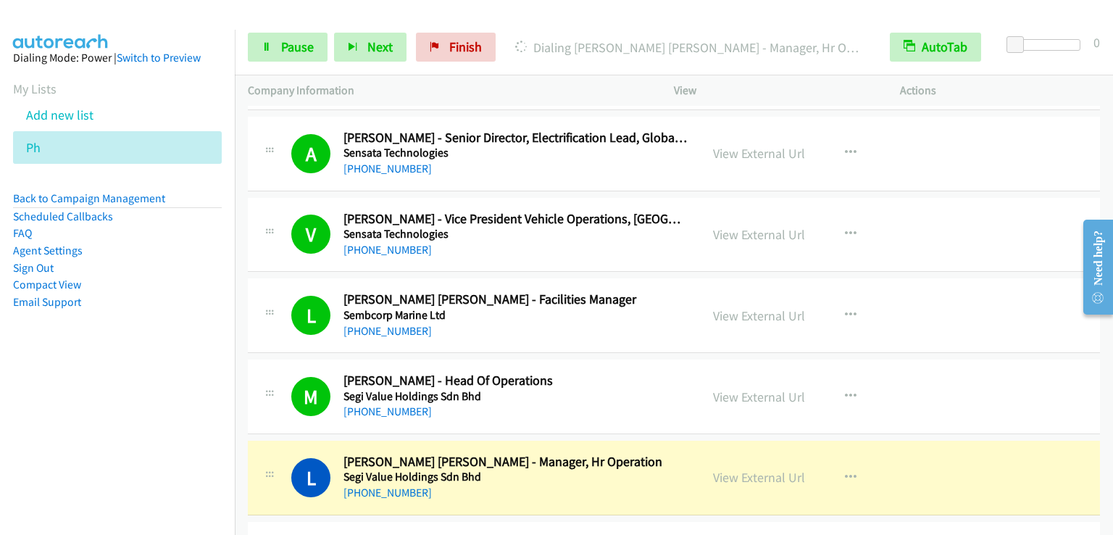
scroll to position [13042, 0]
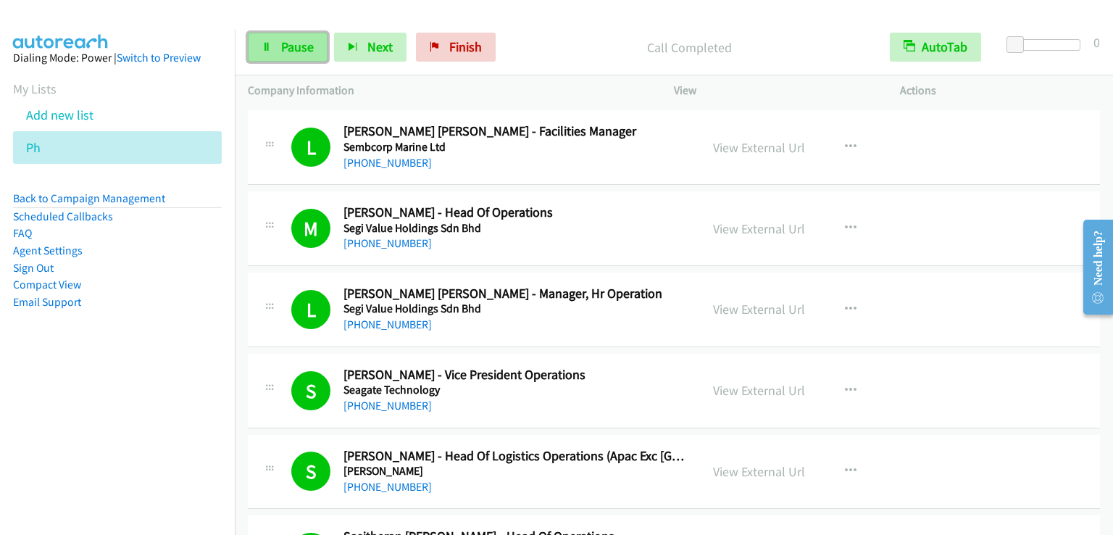
click at [296, 46] on span "Pause" at bounding box center [297, 46] width 33 height 17
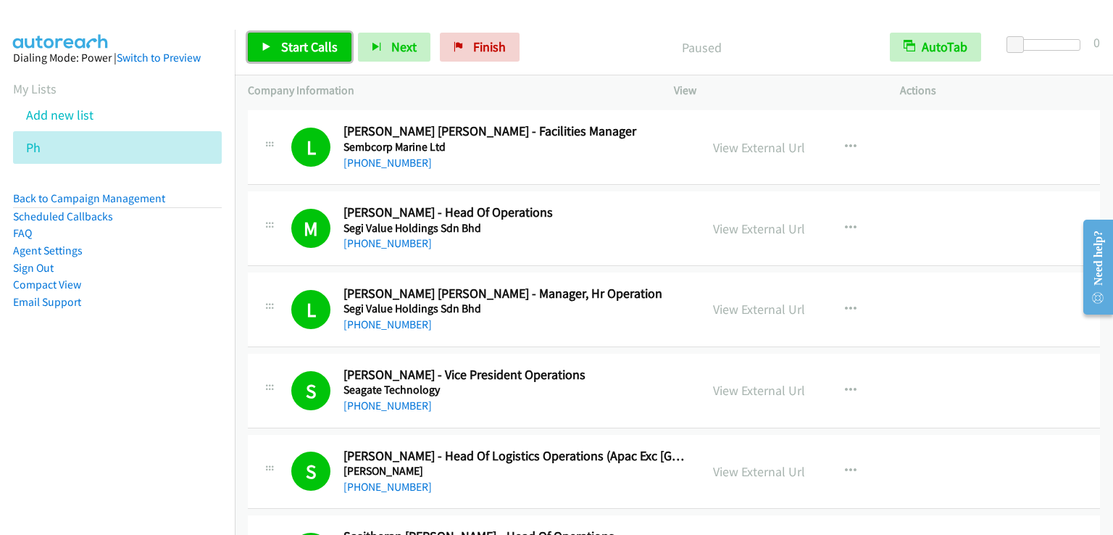
click at [296, 46] on span "Start Calls" at bounding box center [309, 46] width 57 height 17
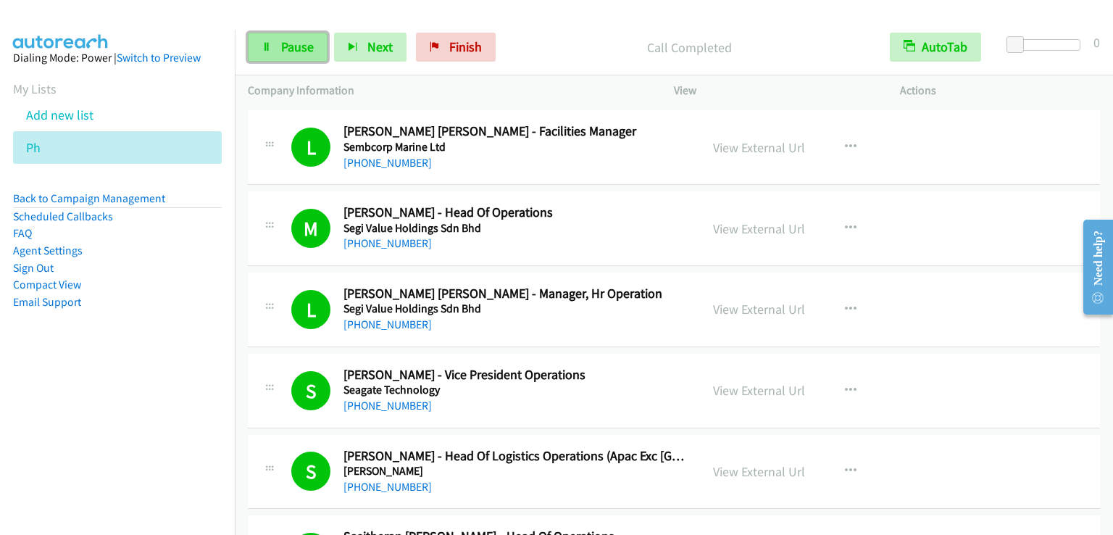
click at [293, 56] on link "Pause" at bounding box center [288, 47] width 80 height 29
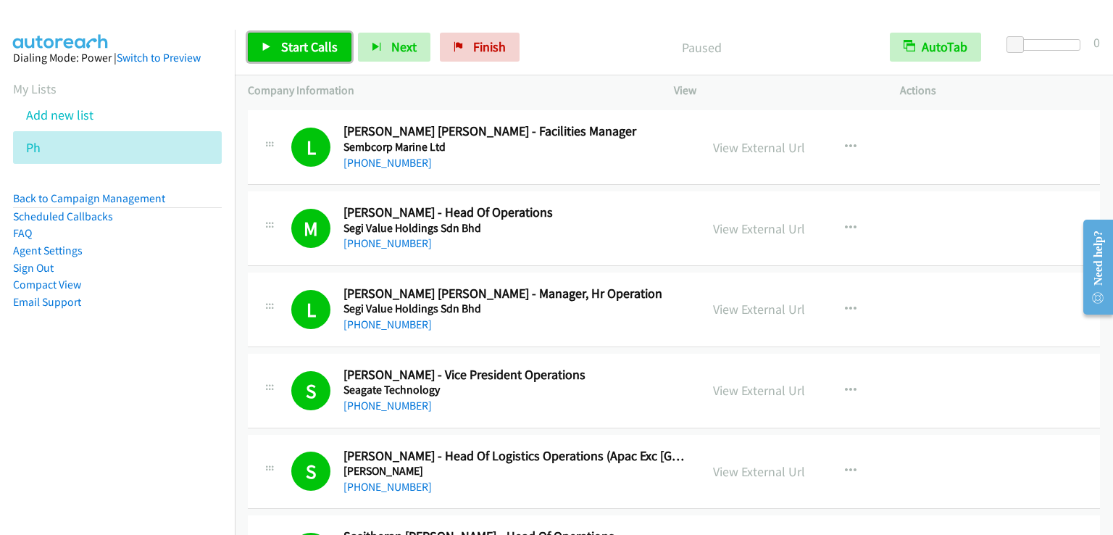
click at [293, 56] on link "Start Calls" at bounding box center [300, 47] width 104 height 29
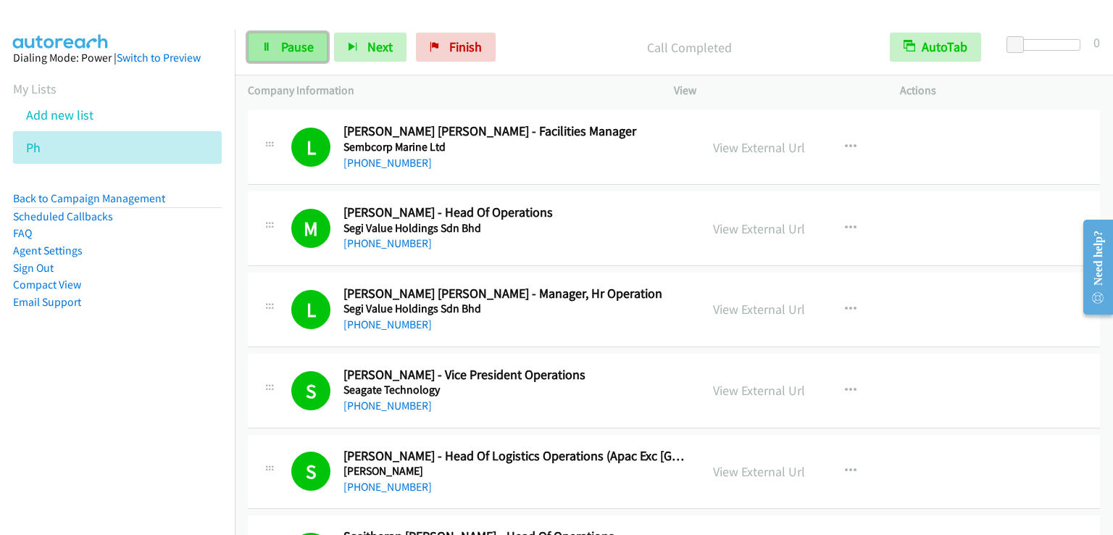
click at [278, 47] on link "Pause" at bounding box center [288, 47] width 80 height 29
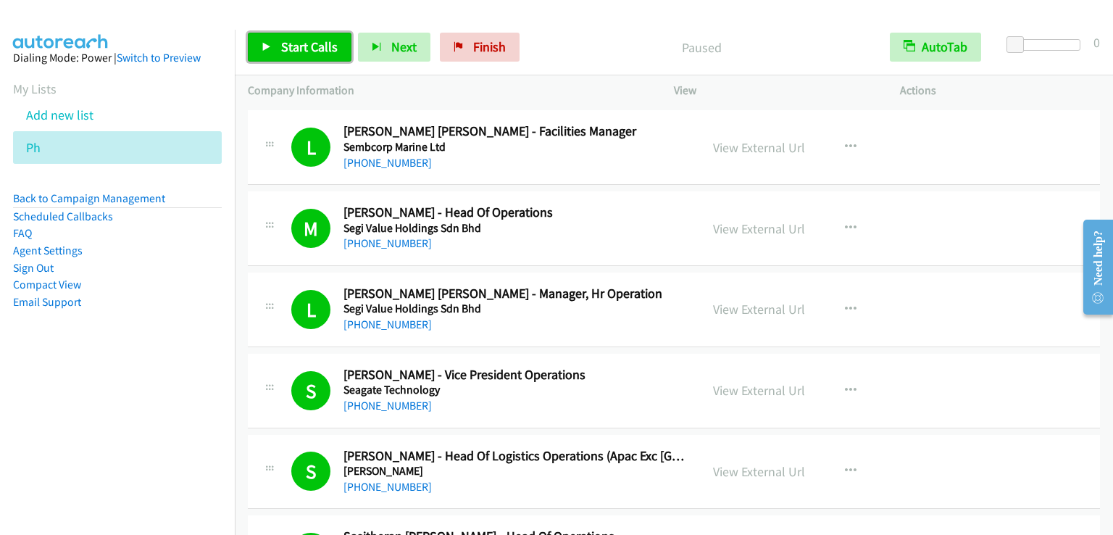
click at [278, 47] on link "Start Calls" at bounding box center [300, 47] width 104 height 29
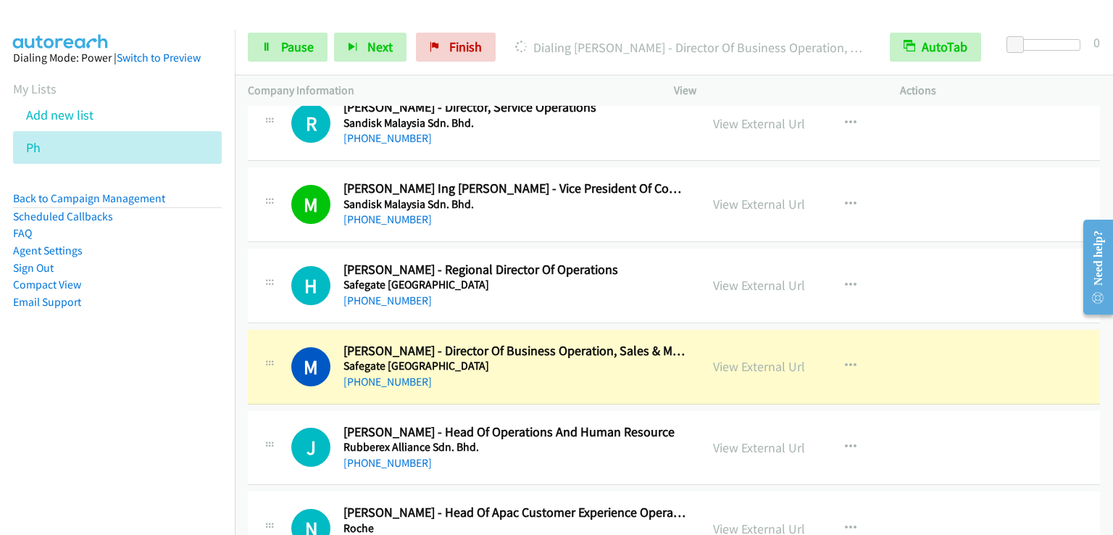
scroll to position [14056, 0]
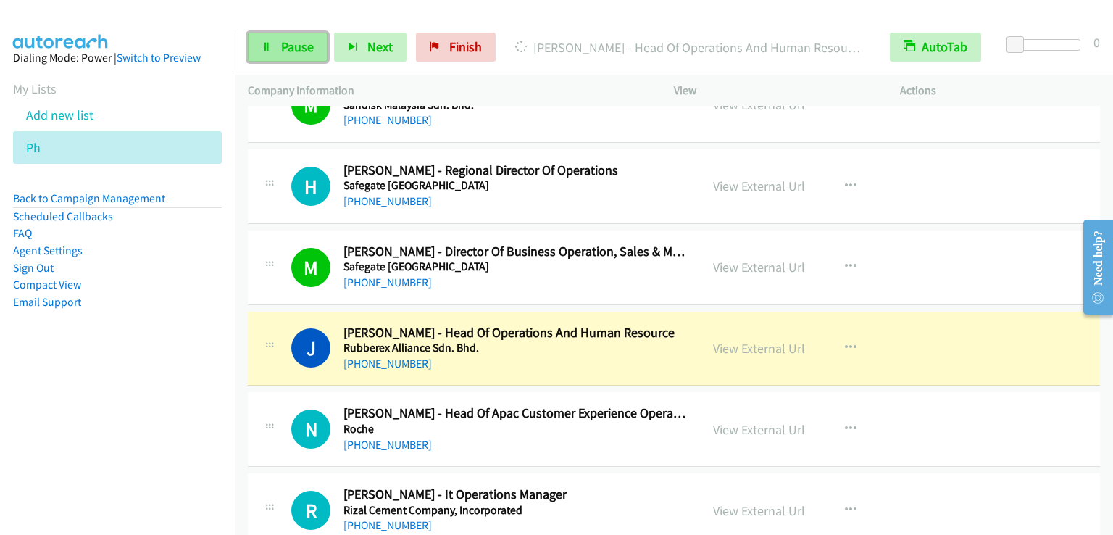
click at [305, 49] on span "Pause" at bounding box center [297, 46] width 33 height 17
